Goal: Task Accomplishment & Management: Use online tool/utility

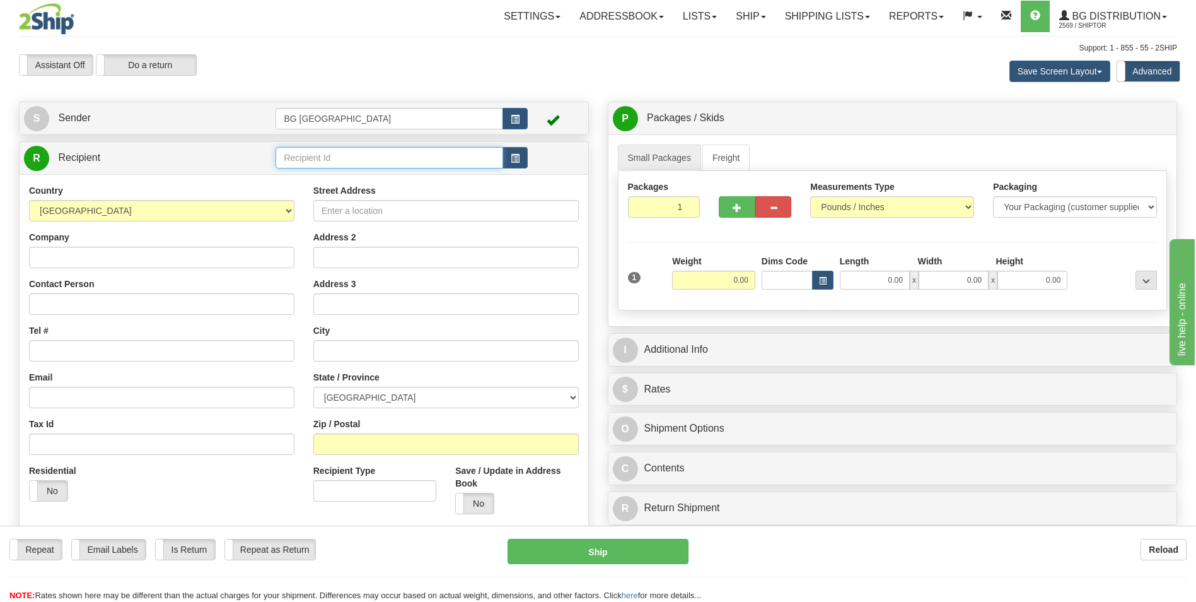
click at [300, 158] on input "text" at bounding box center [389, 157] width 227 height 21
click at [298, 178] on div "60109" at bounding box center [386, 177] width 215 height 14
type input "60109"
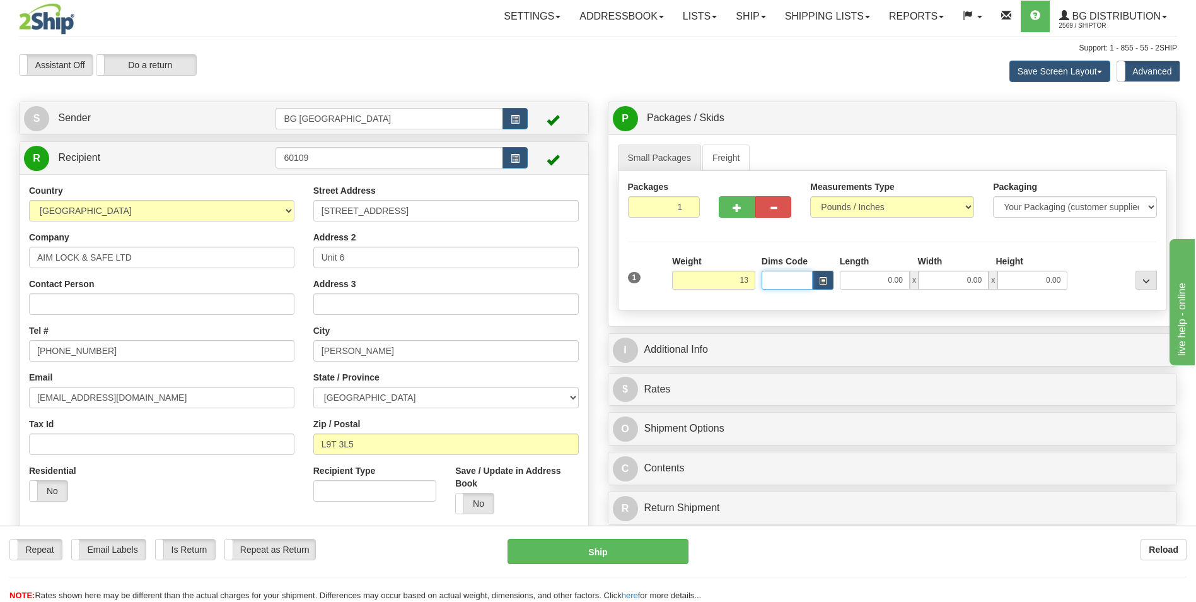
type input "13.00"
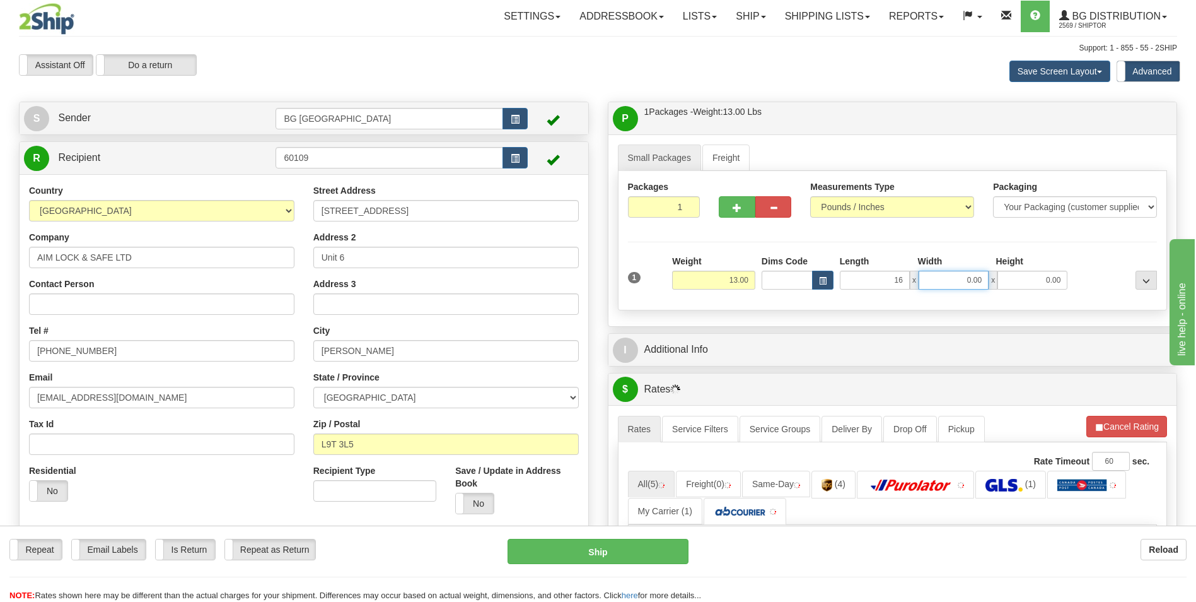
type input "16.00"
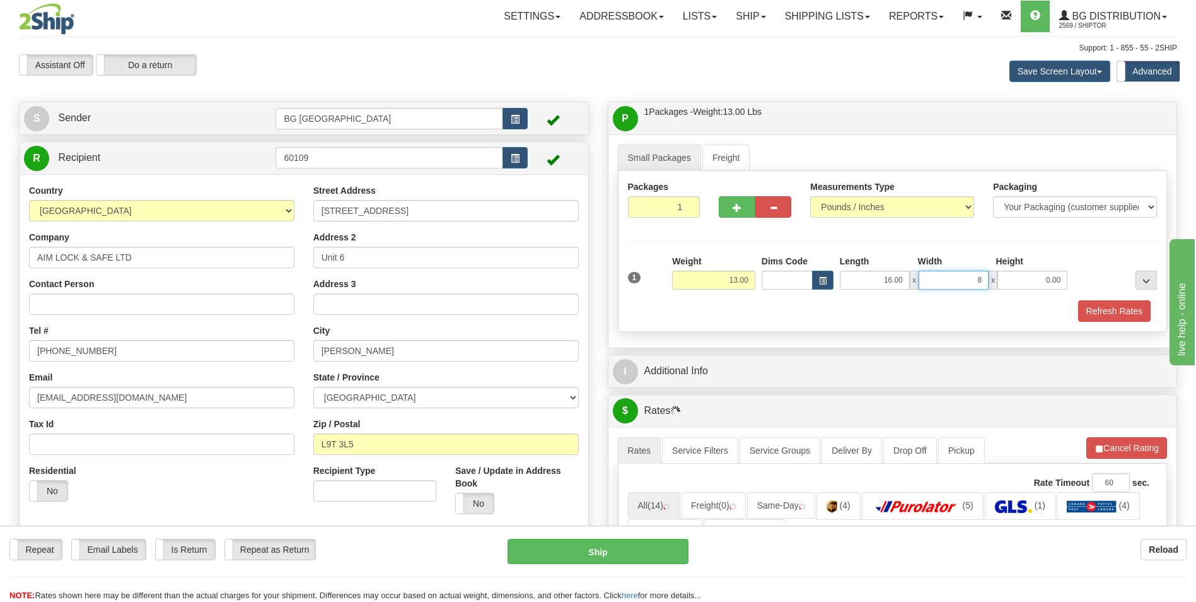
type input "8.00"
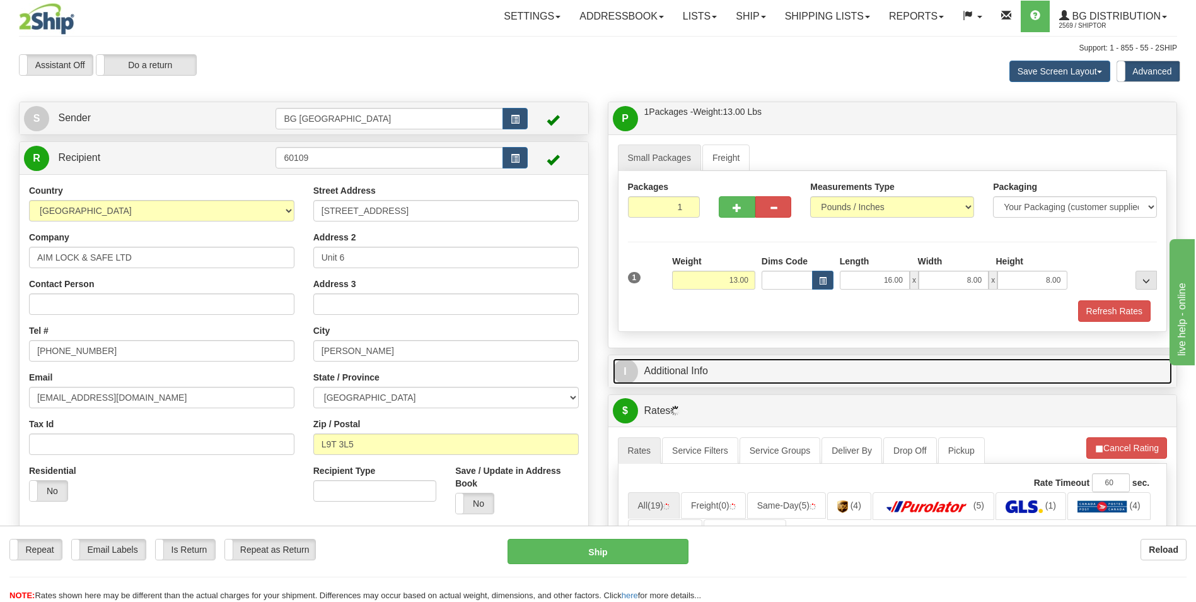
click at [721, 376] on link "I Additional Info" at bounding box center [893, 371] width 560 height 26
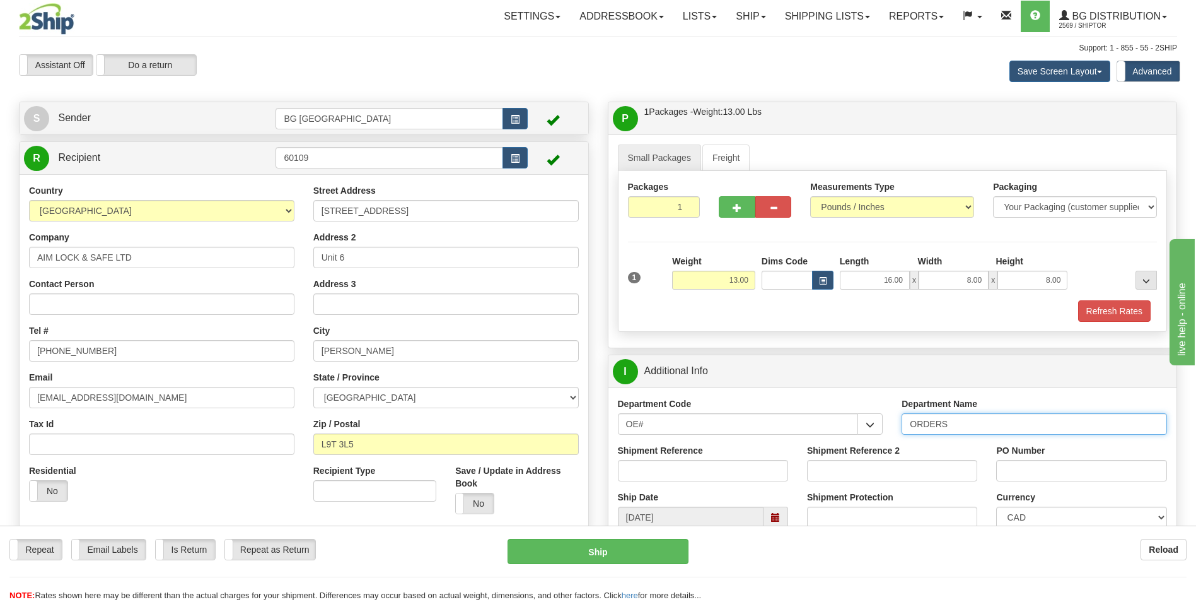
click at [957, 421] on input "ORDERS" at bounding box center [1034, 423] width 265 height 21
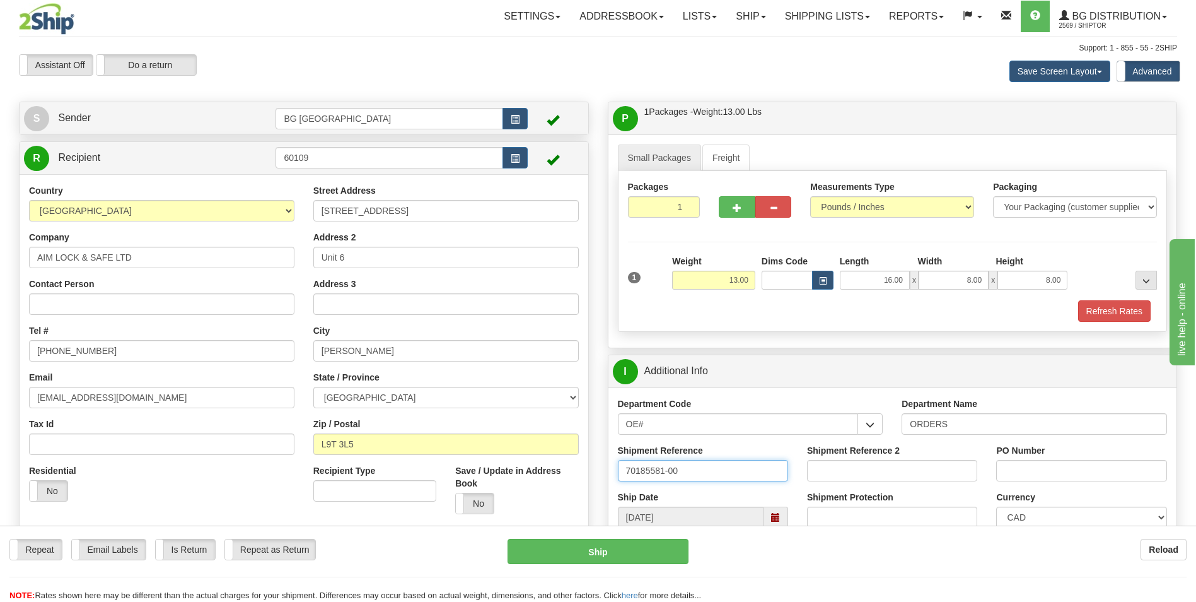
type input "70185581-00"
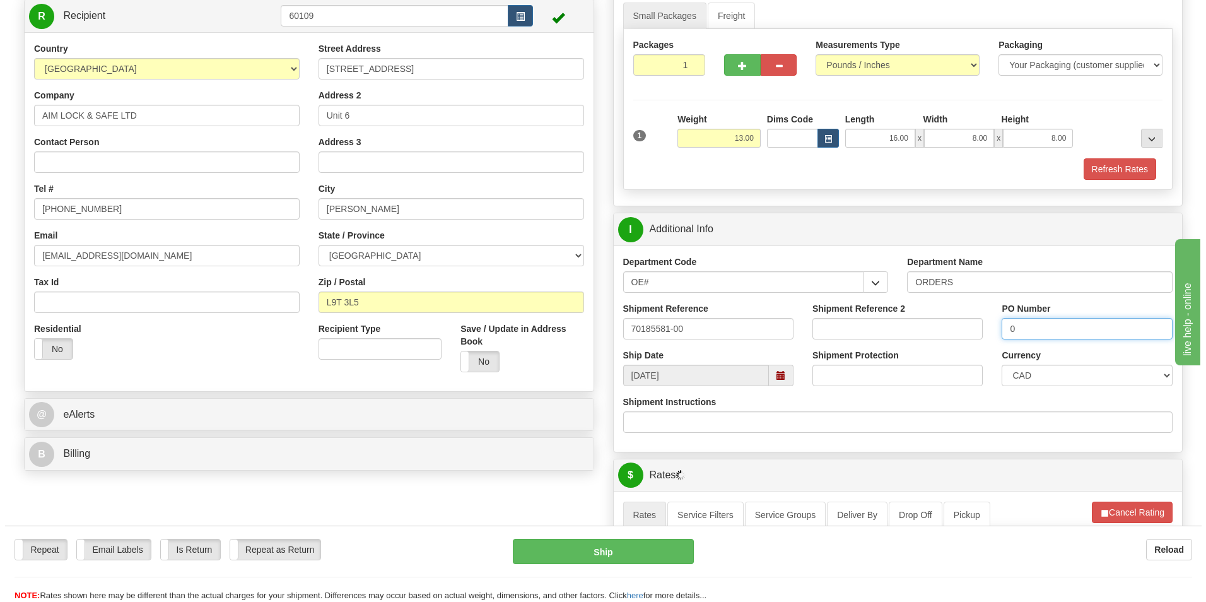
scroll to position [378, 0]
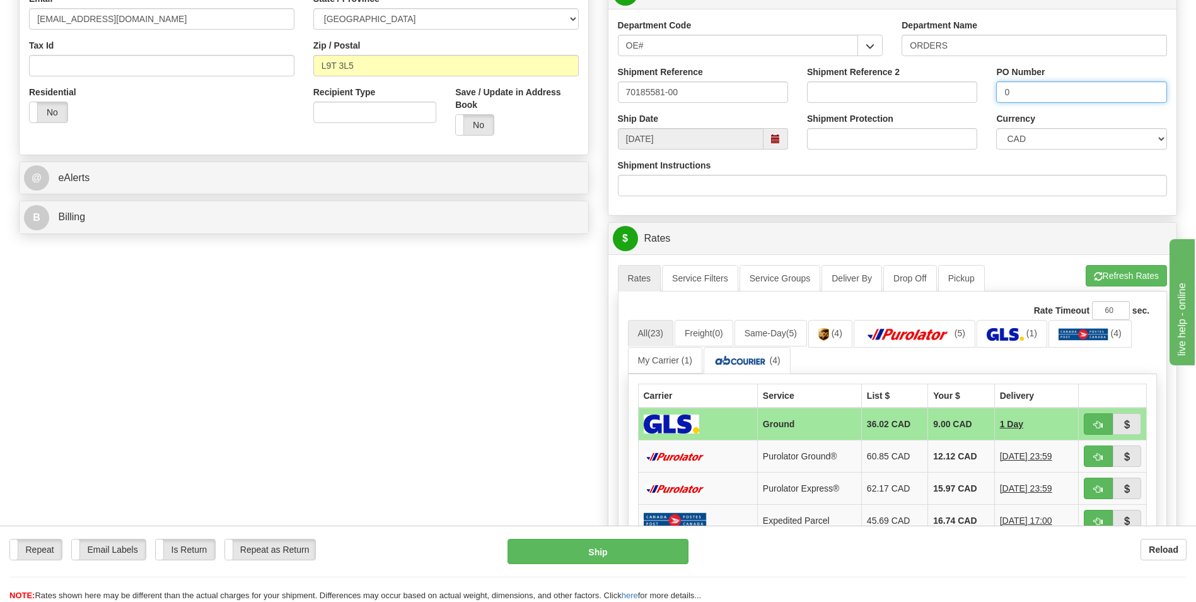
type input "0"
click at [928, 454] on td "12.12 CAD" at bounding box center [961, 456] width 66 height 32
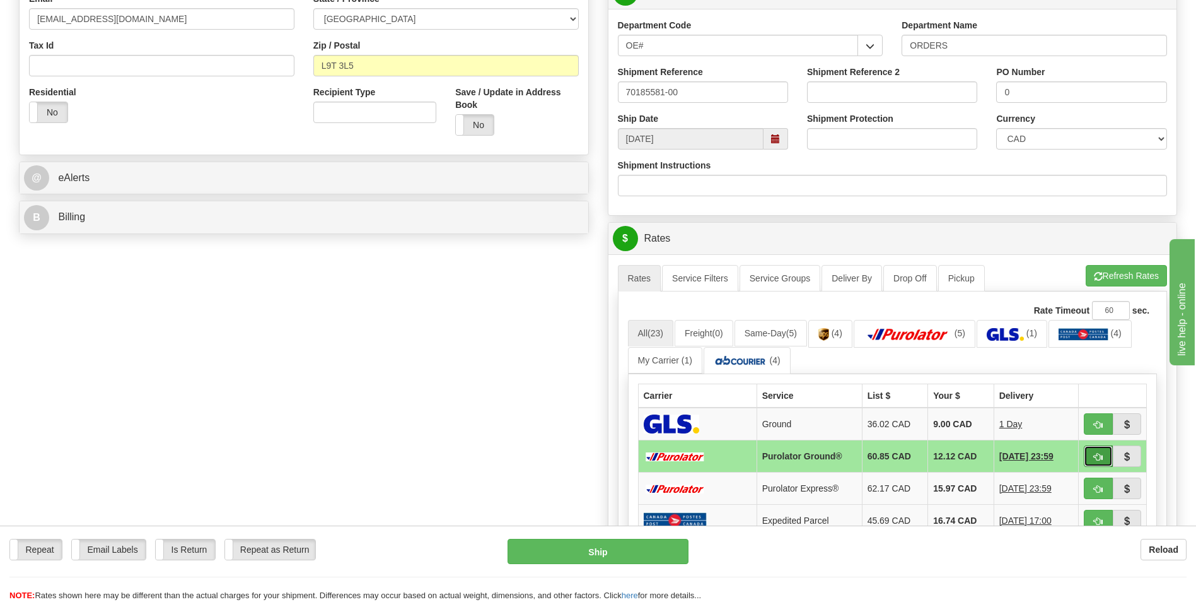
click at [1092, 451] on button "button" at bounding box center [1098, 455] width 29 height 21
type input "260"
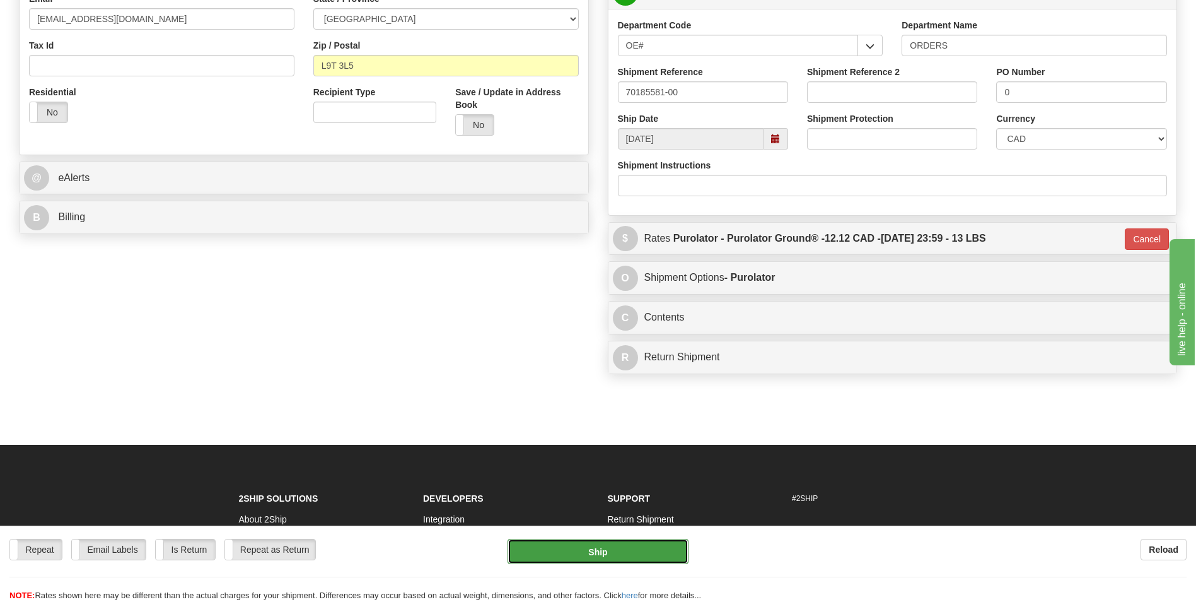
click at [651, 555] on button "Ship" at bounding box center [598, 550] width 180 height 25
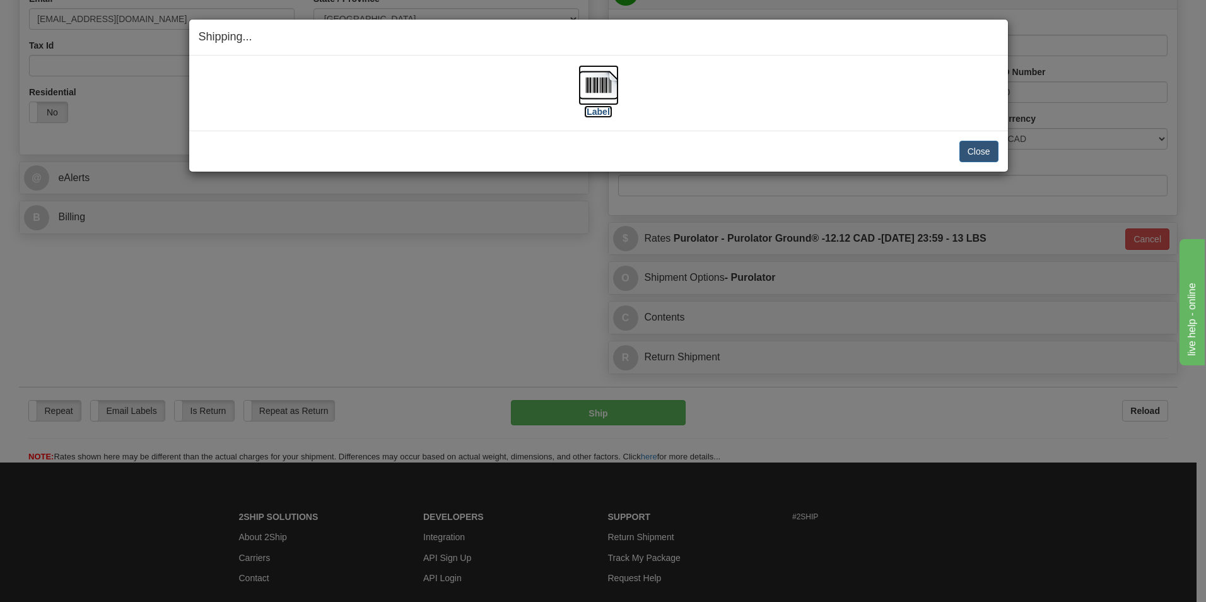
click at [598, 87] on img at bounding box center [598, 85] width 40 height 40
click at [981, 150] on button "Close" at bounding box center [978, 151] width 39 height 21
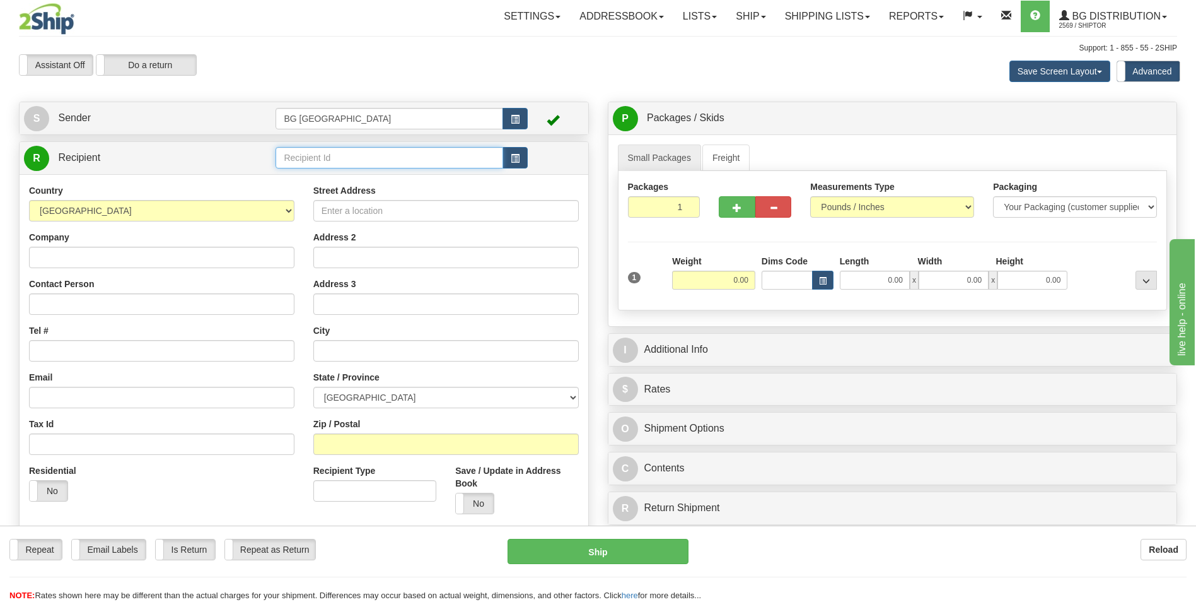
click at [302, 167] on input "text" at bounding box center [389, 157] width 227 height 21
click at [298, 177] on div "60128" at bounding box center [386, 177] width 215 height 14
type input "60128"
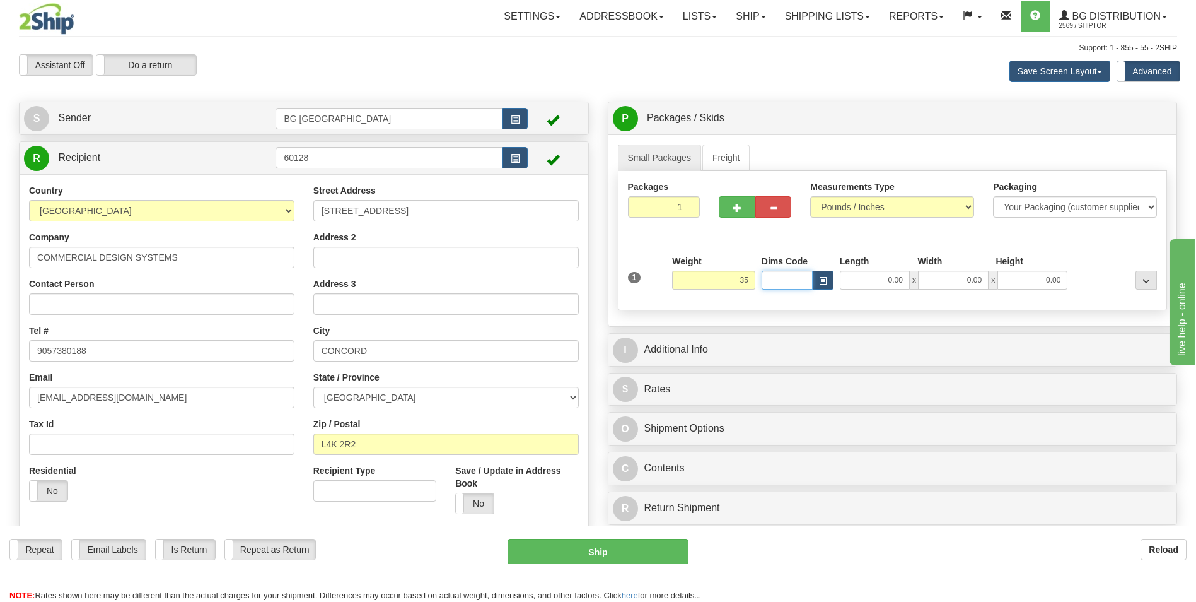
type input "35.00"
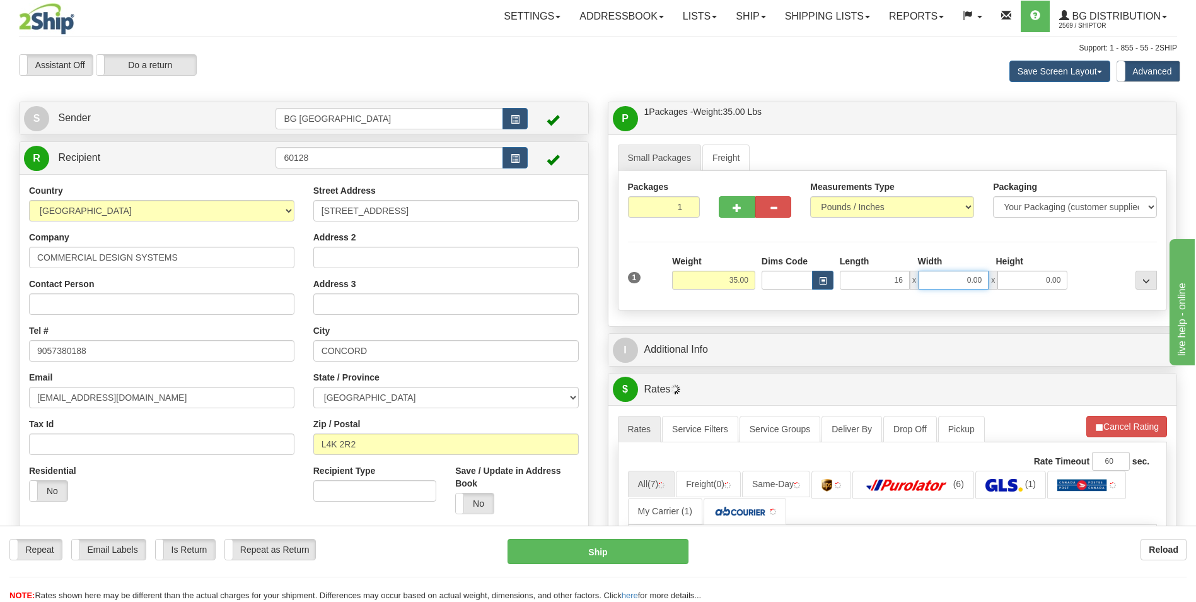
type input "16.00"
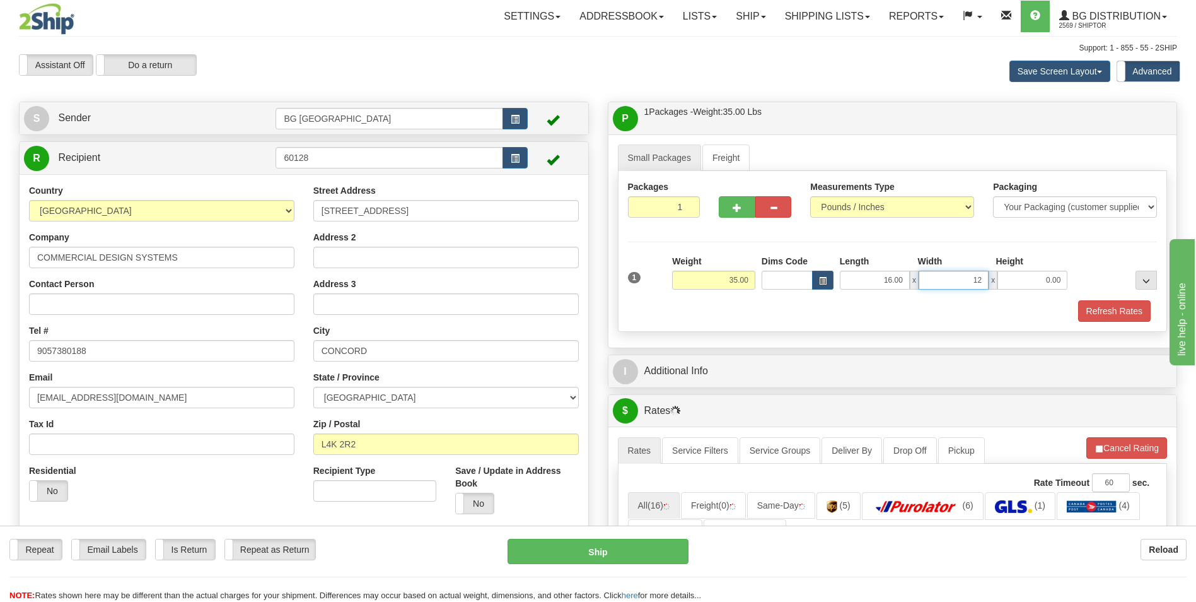
type input "12.00"
type input "9.00"
click at [740, 211] on span "button" at bounding box center [737, 208] width 9 height 8
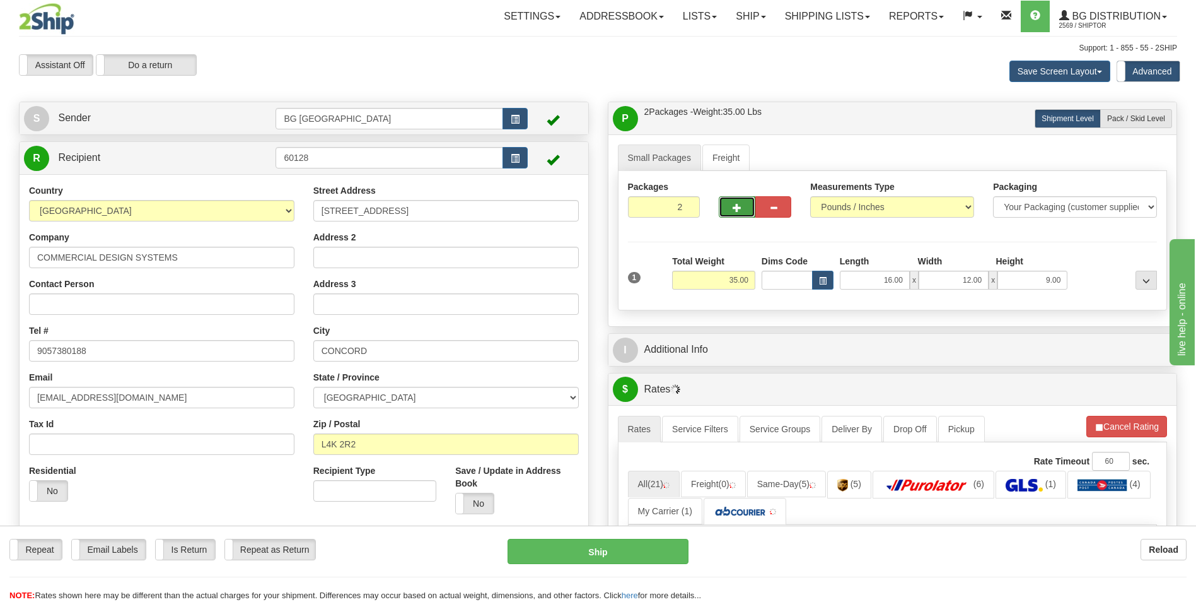
click at [740, 211] on span "button" at bounding box center [737, 208] width 9 height 8
type input "3"
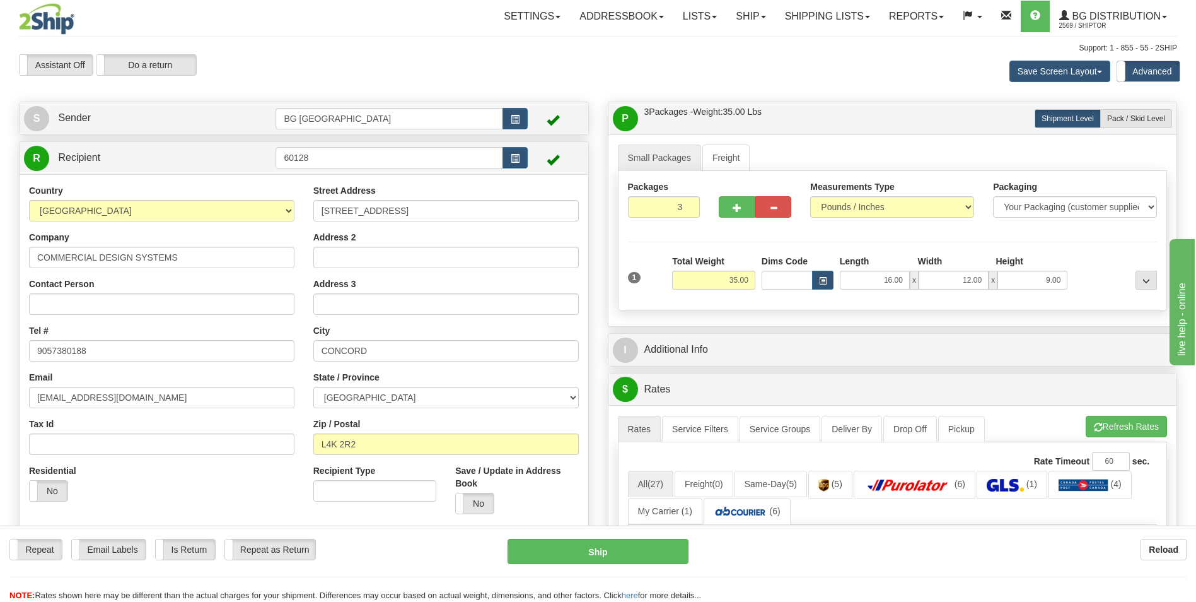
drag, startPoint x: 1125, startPoint y: 121, endPoint x: 1042, endPoint y: 183, distance: 103.2
click at [1125, 120] on span "Pack / Skid Level" at bounding box center [1136, 118] width 58 height 9
radio input "true"
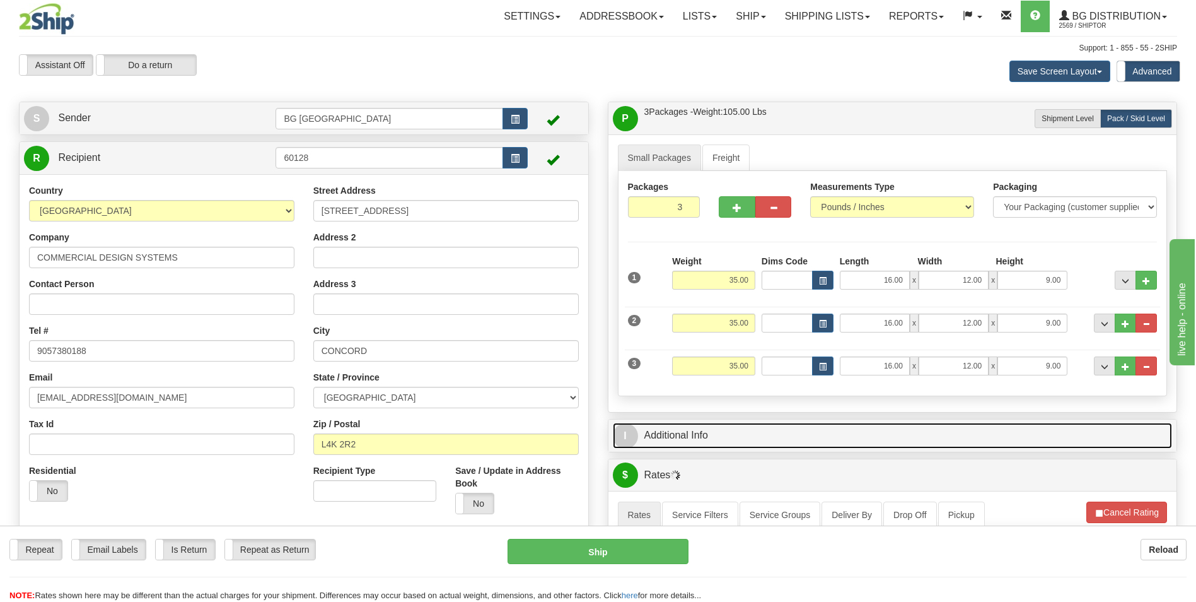
click at [729, 443] on link "I Additional Info" at bounding box center [893, 435] width 560 height 26
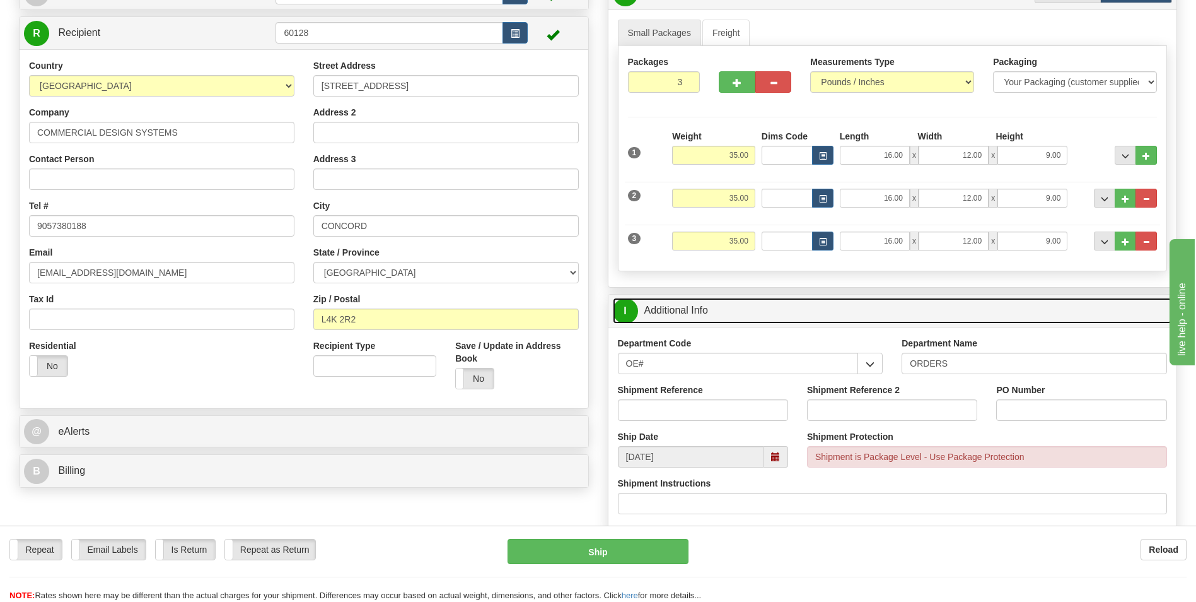
scroll to position [126, 0]
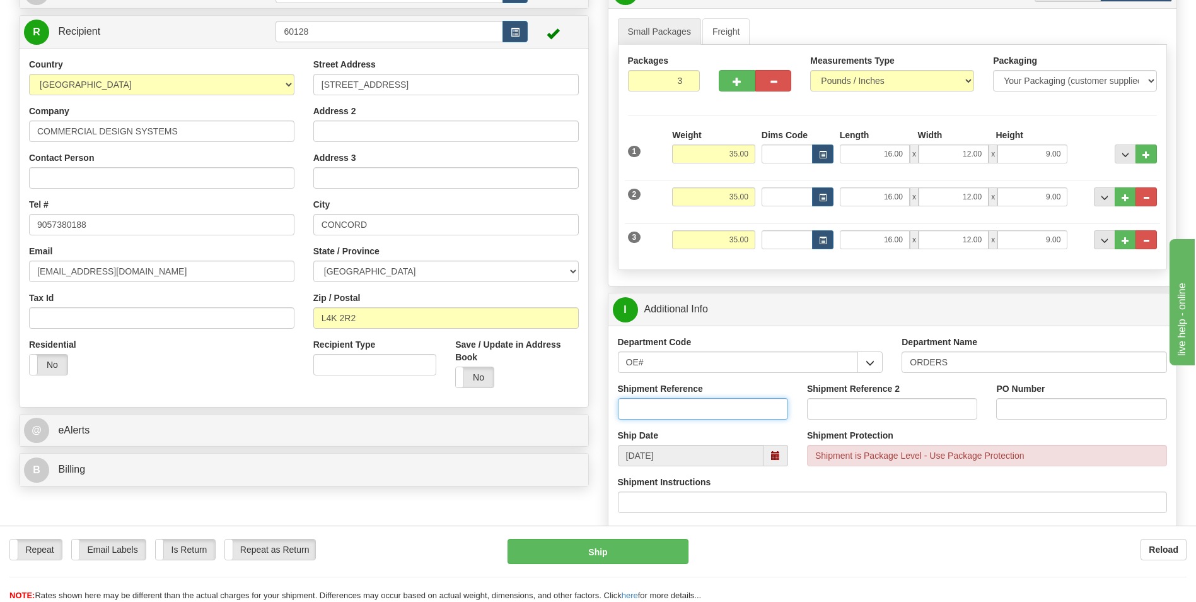
click at [662, 409] on input "Shipment Reference" at bounding box center [703, 408] width 170 height 21
type input "70181194-00"
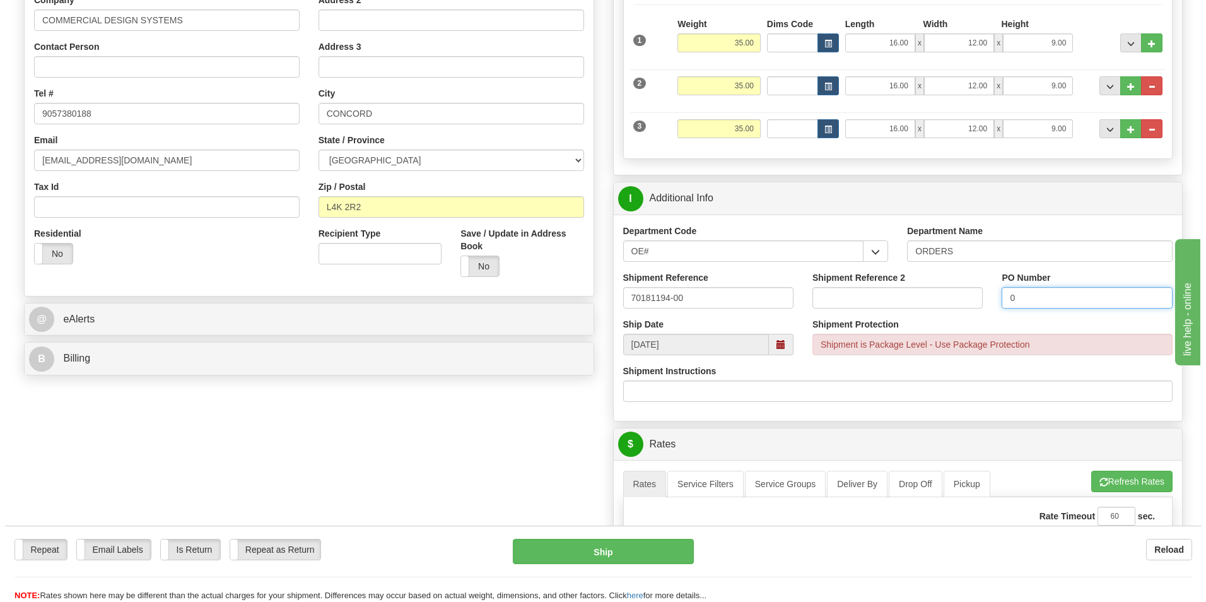
scroll to position [378, 0]
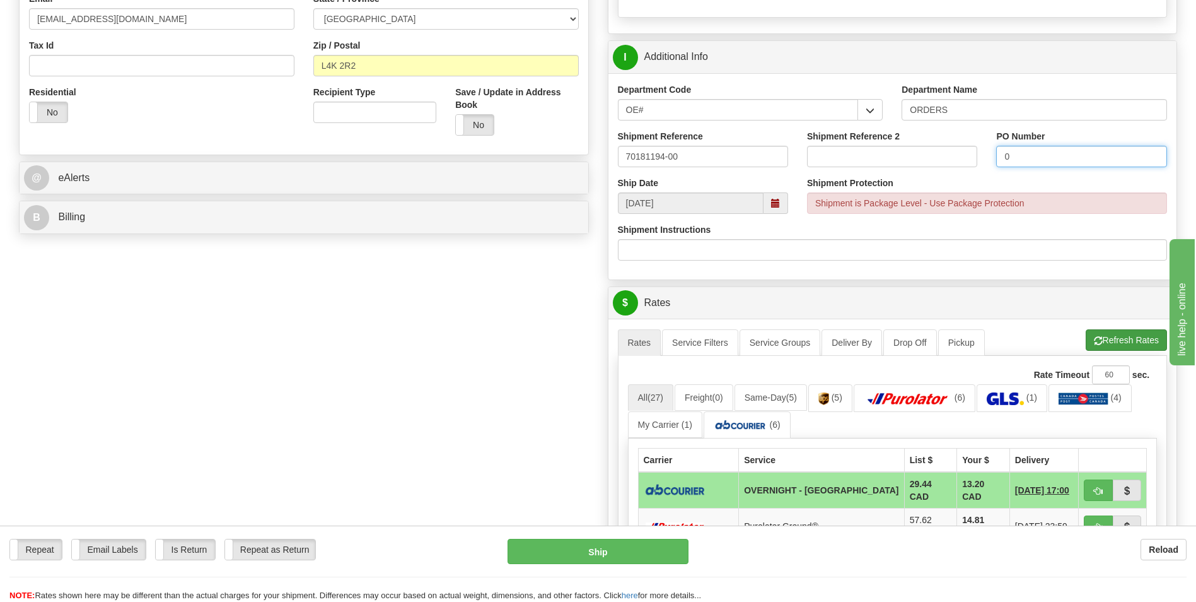
type input "0"
click at [1101, 342] on button "Refresh Rates" at bounding box center [1126, 339] width 81 height 21
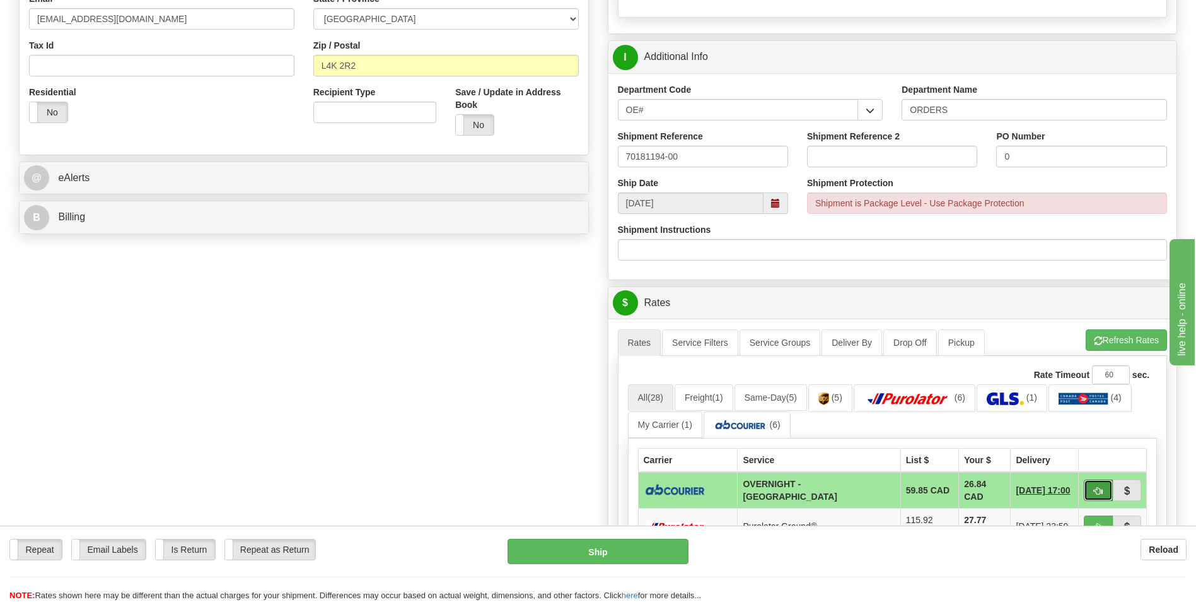
click at [1100, 490] on span "button" at bounding box center [1098, 491] width 9 height 8
type input "4"
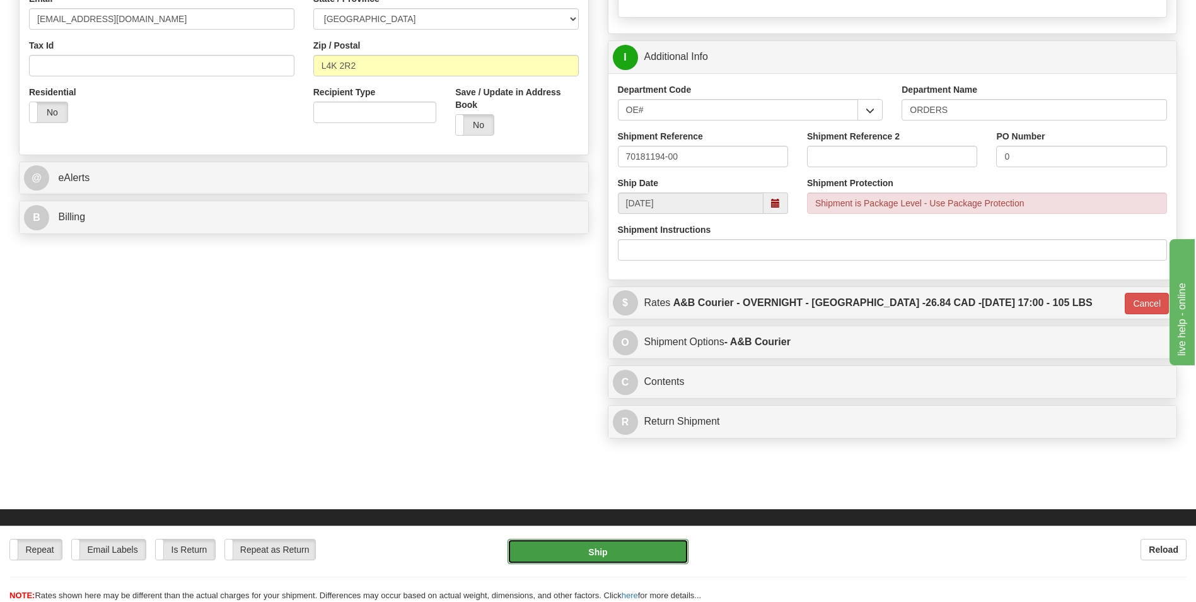
click at [669, 548] on button "Ship" at bounding box center [598, 550] width 180 height 25
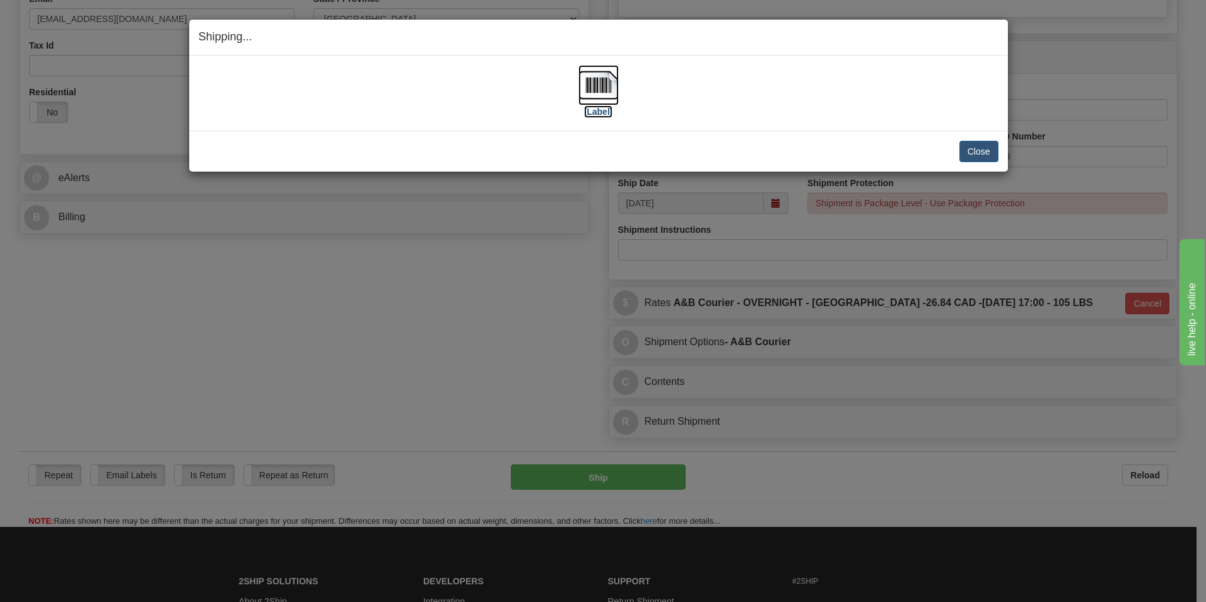
click at [600, 95] on img at bounding box center [598, 85] width 40 height 40
click at [979, 144] on button "Close" at bounding box center [978, 151] width 39 height 21
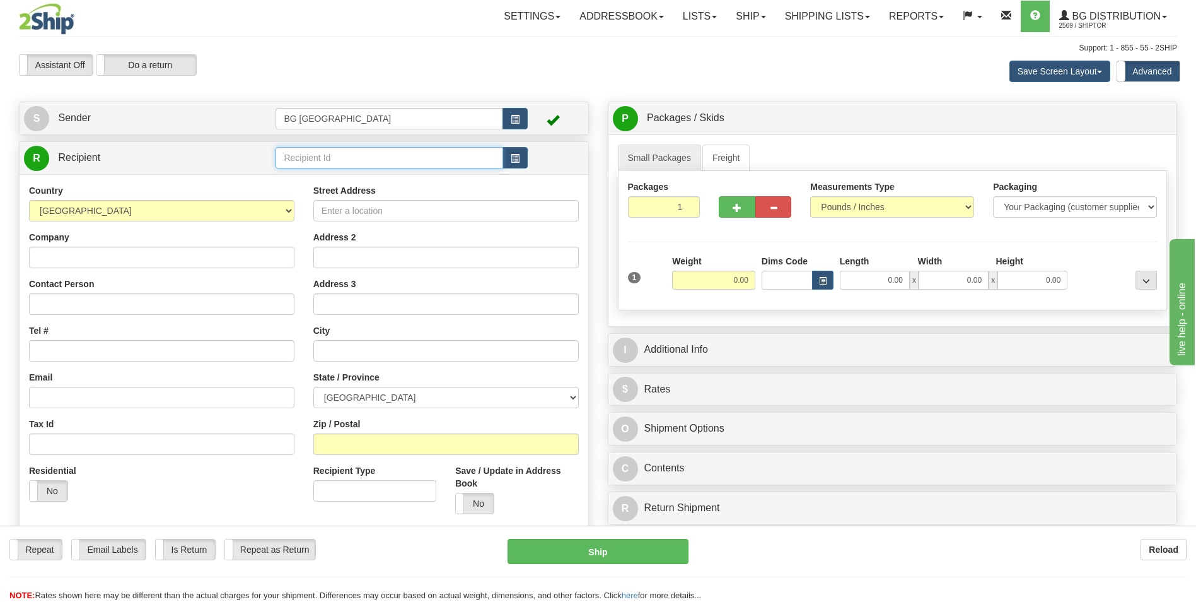
click at [320, 149] on input "text" at bounding box center [389, 157] width 227 height 21
click at [298, 183] on div "60419" at bounding box center [387, 177] width 214 height 13
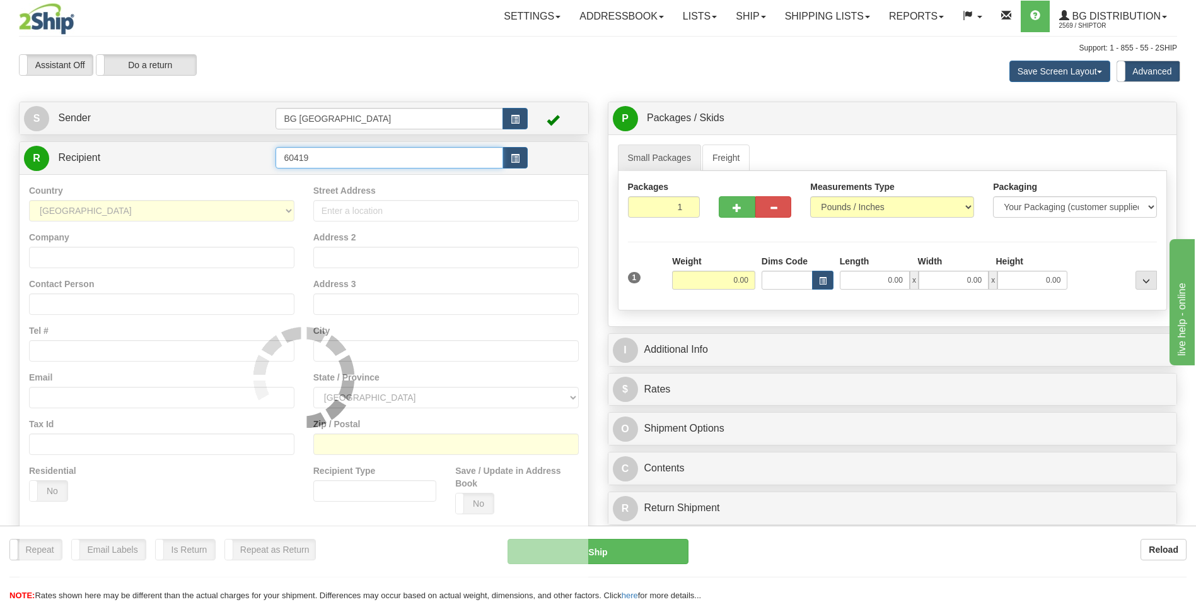
type input "60419"
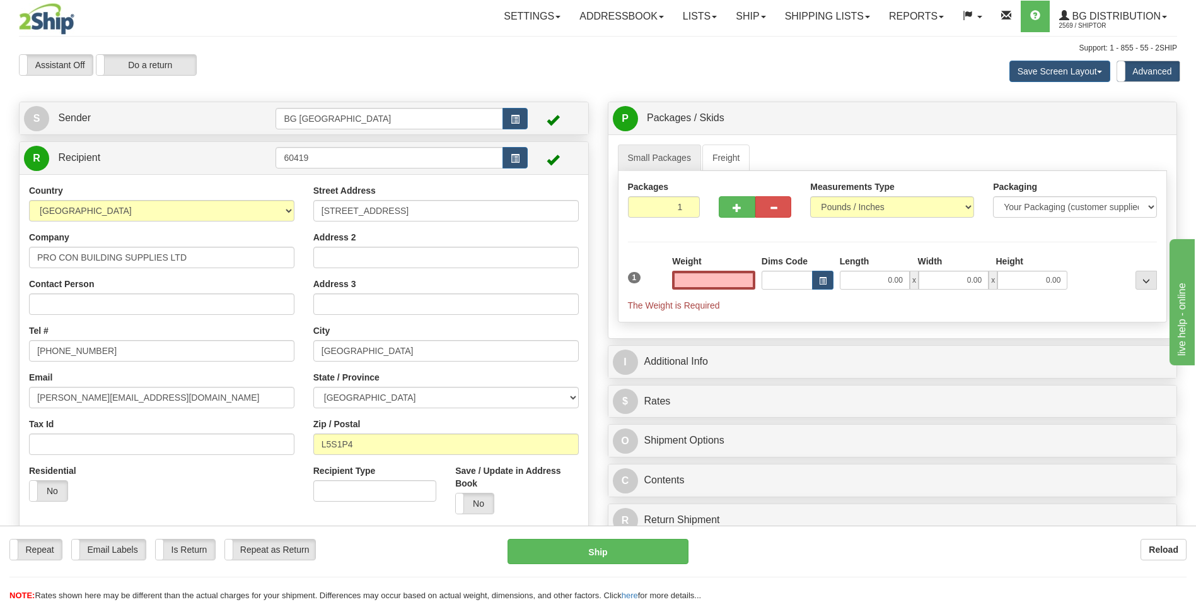
type input "0.00"
click at [728, 280] on input "0.00" at bounding box center [713, 279] width 83 height 19
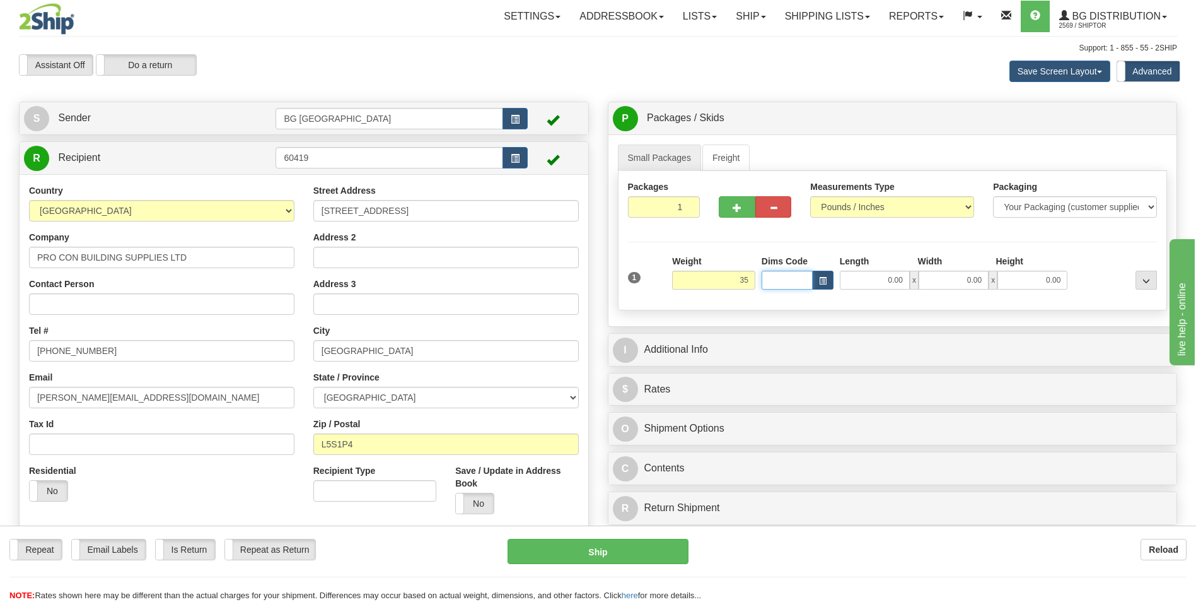
type input "35.00"
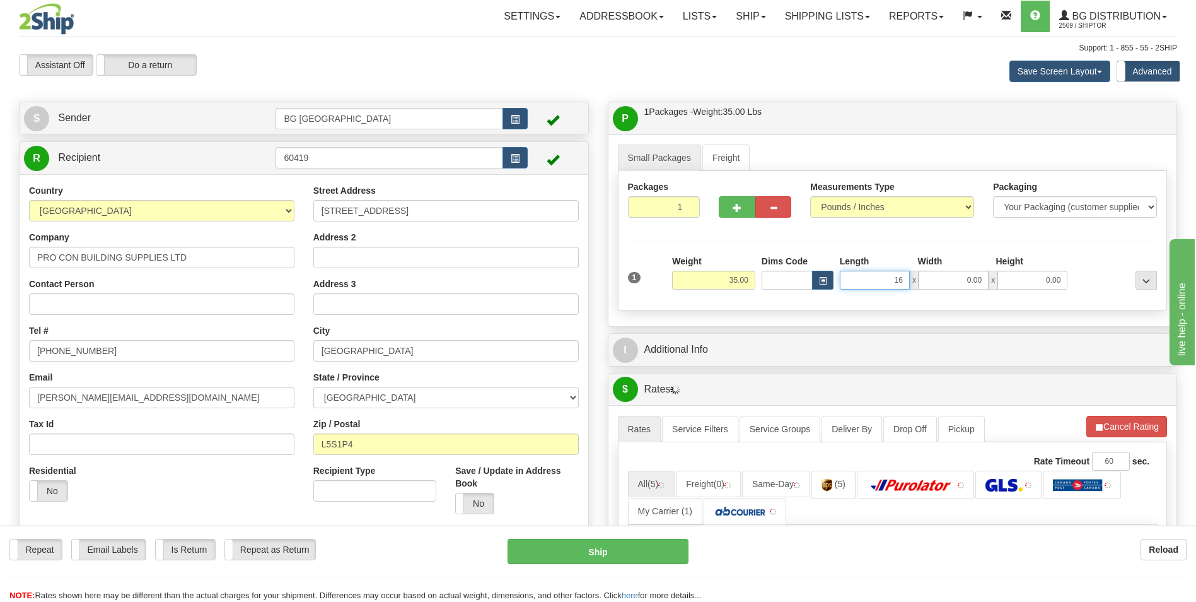
type input "16.00"
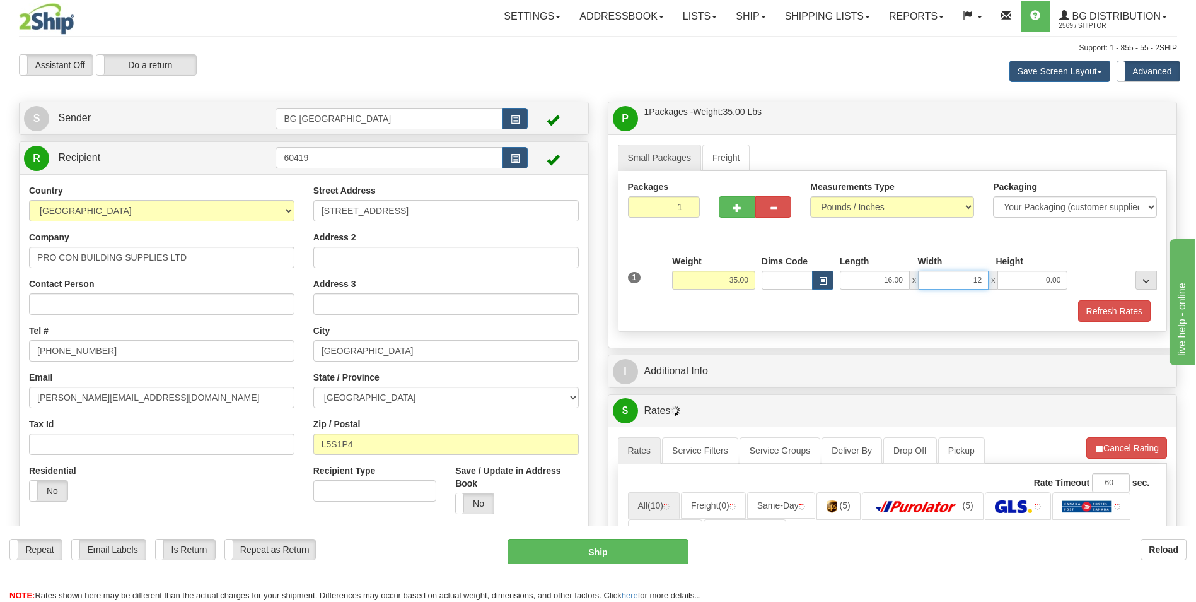
type input "12.00"
type input "9.00"
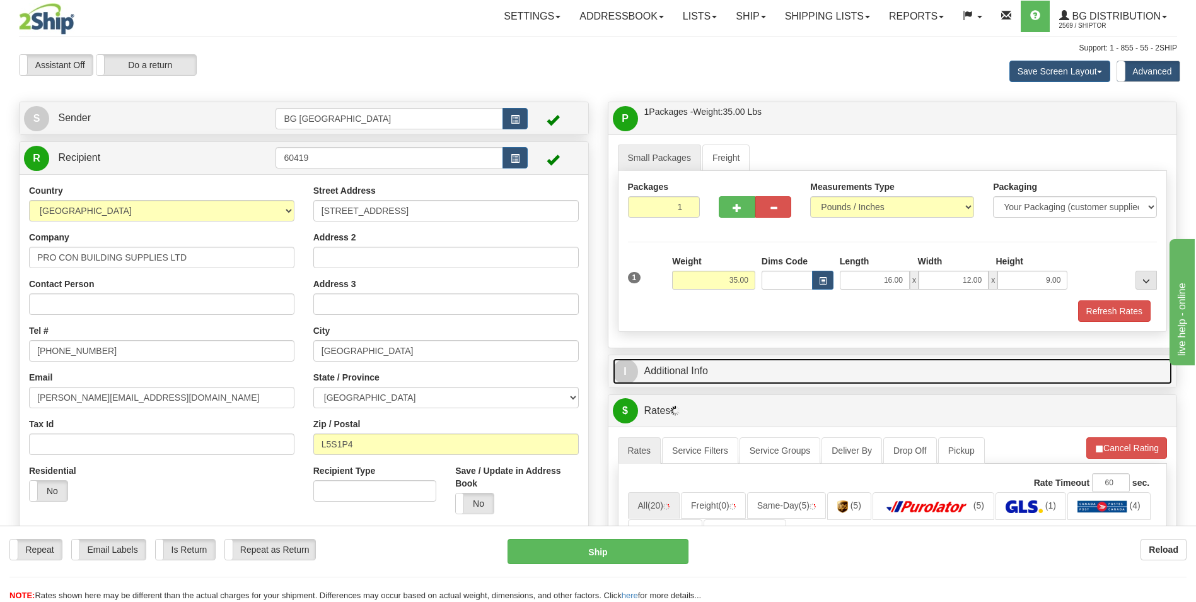
click at [731, 373] on link "I Additional Info" at bounding box center [893, 371] width 560 height 26
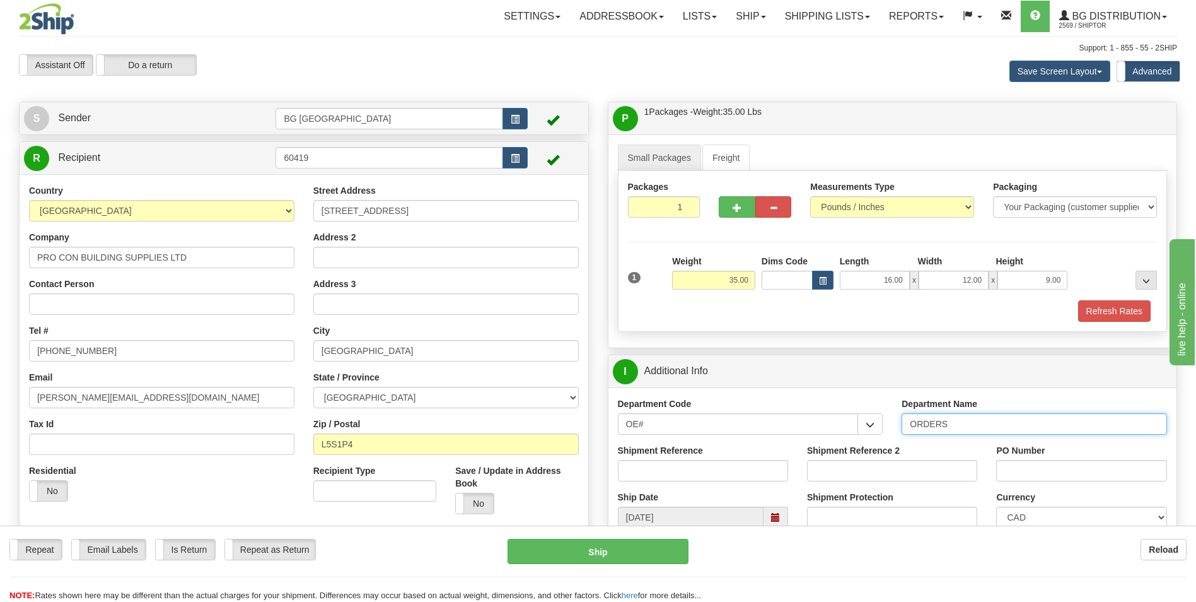
click at [993, 426] on input "ORDERS" at bounding box center [1034, 423] width 265 height 21
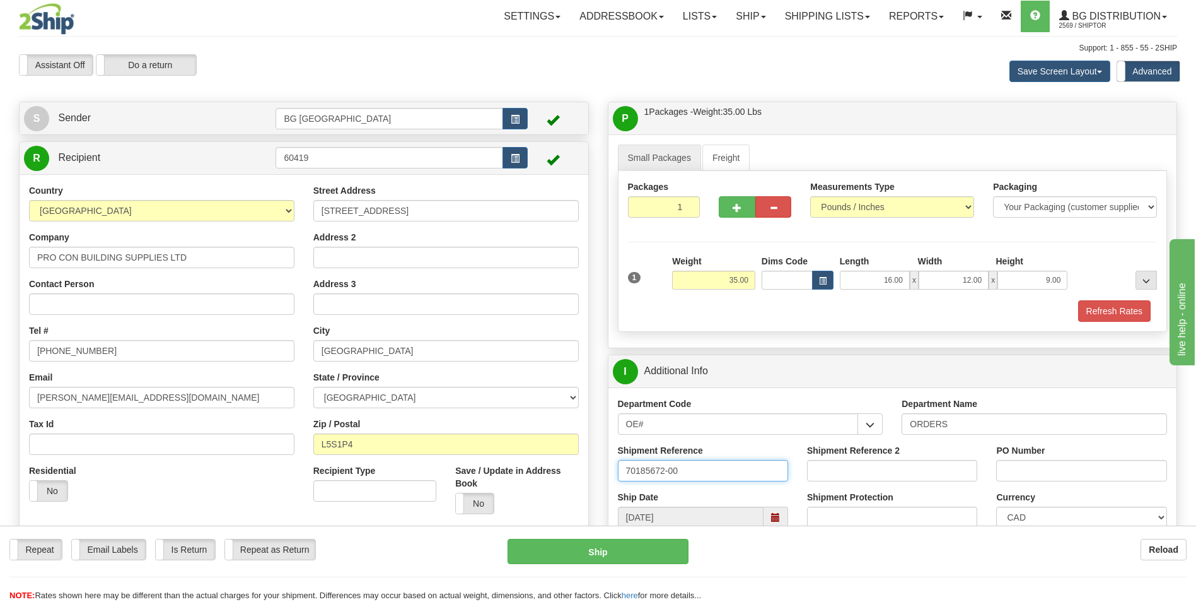
type input "70185672-00"
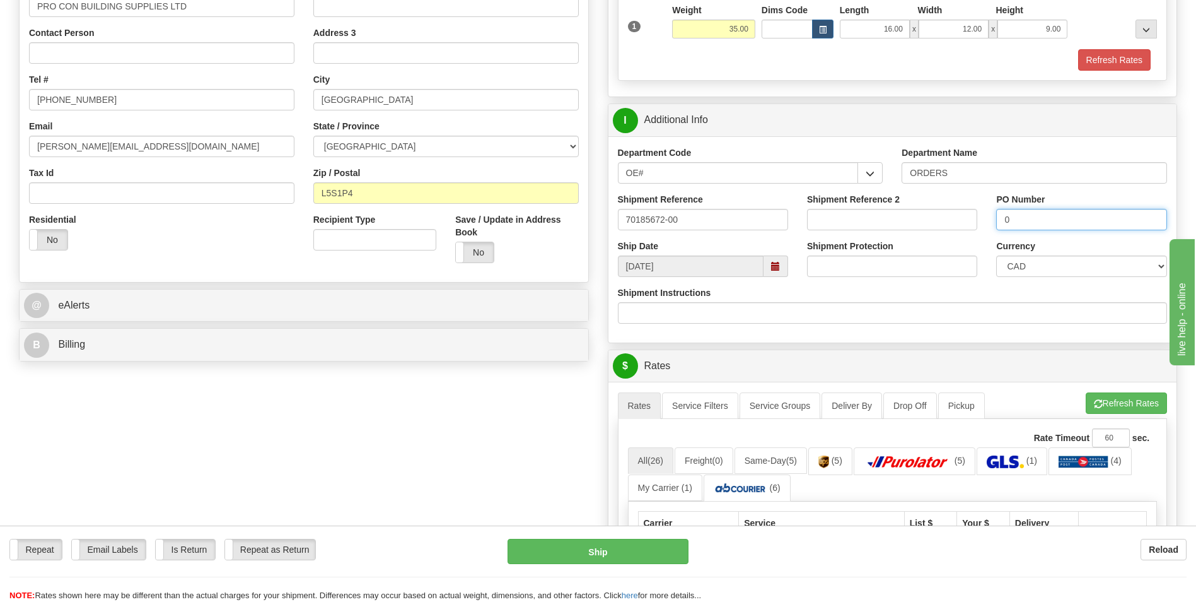
scroll to position [252, 0]
type input "0"
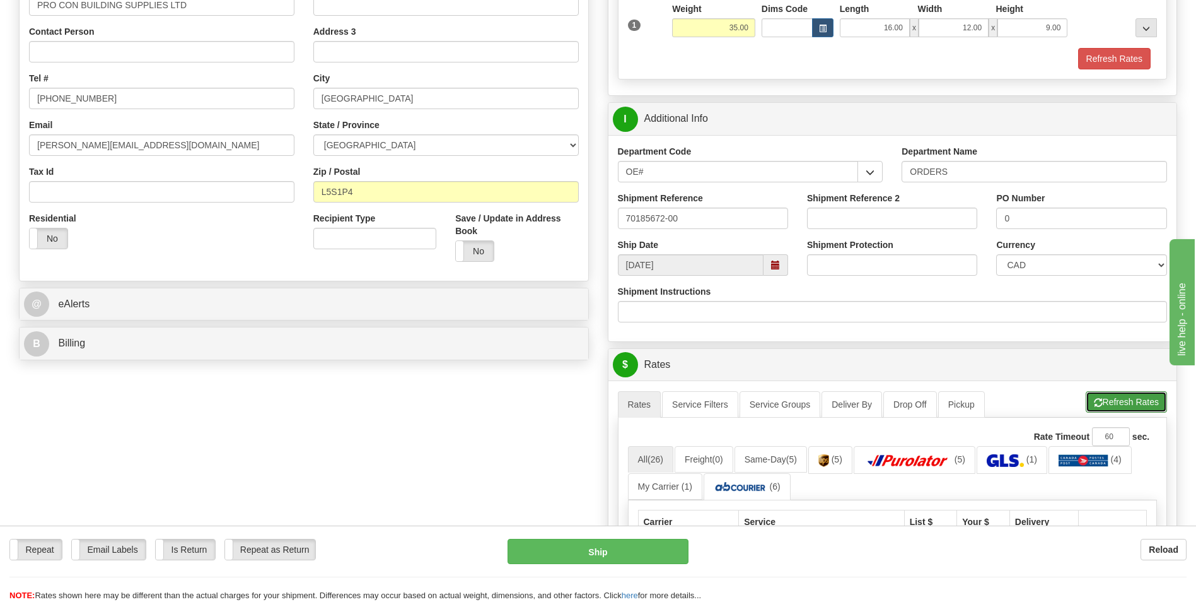
click at [1090, 407] on button "Refresh Rates" at bounding box center [1126, 401] width 81 height 21
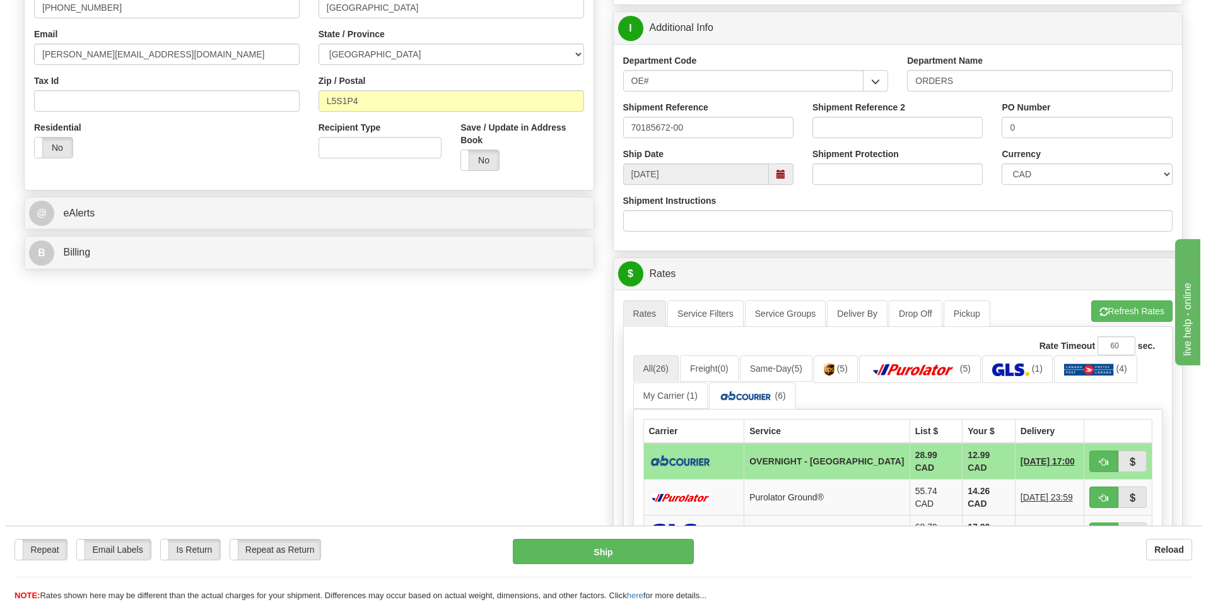
scroll to position [441, 0]
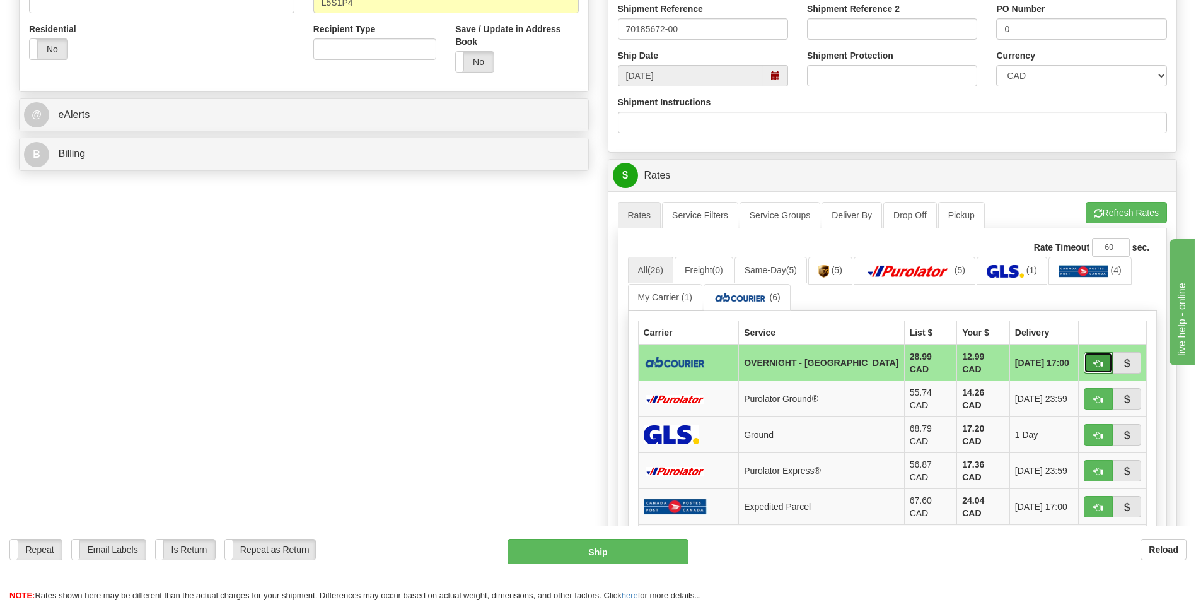
click at [1095, 356] on button "button" at bounding box center [1098, 362] width 29 height 21
type input "4"
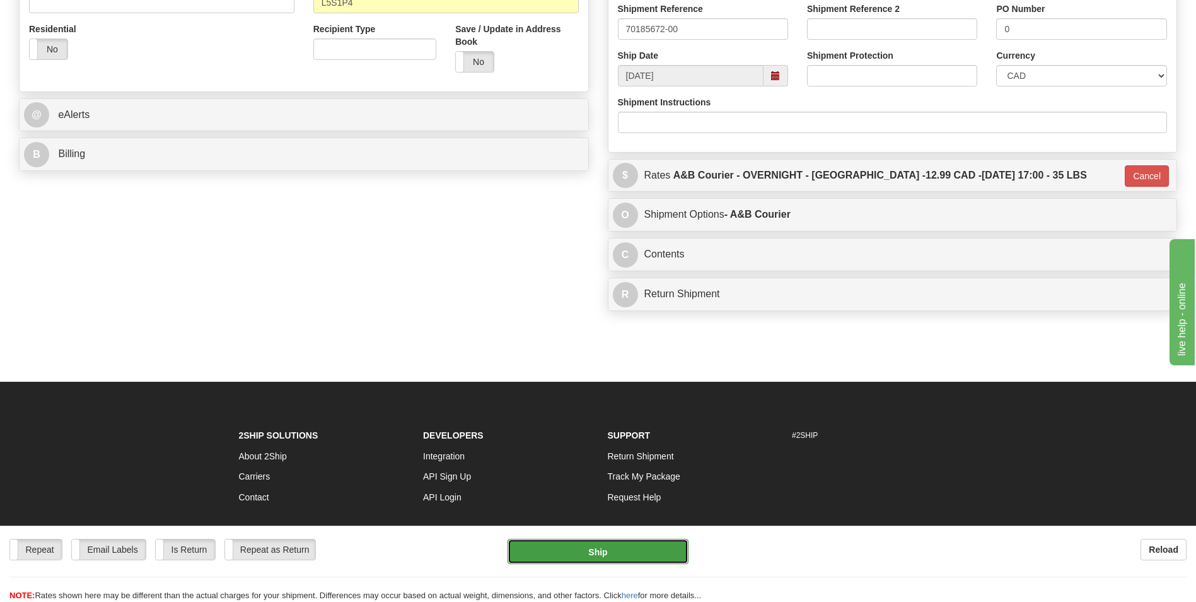
click at [615, 544] on button "Ship" at bounding box center [598, 550] width 180 height 25
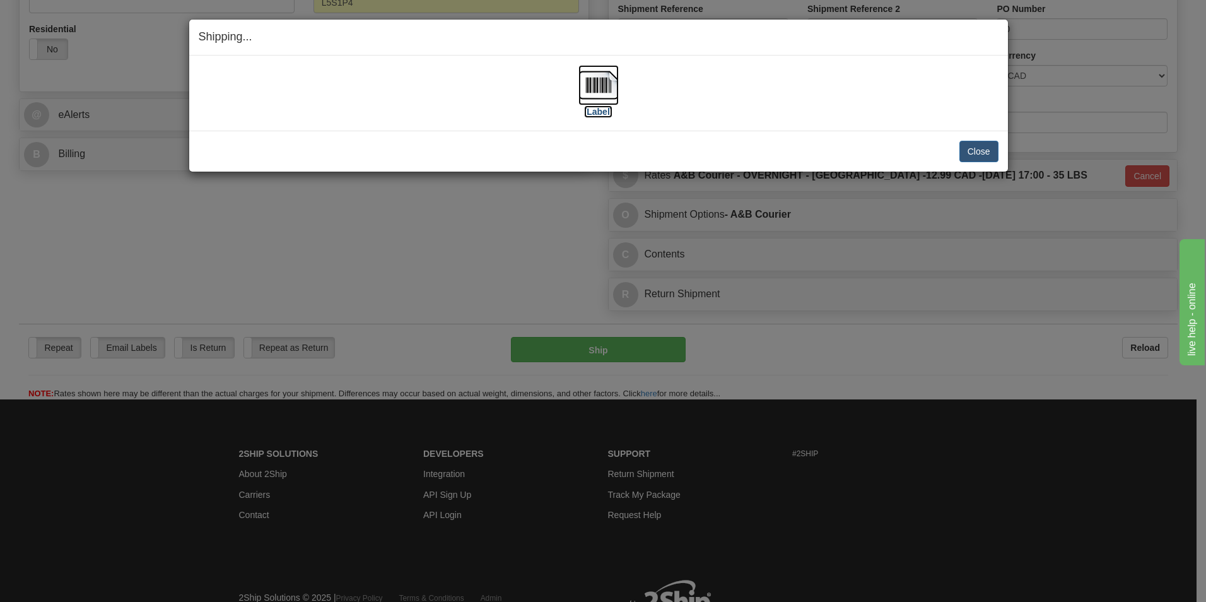
click at [591, 79] on img at bounding box center [598, 85] width 40 height 40
click at [977, 154] on button "Close" at bounding box center [978, 151] width 39 height 21
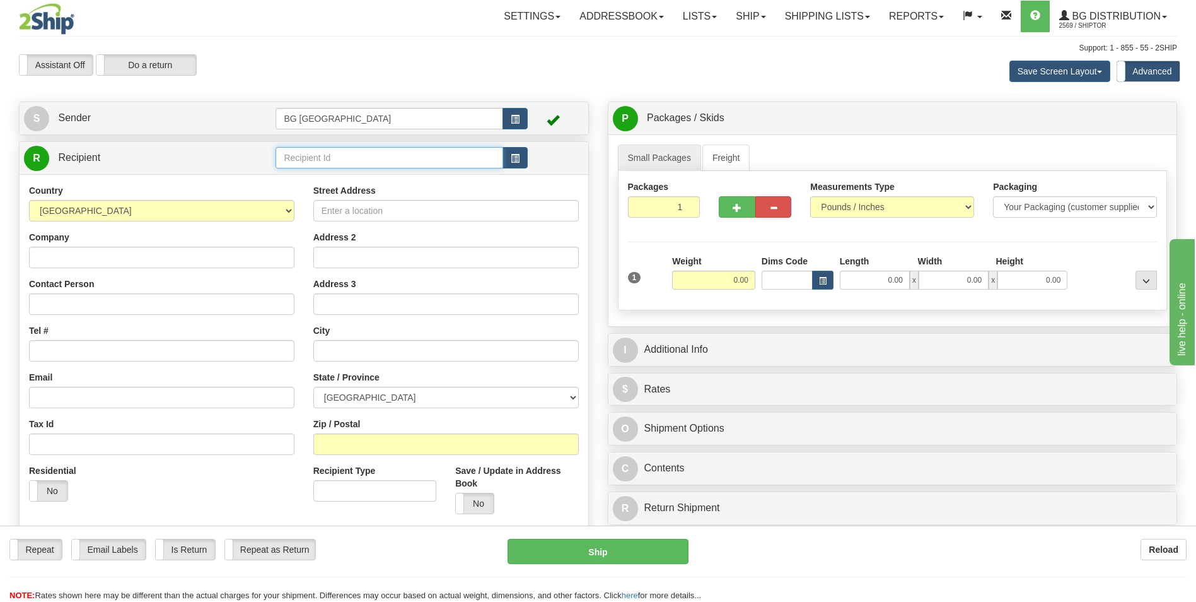
click at [322, 151] on input "text" at bounding box center [389, 157] width 227 height 21
click at [314, 173] on div "60582" at bounding box center [386, 177] width 215 height 14
type input "60582"
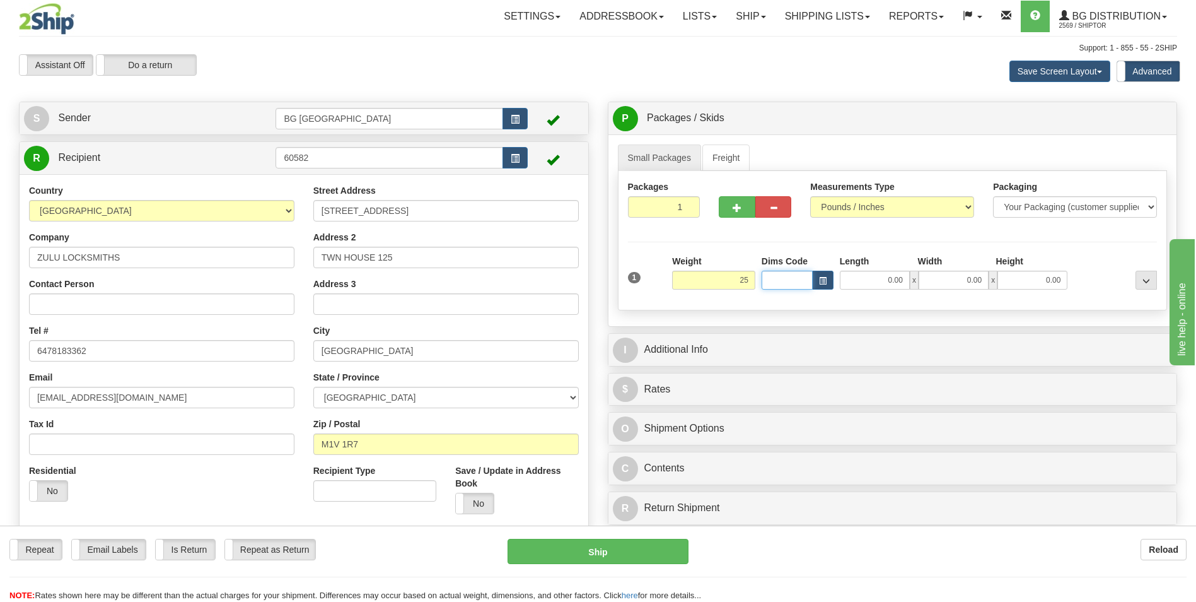
type input "25.00"
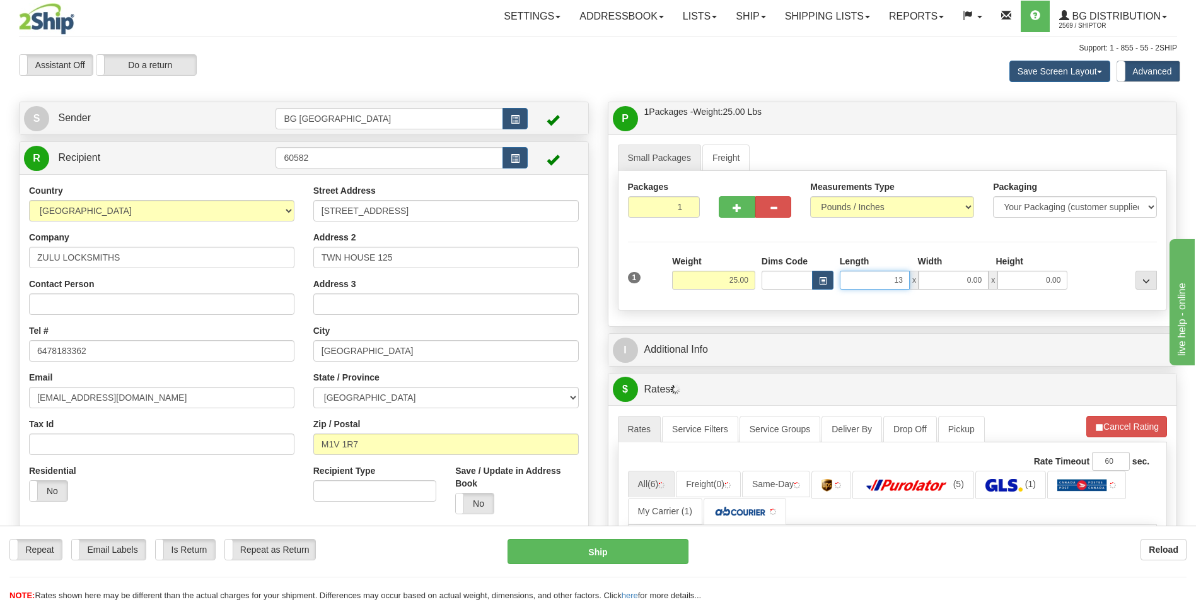
type input "13.00"
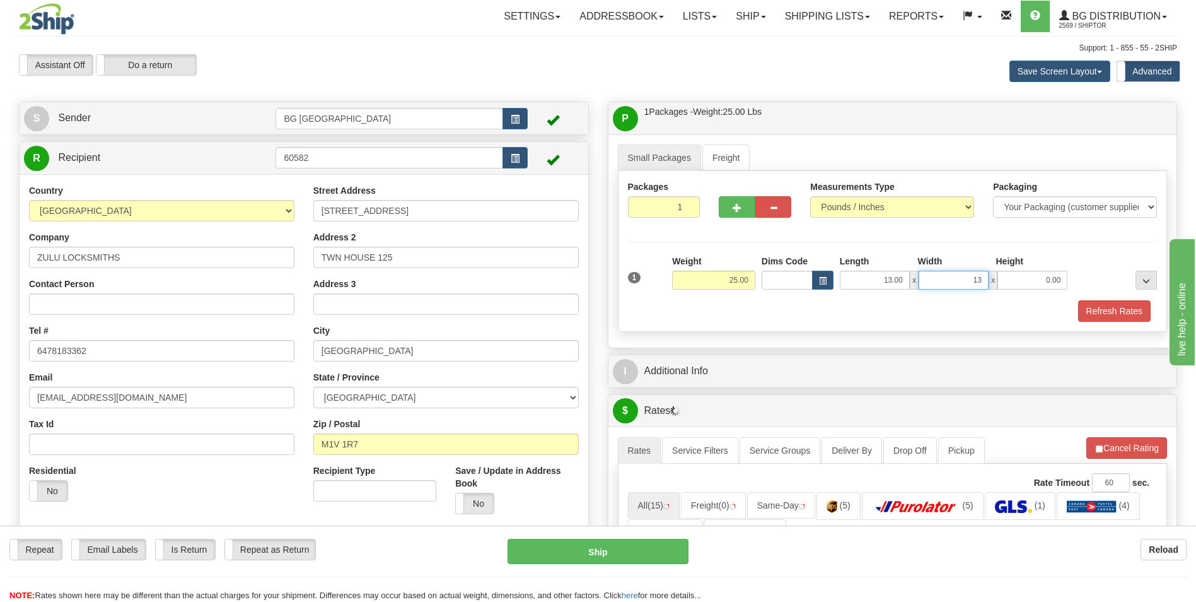
type input "13.00"
type input "9.00"
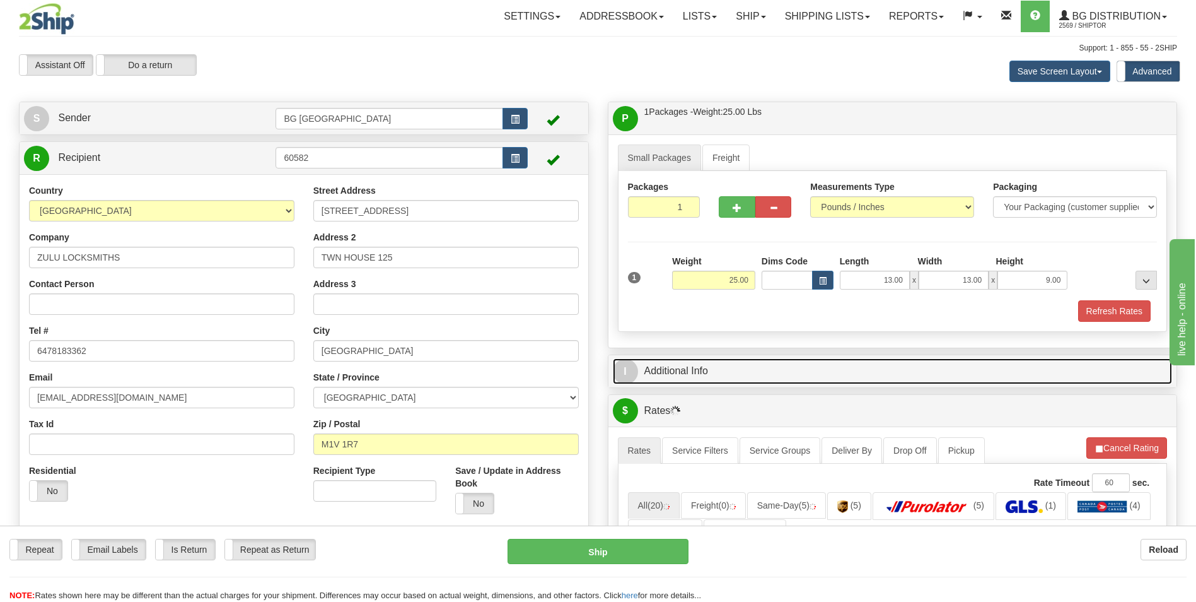
click at [707, 363] on link "I Additional Info" at bounding box center [893, 371] width 560 height 26
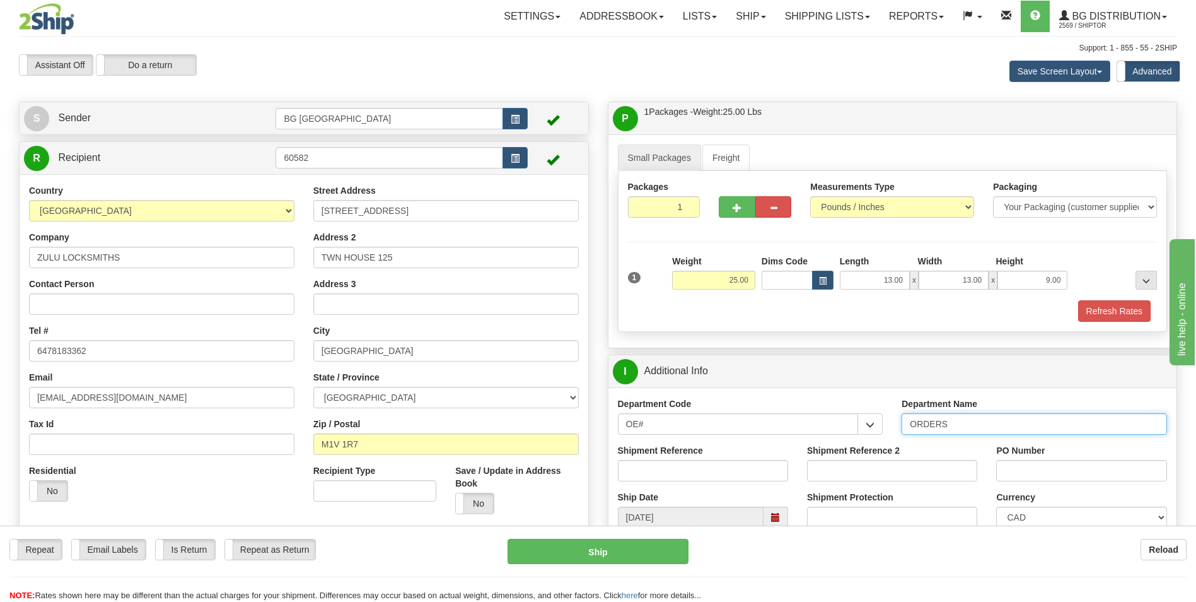
click at [993, 425] on input "ORDERS" at bounding box center [1034, 423] width 265 height 21
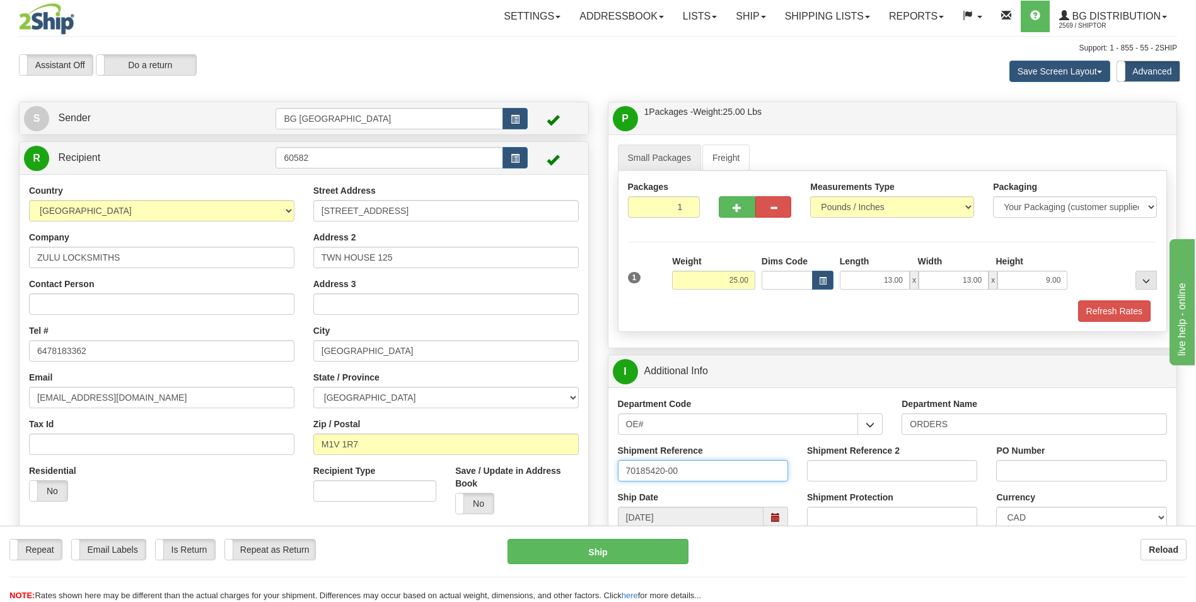
type input "70185420-00"
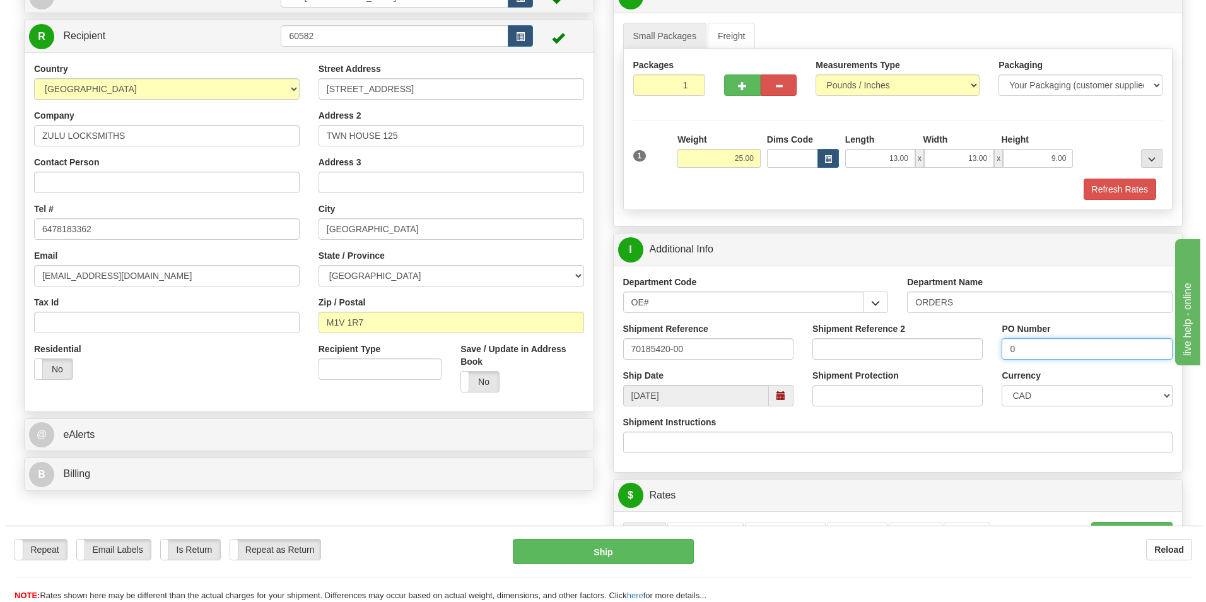
scroll to position [315, 0]
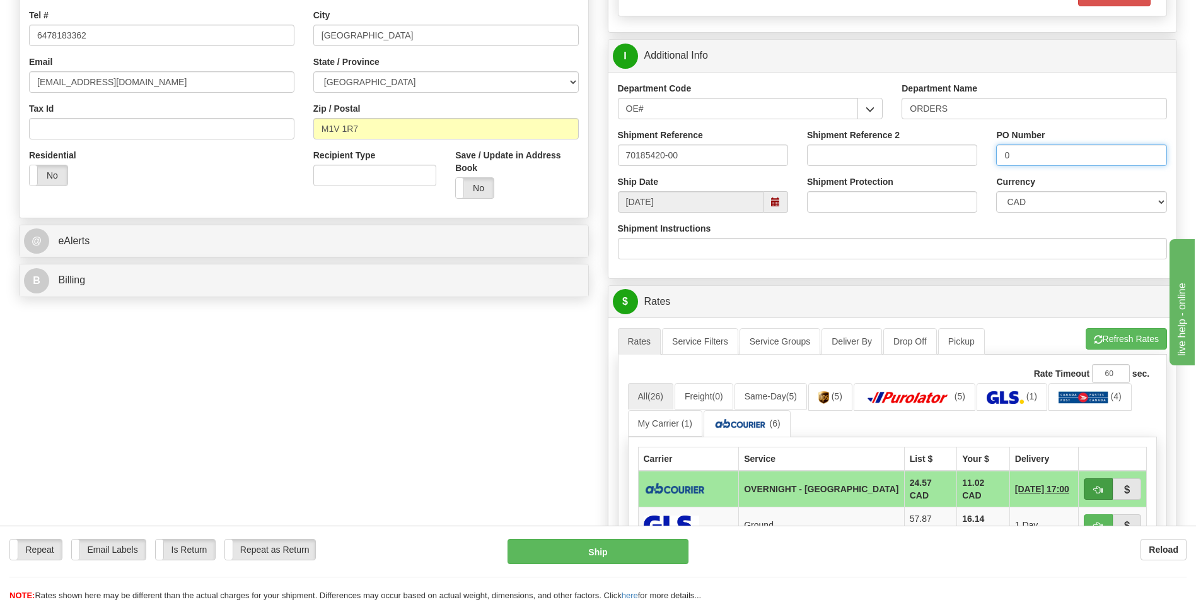
type input "0"
click at [1091, 478] on button "button" at bounding box center [1098, 488] width 29 height 21
type input "4"
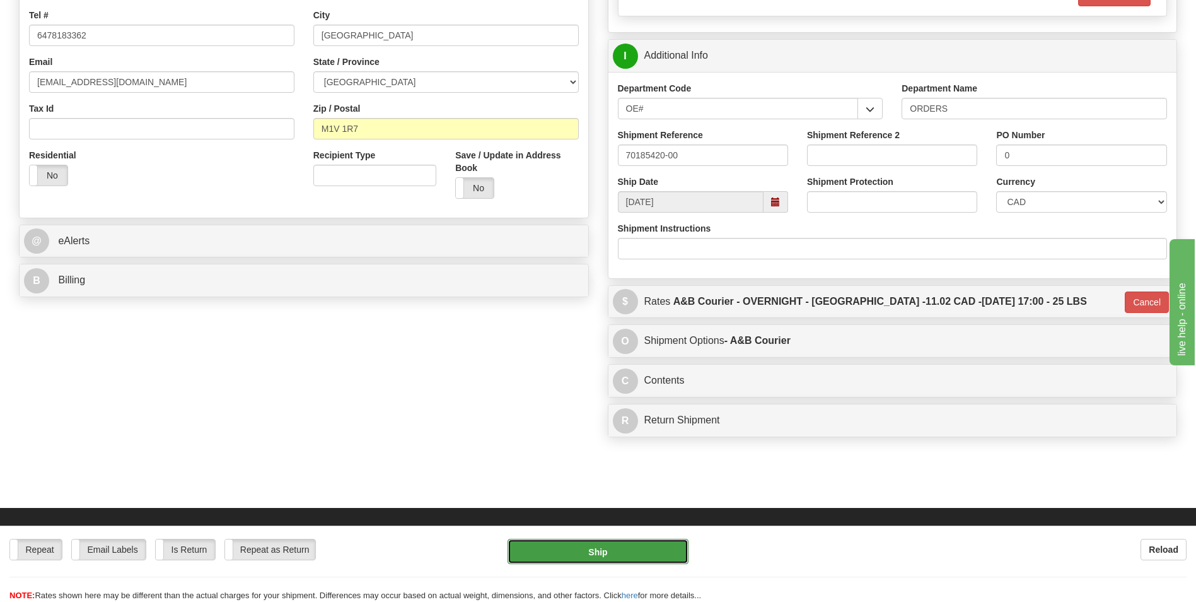
click at [650, 551] on button "Ship" at bounding box center [598, 550] width 180 height 25
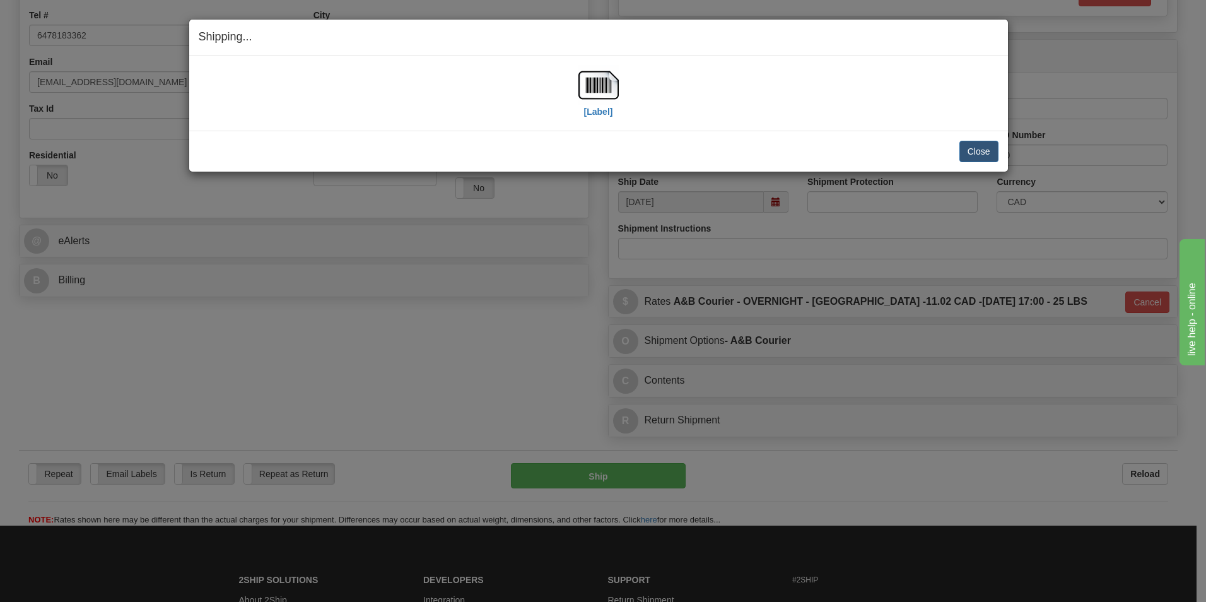
click at [780, 38] on h4 "Shipping... Your SHIPMENT will EXPIRE in" at bounding box center [599, 37] width 800 height 16
click at [611, 87] on img at bounding box center [598, 85] width 40 height 40
click at [976, 146] on button "Close" at bounding box center [978, 151] width 39 height 21
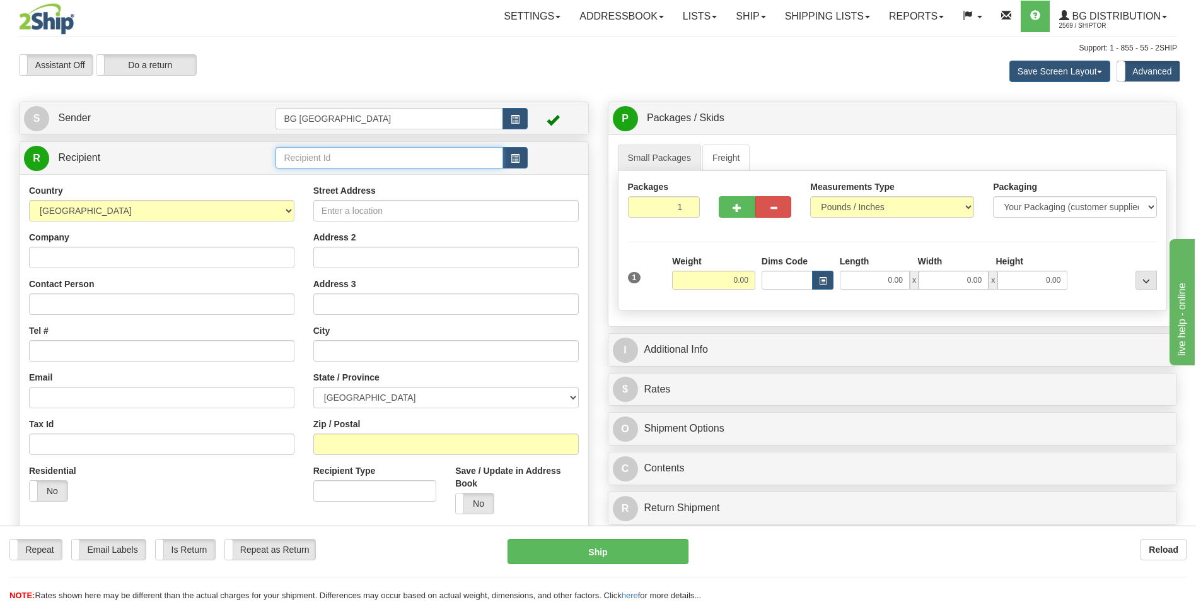
click at [417, 149] on input "text" at bounding box center [389, 157] width 227 height 21
click at [377, 173] on div "60399" at bounding box center [386, 177] width 215 height 14
type input "60399"
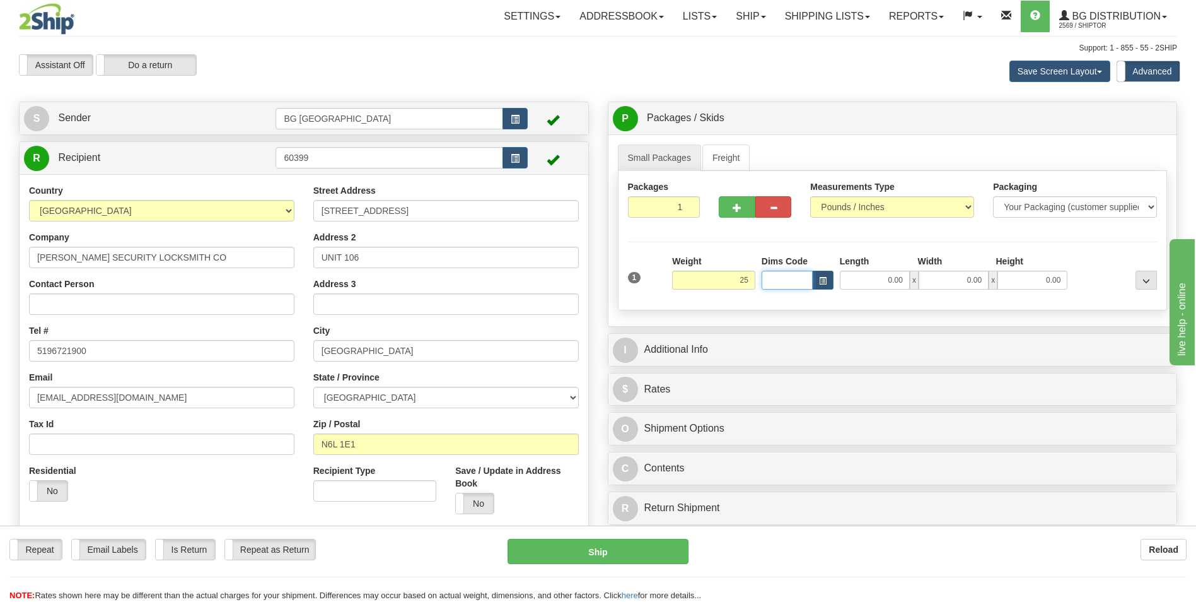
type input "25.00"
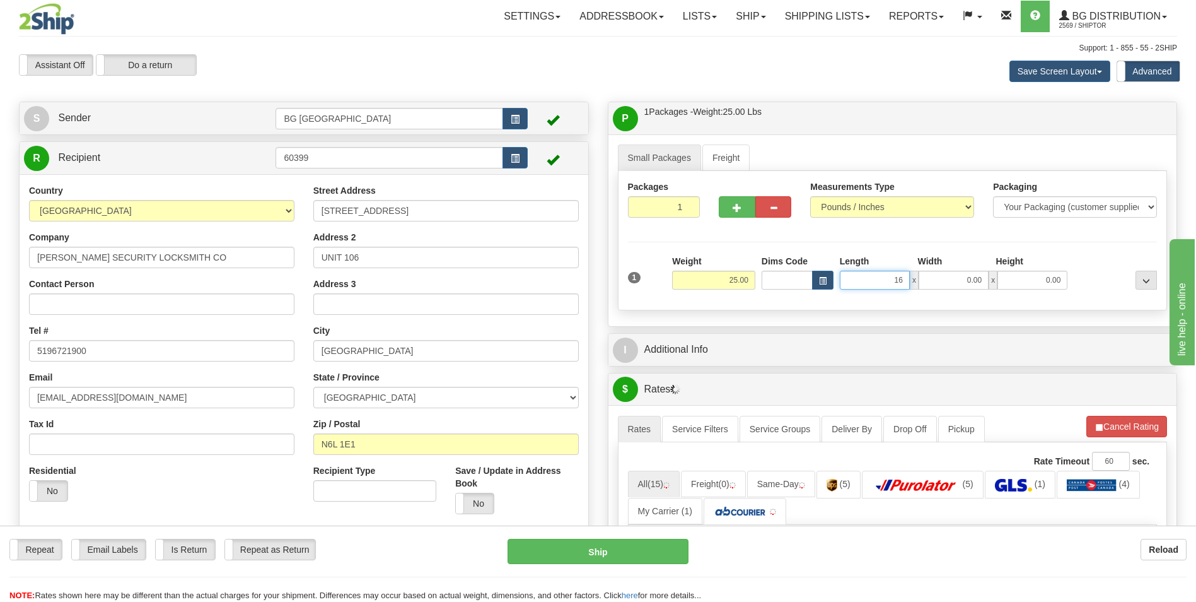
type input "16.00"
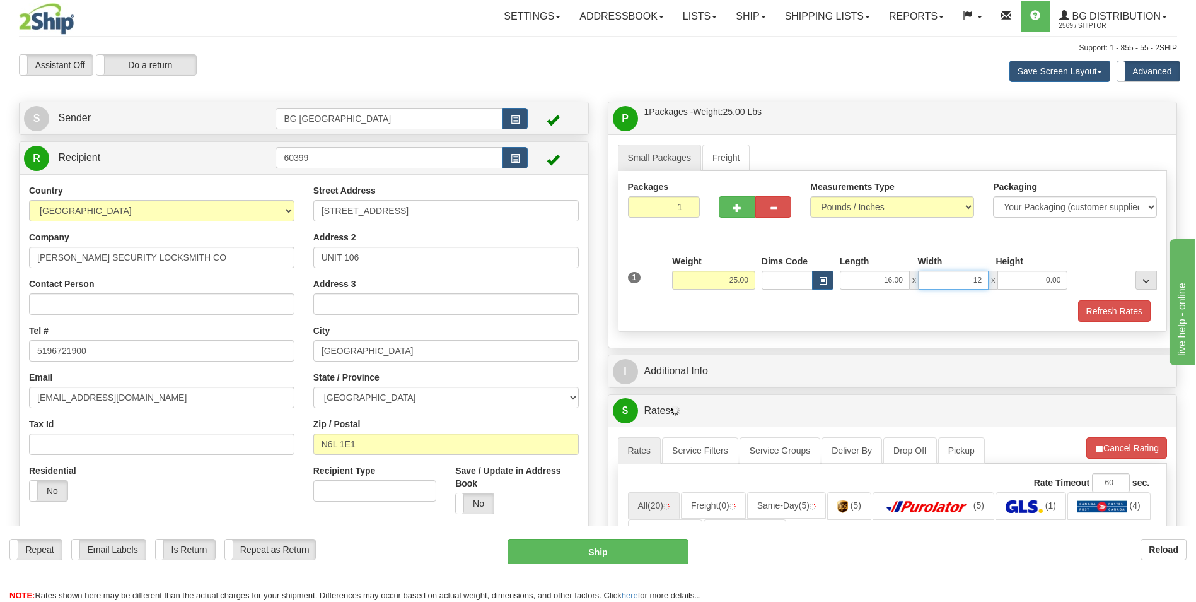
type input "12.00"
type input "10.00"
click at [729, 207] on button "button" at bounding box center [737, 206] width 36 height 21
type input "2"
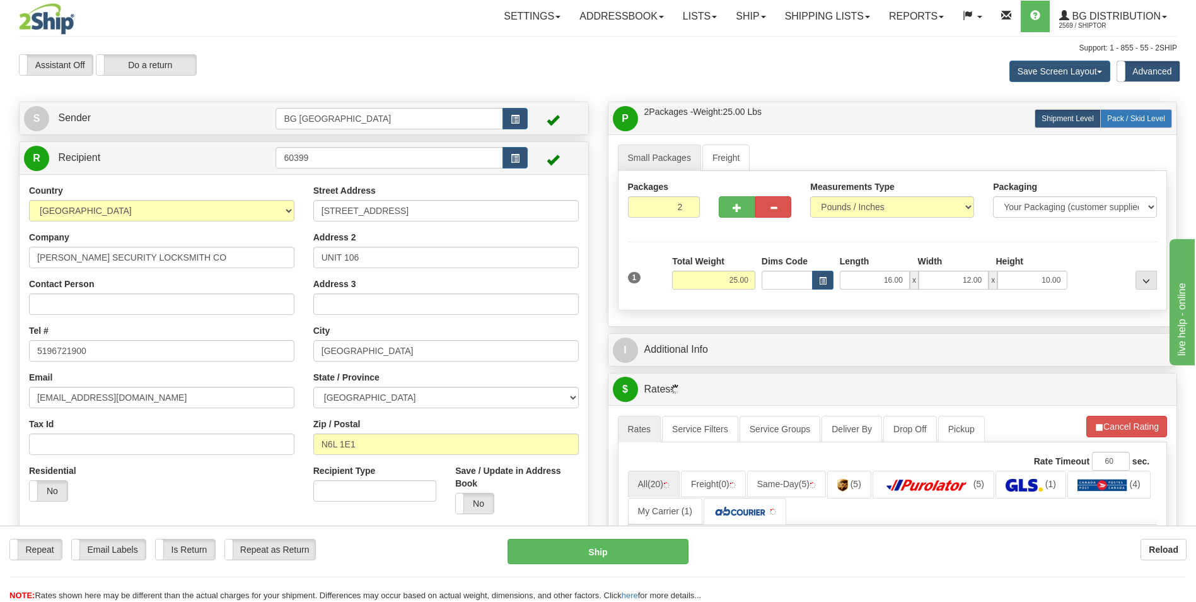
click at [1137, 120] on span "Pack / Skid Level" at bounding box center [1136, 118] width 58 height 9
radio input "true"
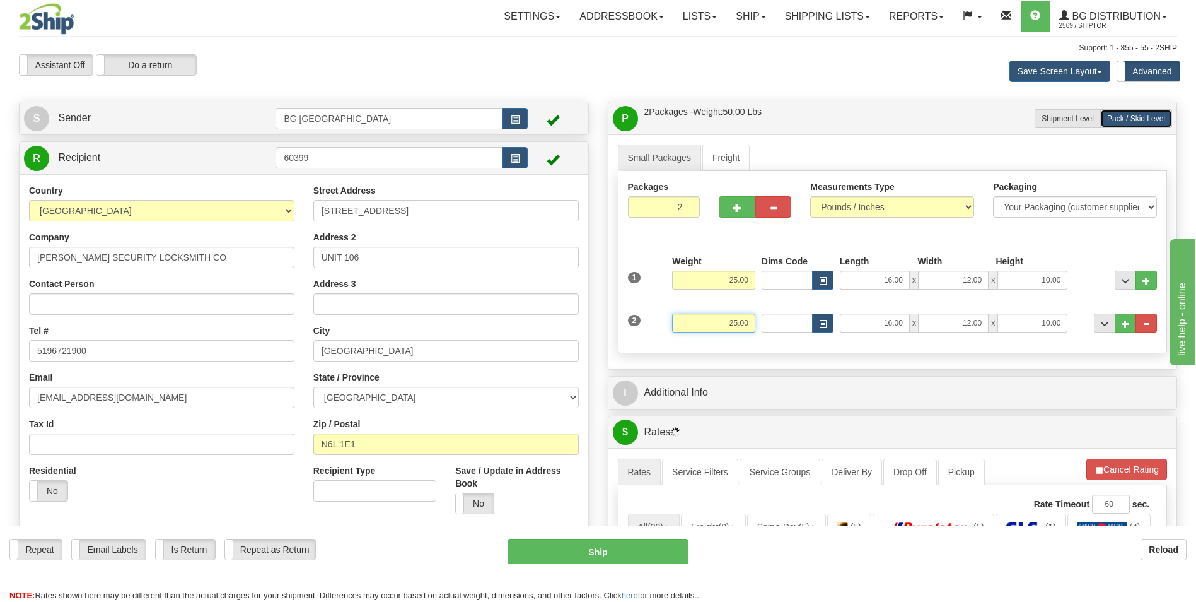
click at [700, 322] on input "25.00" at bounding box center [713, 322] width 83 height 19
type input "15.00"
type input "11.00"
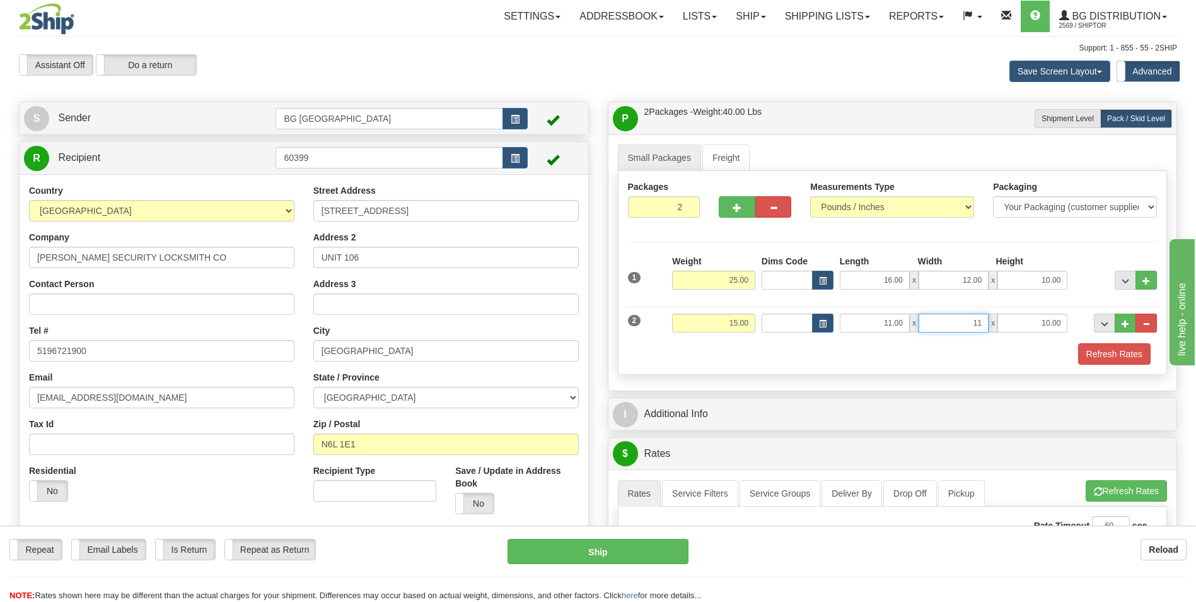
type input "11.00"
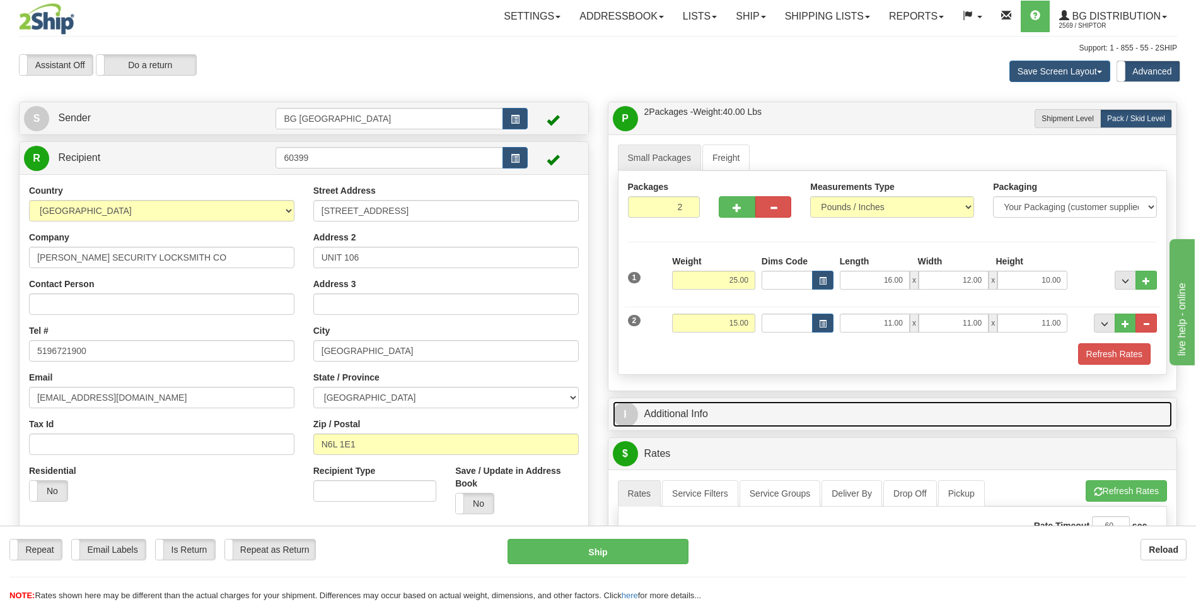
click at [682, 417] on link "I Additional Info" at bounding box center [893, 414] width 560 height 26
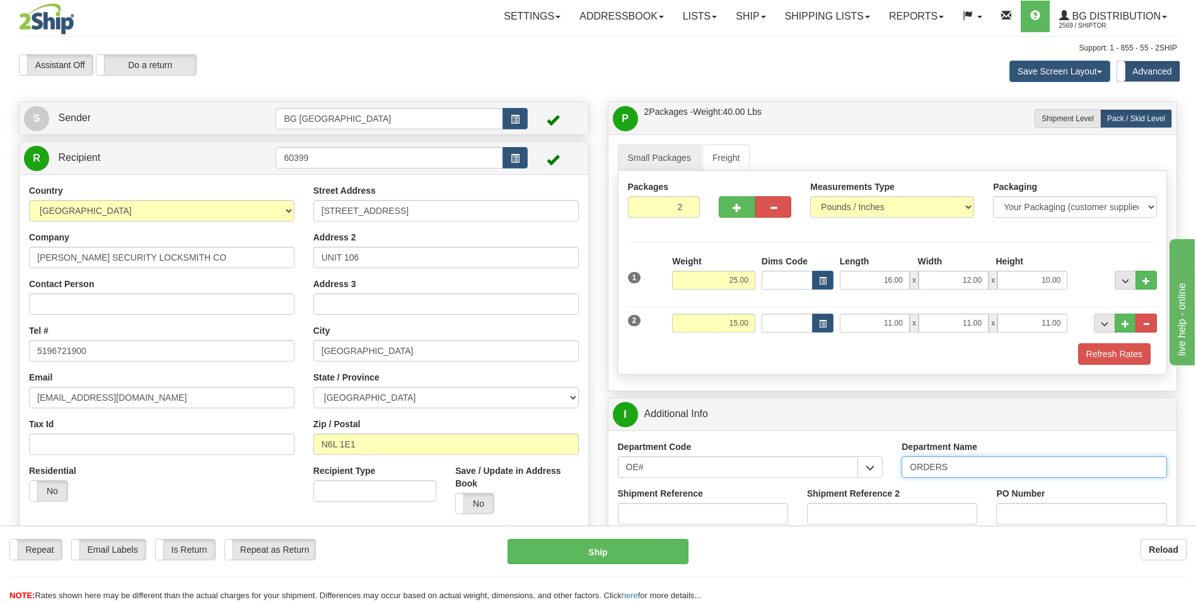
click at [970, 460] on input "ORDERS" at bounding box center [1034, 466] width 265 height 21
type input "70185671-00"
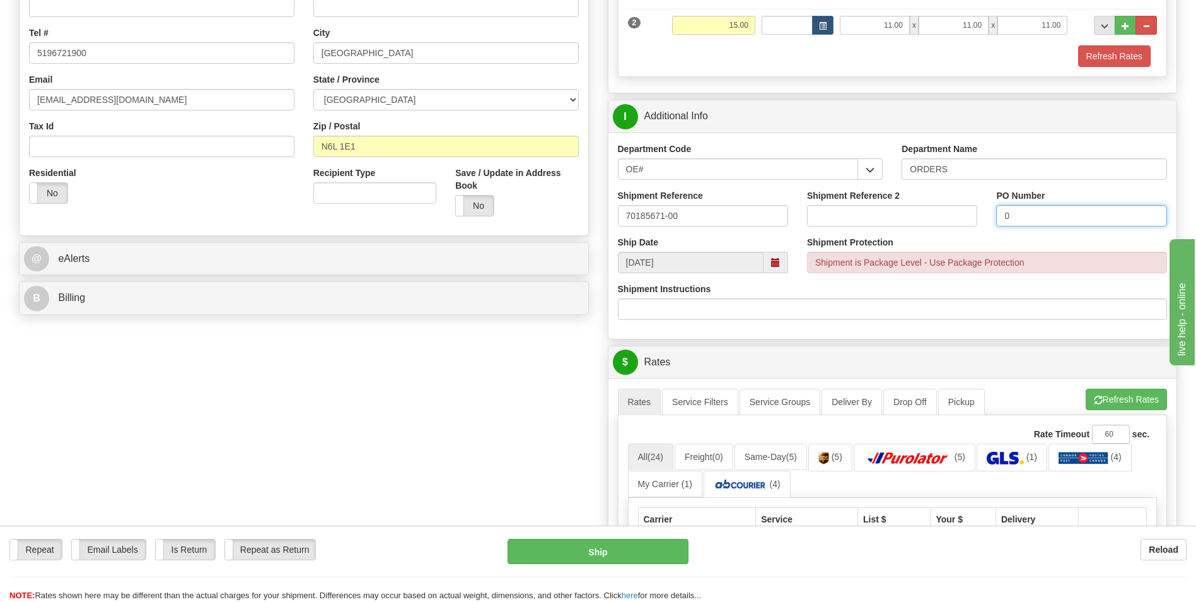
scroll to position [315, 0]
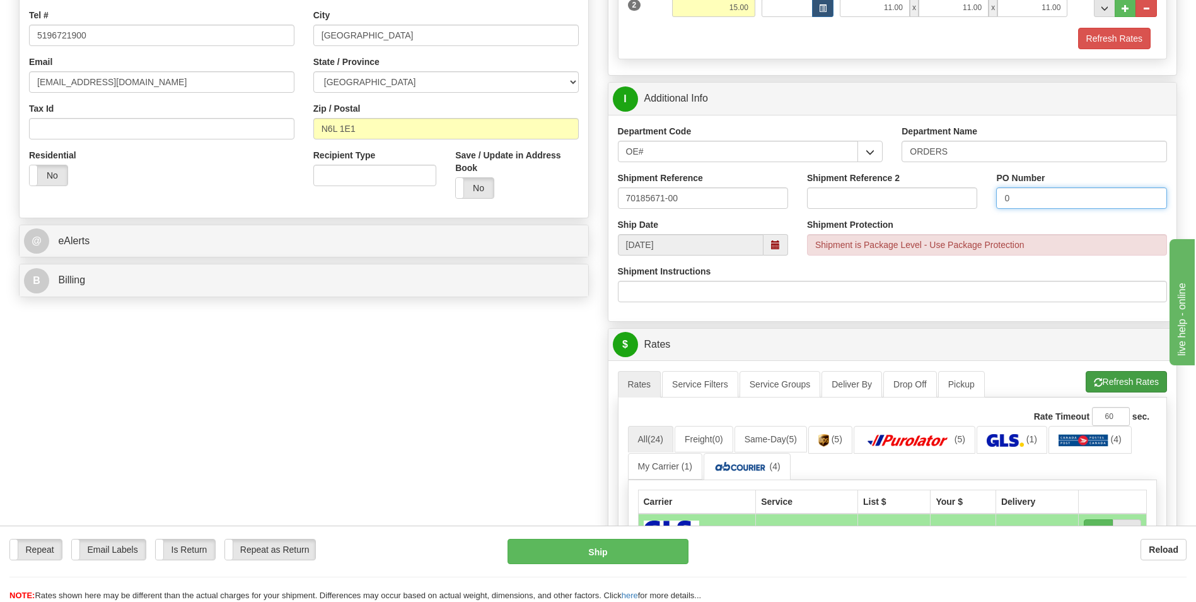
type input "0"
click at [1122, 371] on button "Refresh Rates" at bounding box center [1126, 381] width 81 height 21
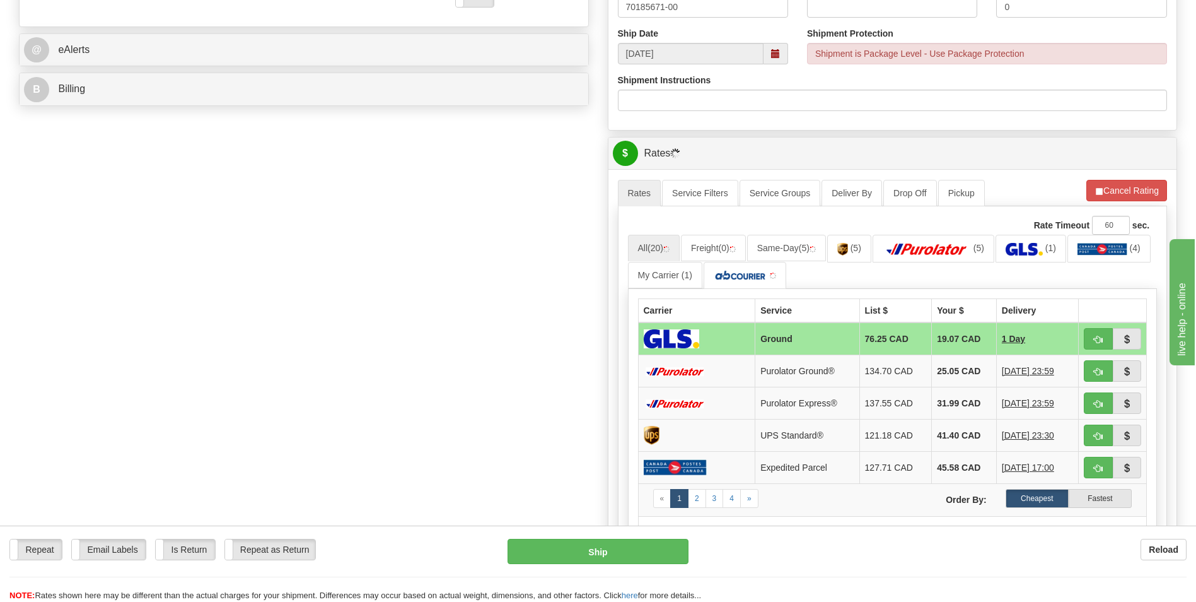
scroll to position [567, 0]
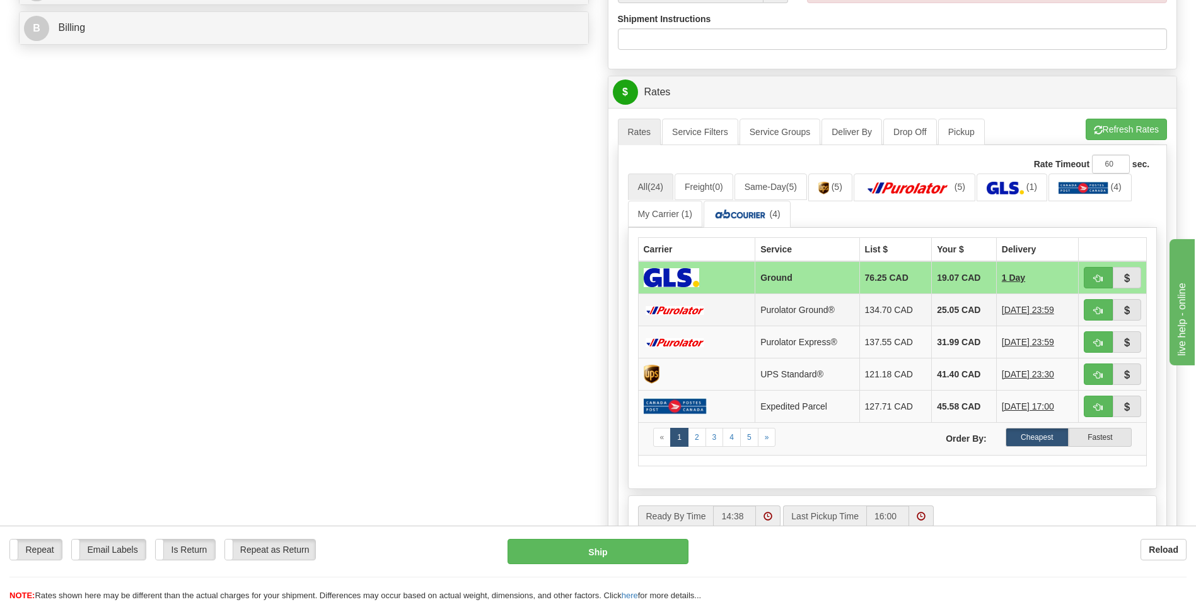
click at [943, 310] on td "25.05 CAD" at bounding box center [964, 310] width 65 height 32
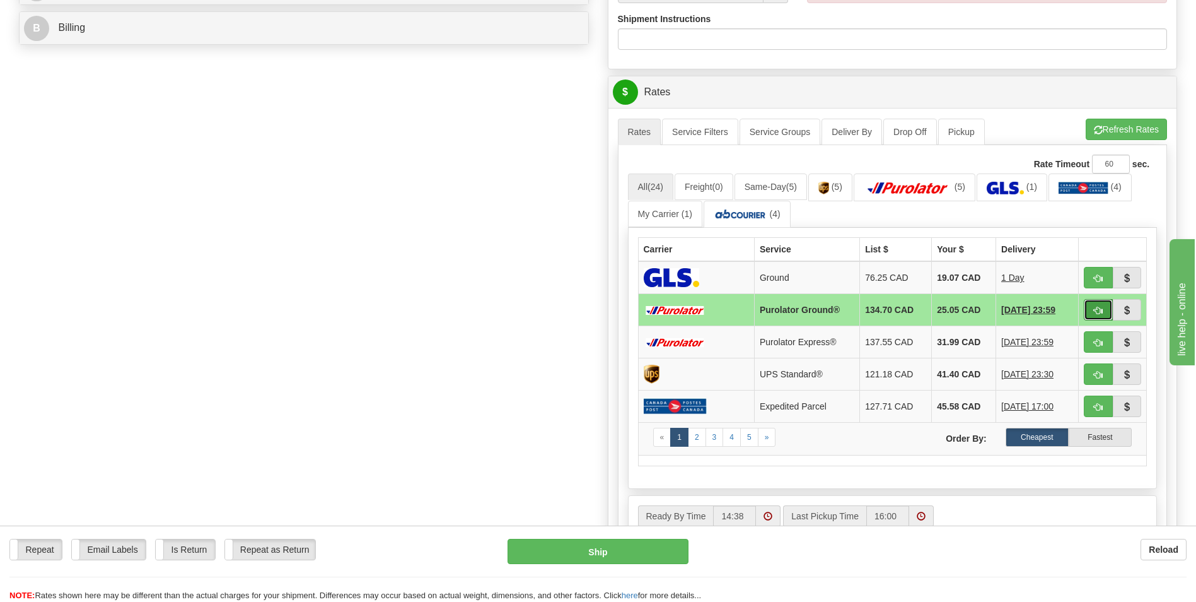
click at [1096, 313] on span "button" at bounding box center [1098, 310] width 9 height 8
type input "260"
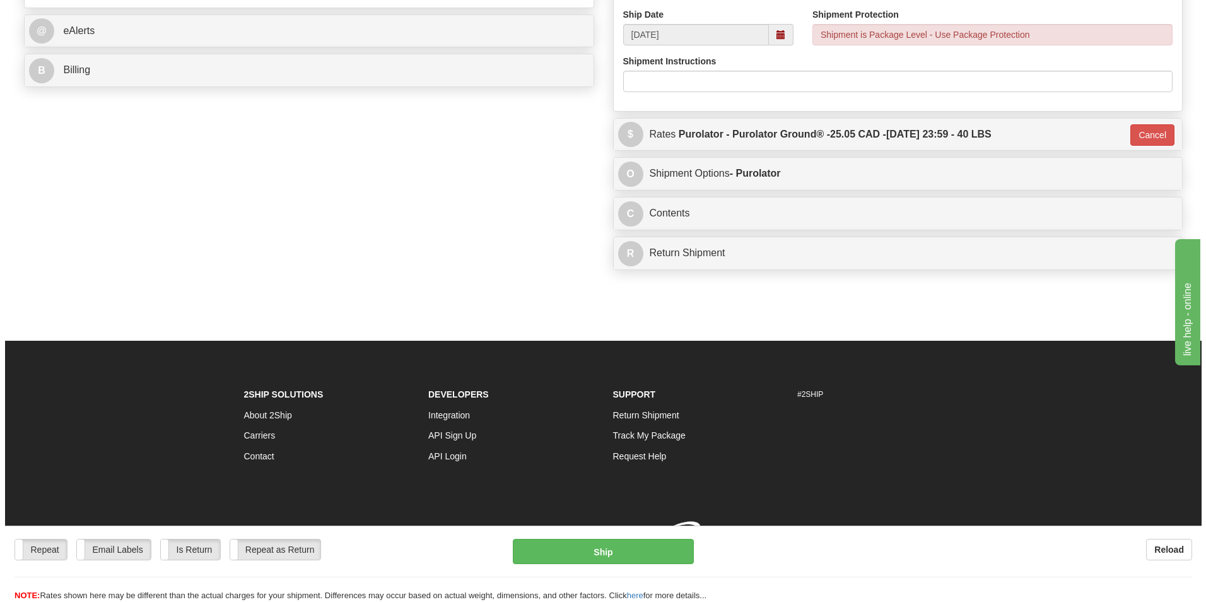
scroll to position [544, 0]
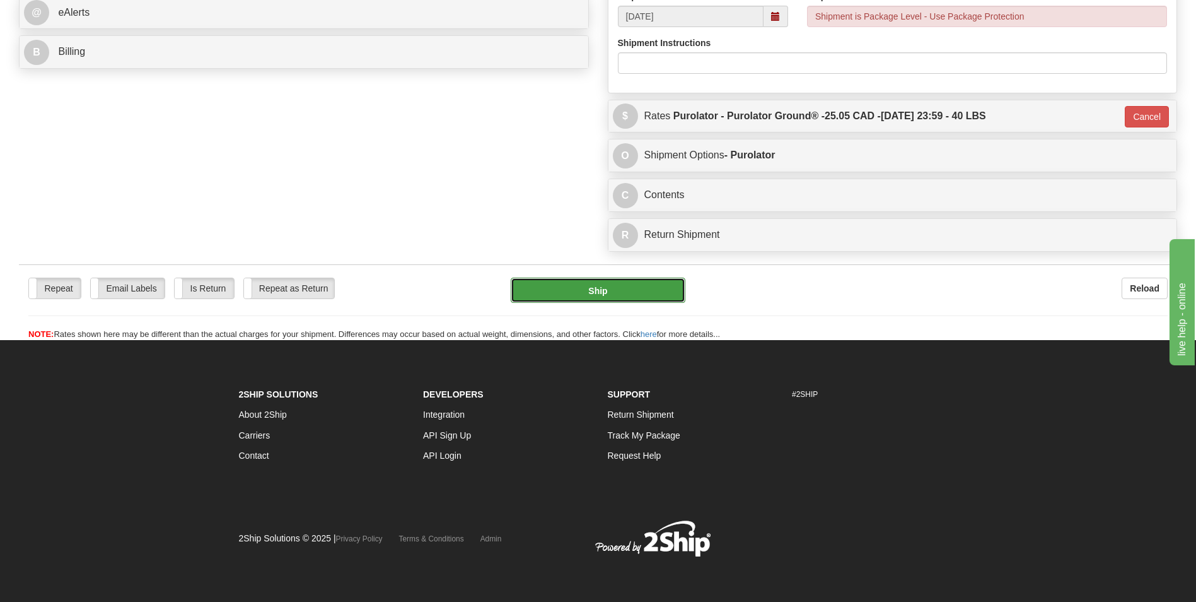
click at [579, 281] on button "Ship" at bounding box center [598, 289] width 174 height 25
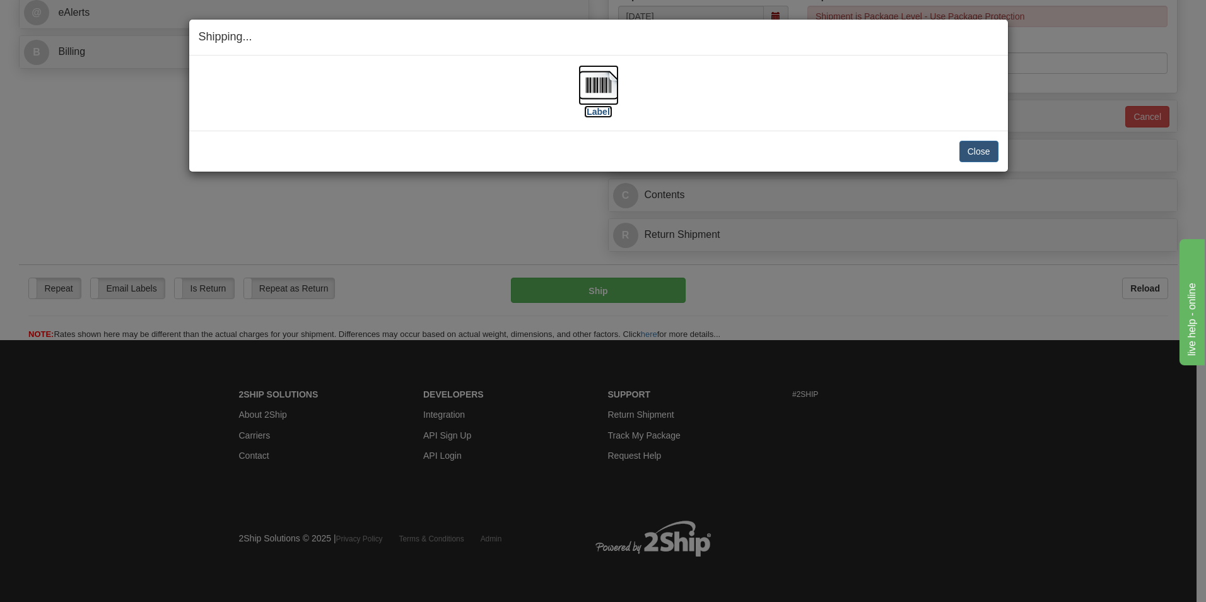
click at [598, 76] on img at bounding box center [598, 85] width 40 height 40
click at [953, 144] on div "Close Cancel" at bounding box center [599, 151] width 800 height 21
click at [971, 142] on button "Close" at bounding box center [978, 151] width 39 height 21
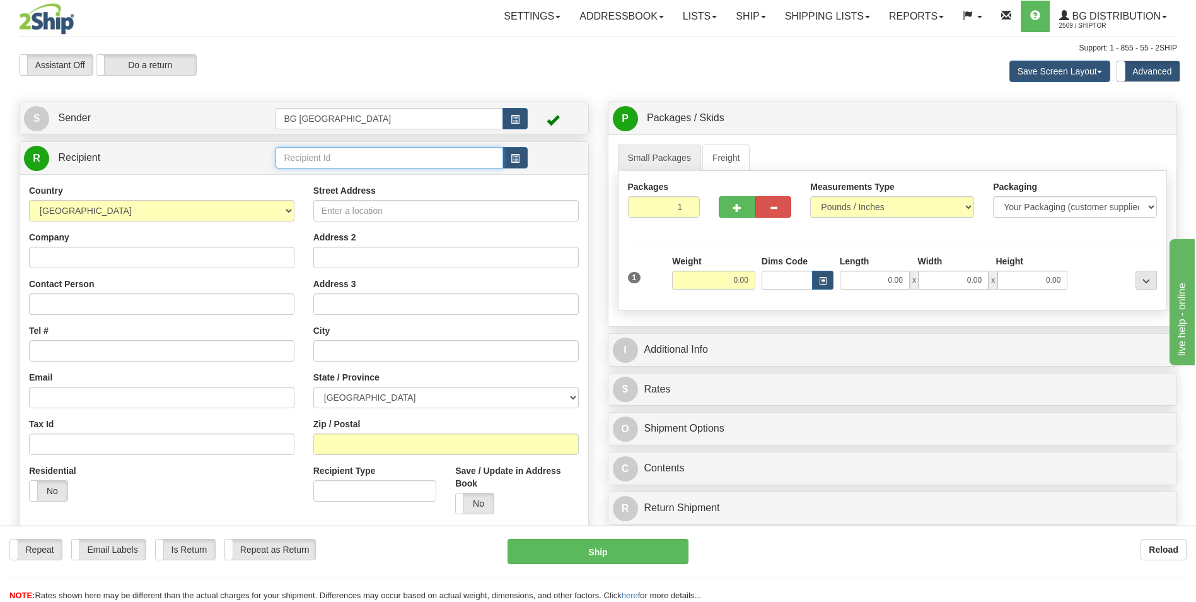
click at [358, 165] on input "text" at bounding box center [389, 157] width 227 height 21
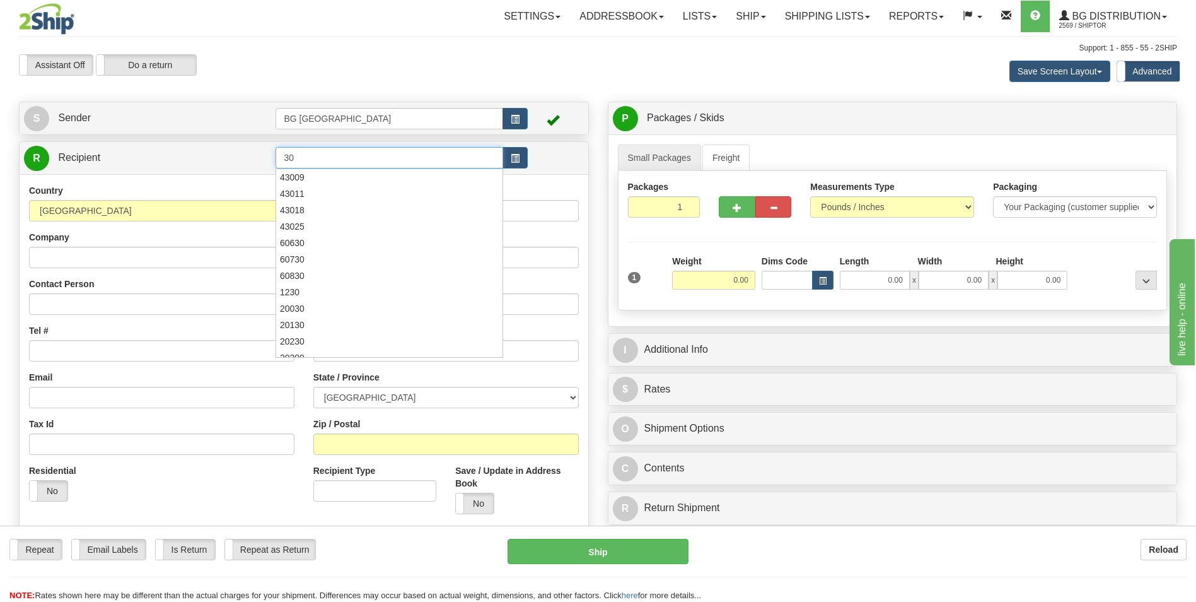
click at [358, 165] on input "30" at bounding box center [389, 157] width 227 height 21
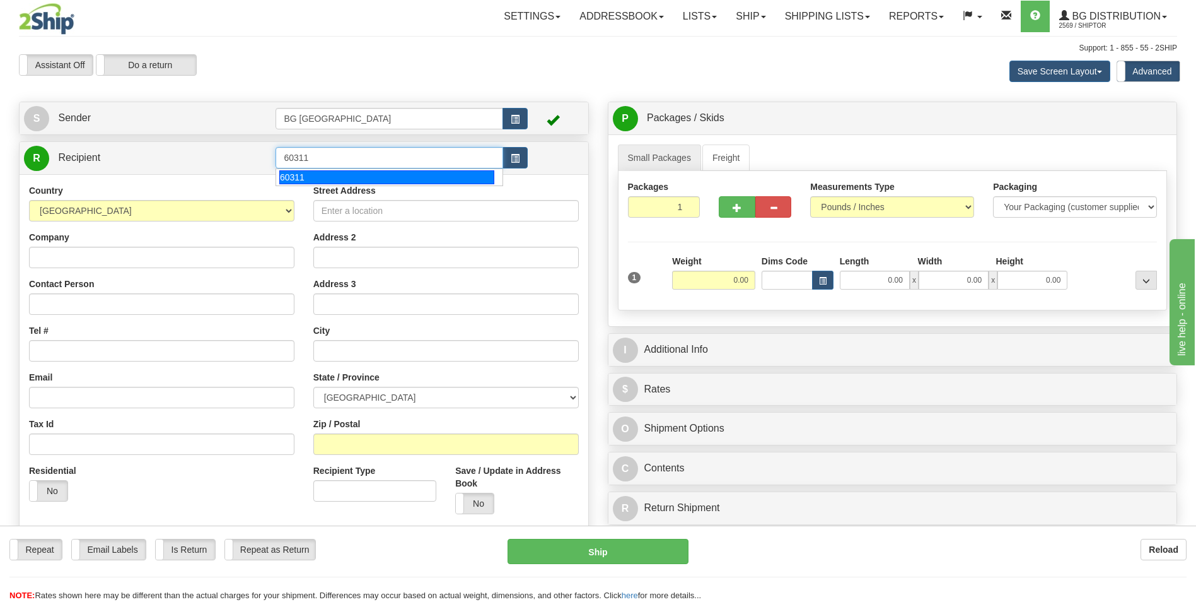
click at [339, 175] on div "60311" at bounding box center [386, 177] width 215 height 14
type input "60311"
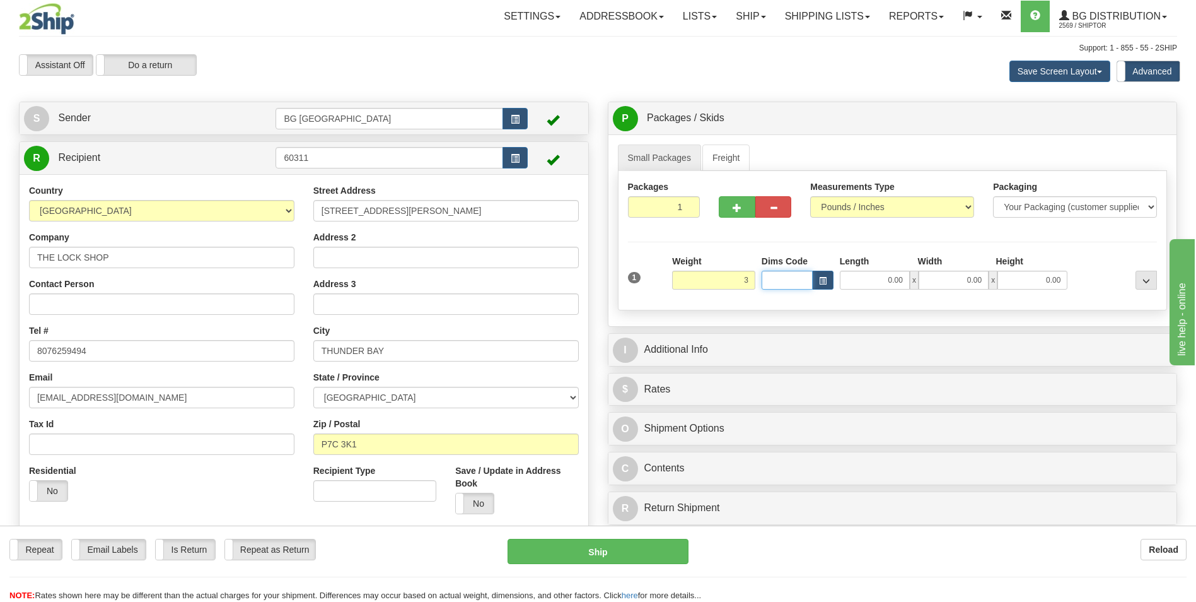
type input "3.00"
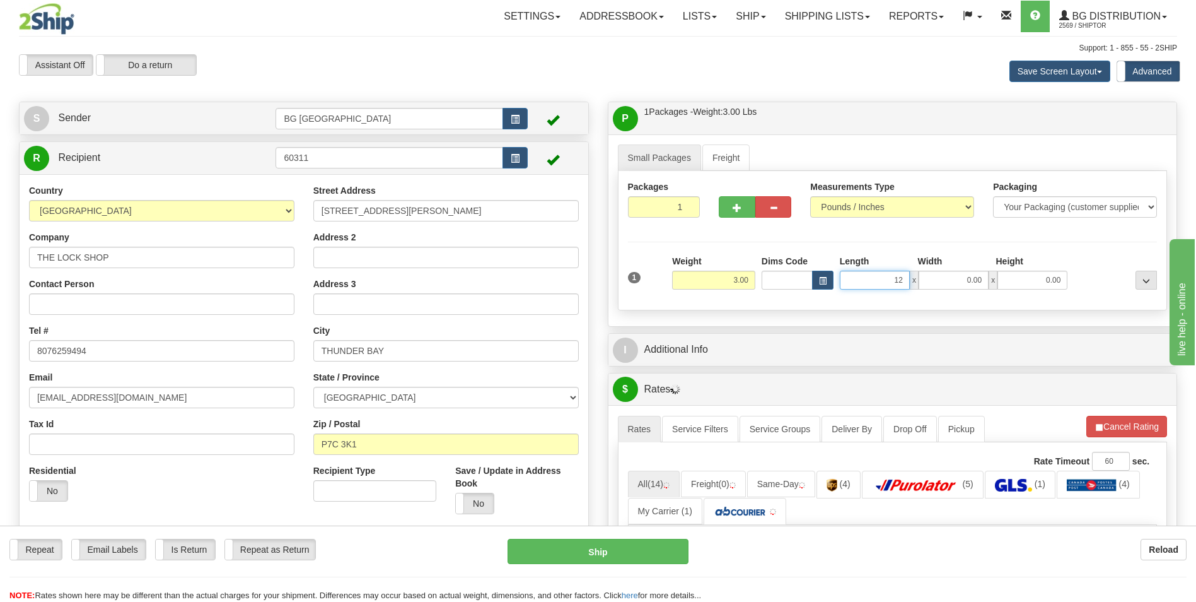
type input "12.00"
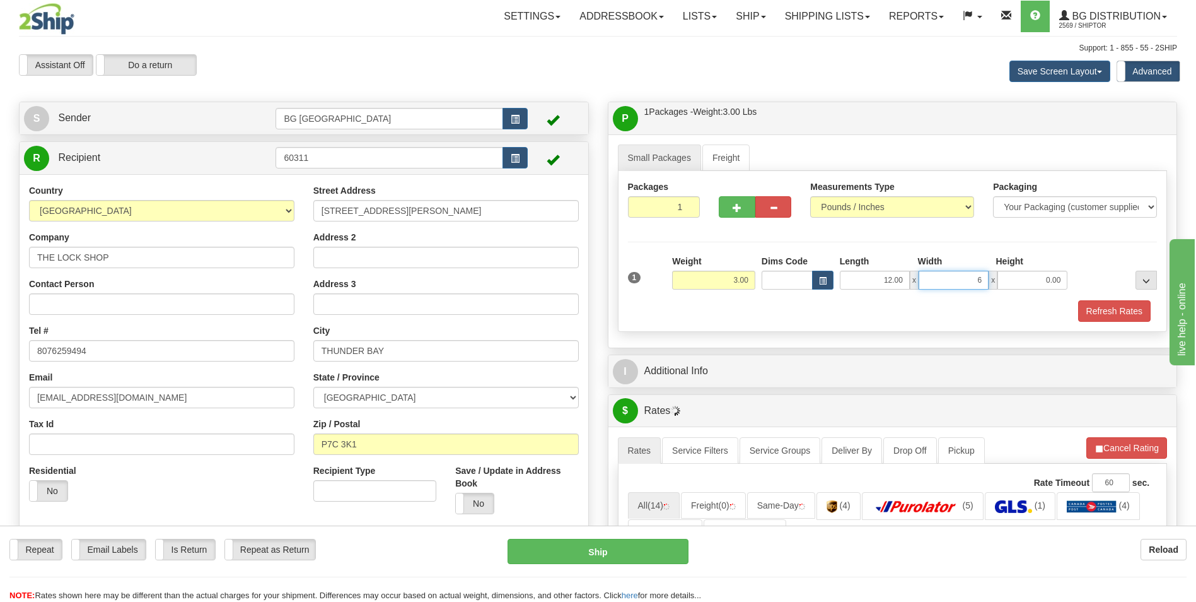
type input "6.00"
type input "4.00"
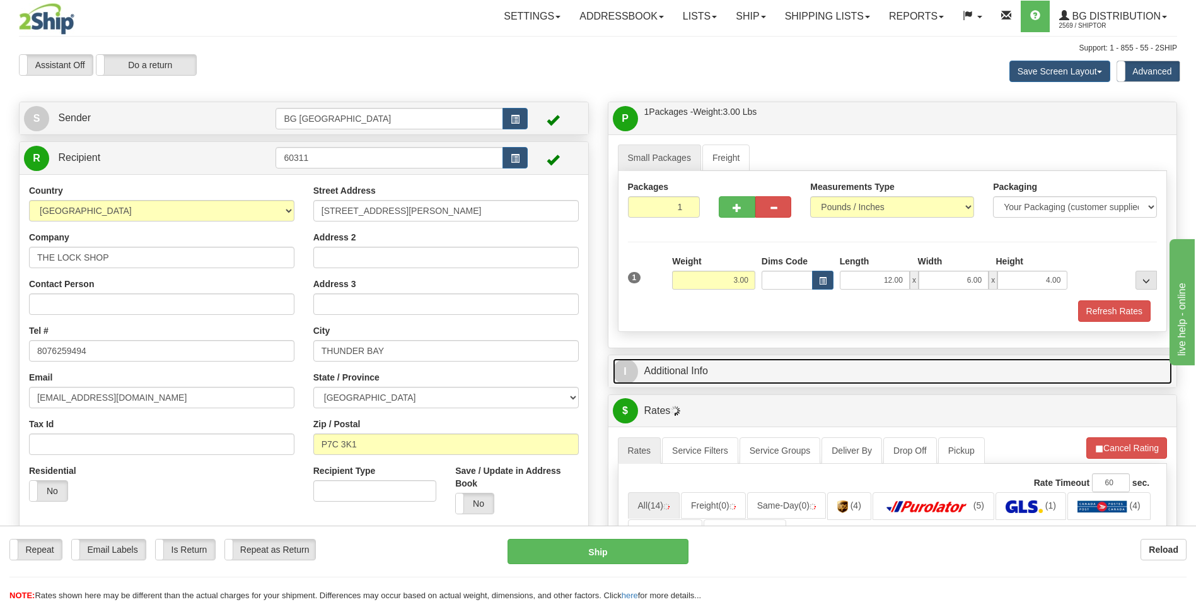
click at [682, 364] on link "I Additional Info" at bounding box center [893, 371] width 560 height 26
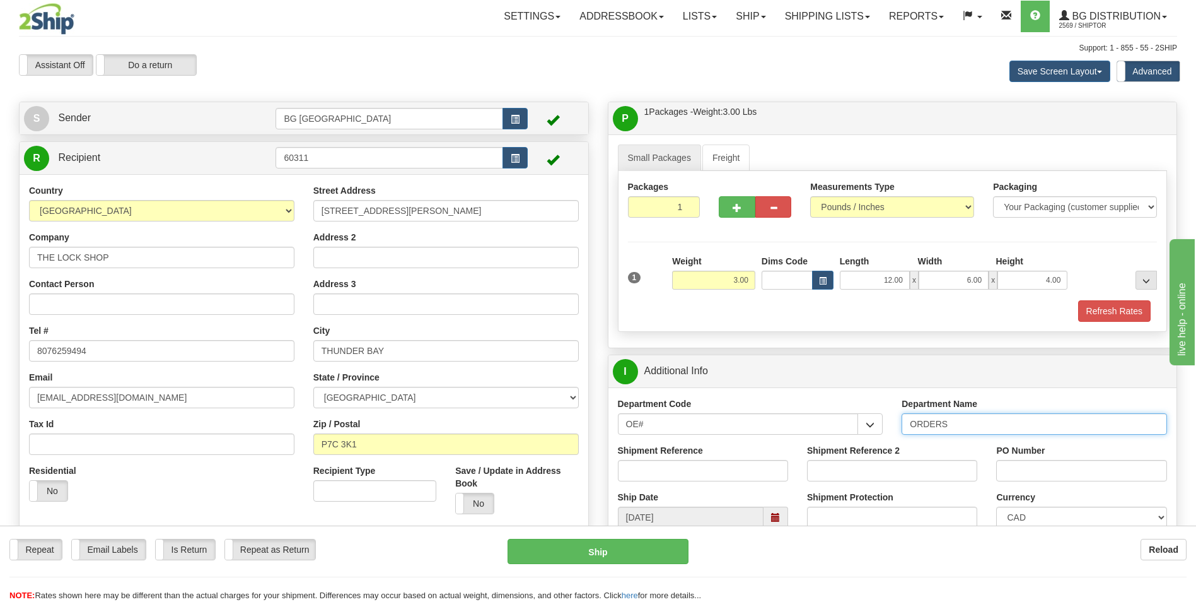
click at [987, 428] on input "ORDERS" at bounding box center [1034, 423] width 265 height 21
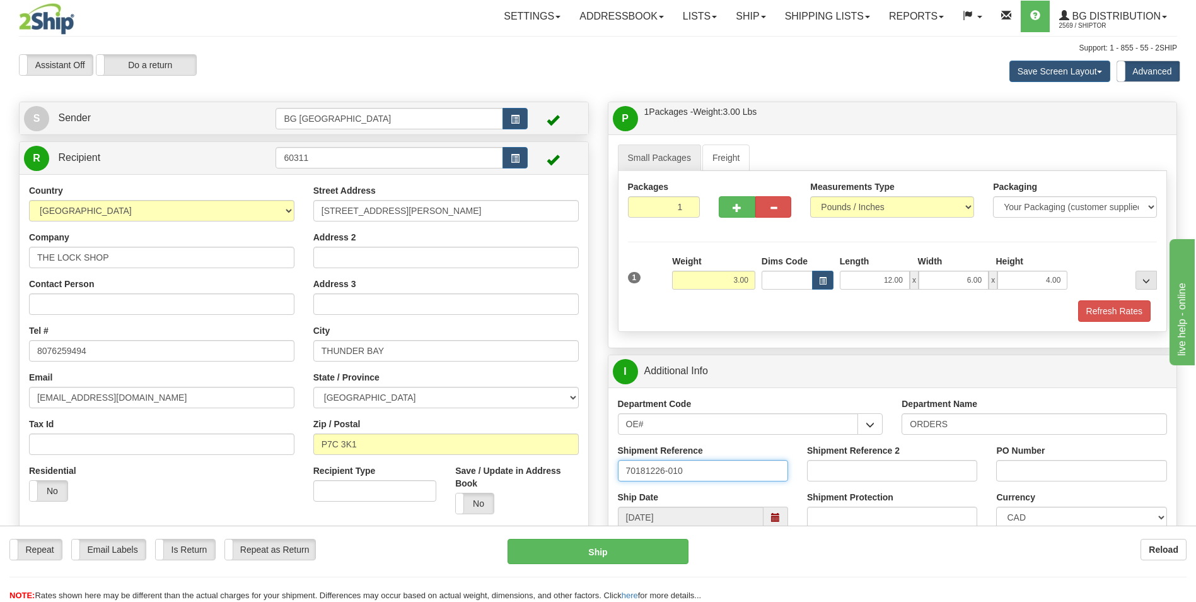
type input "70181226-010"
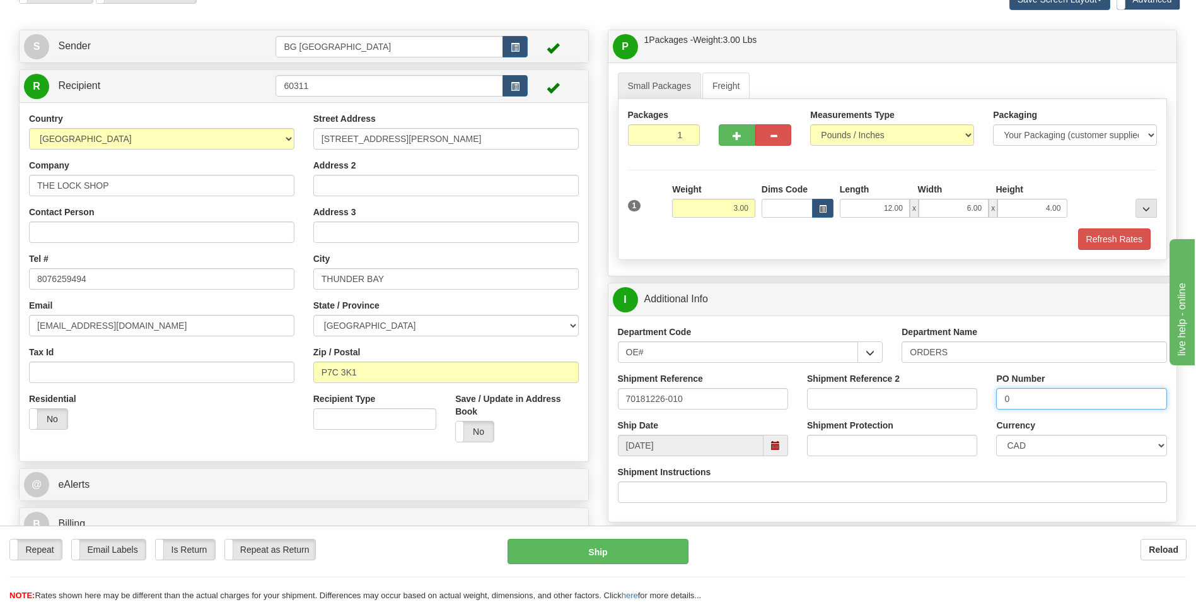
scroll to position [252, 0]
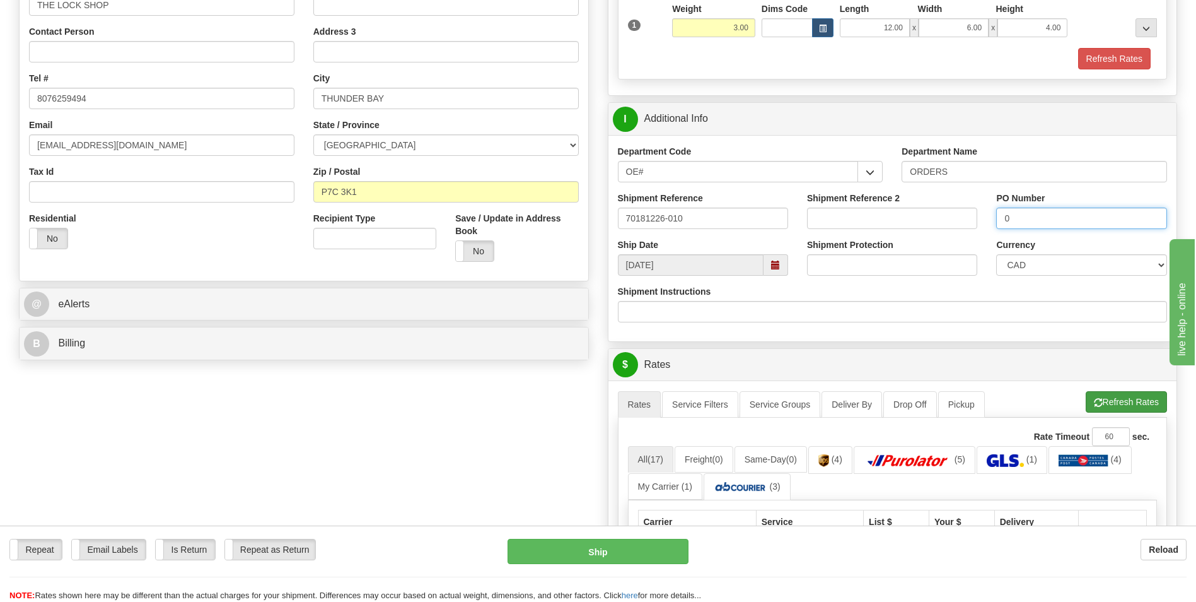
type input "0"
click at [1107, 407] on button "Refresh Rates" at bounding box center [1126, 401] width 81 height 21
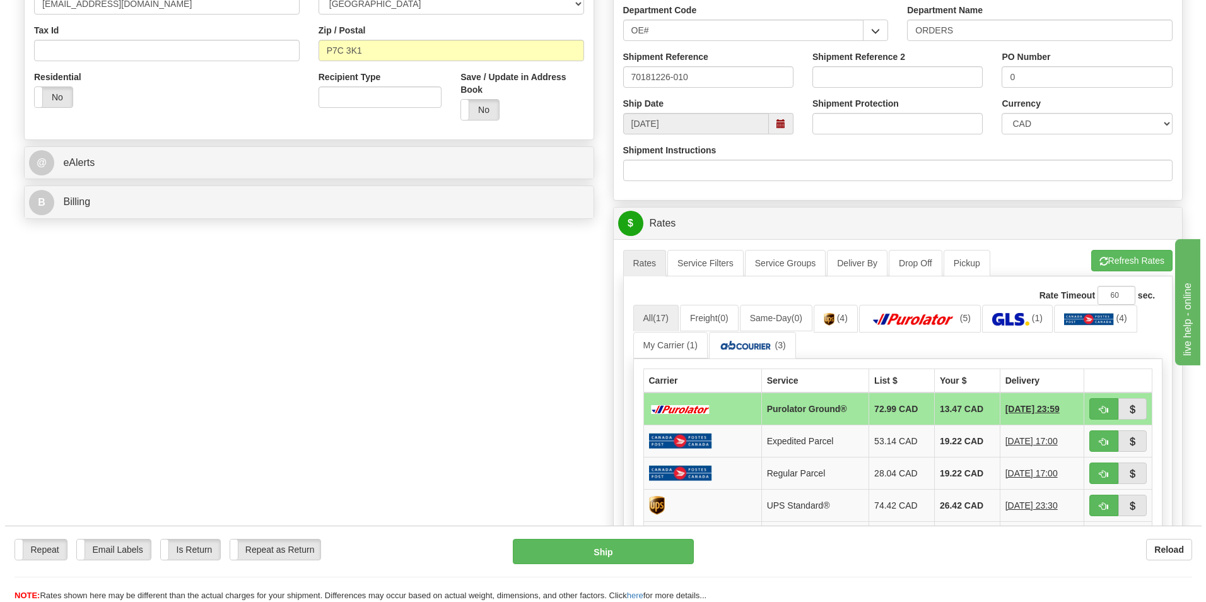
scroll to position [441, 0]
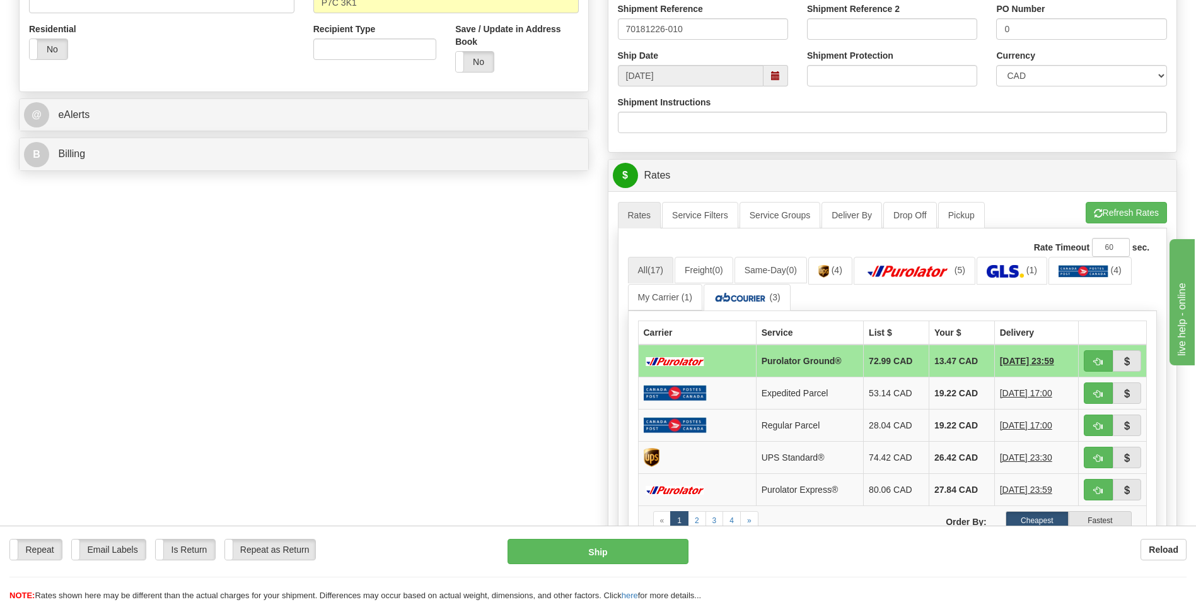
click at [1083, 354] on td at bounding box center [1113, 360] width 68 height 33
click at [1099, 355] on button "button" at bounding box center [1098, 360] width 29 height 21
type input "260"
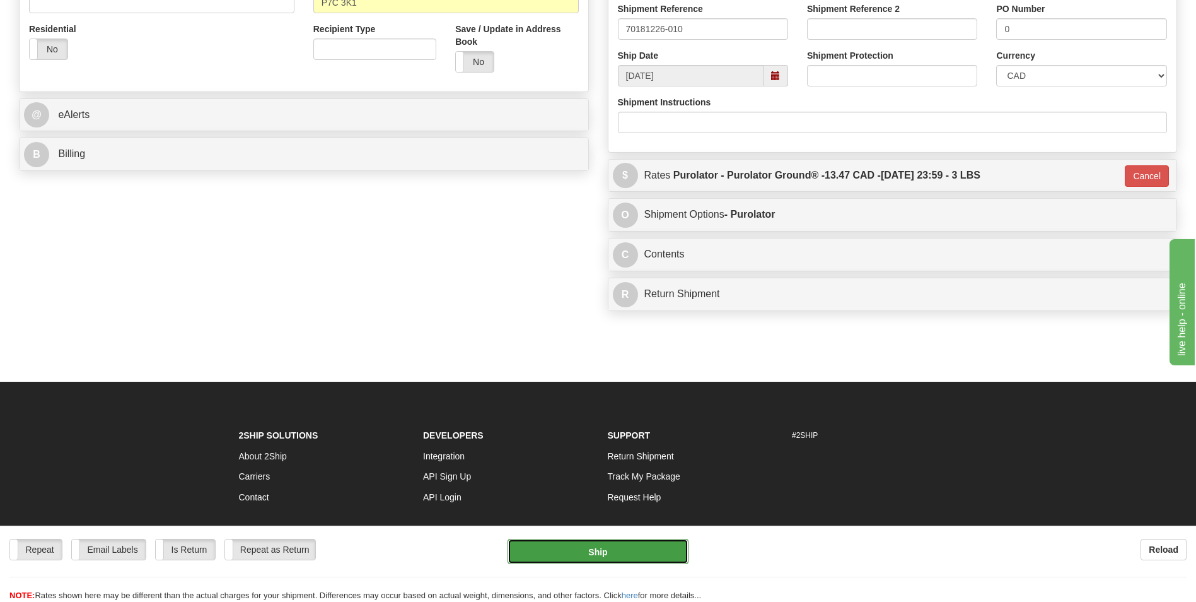
click at [588, 545] on button "Ship" at bounding box center [598, 550] width 180 height 25
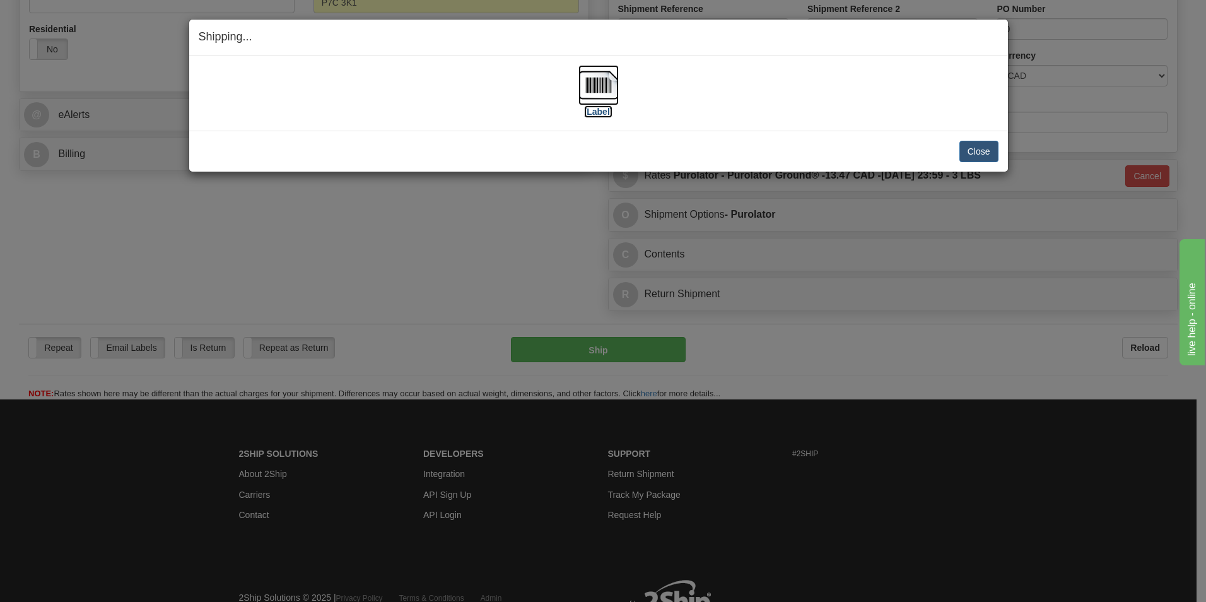
click at [587, 86] on img at bounding box center [598, 85] width 40 height 40
click at [993, 156] on button "Close" at bounding box center [978, 151] width 39 height 21
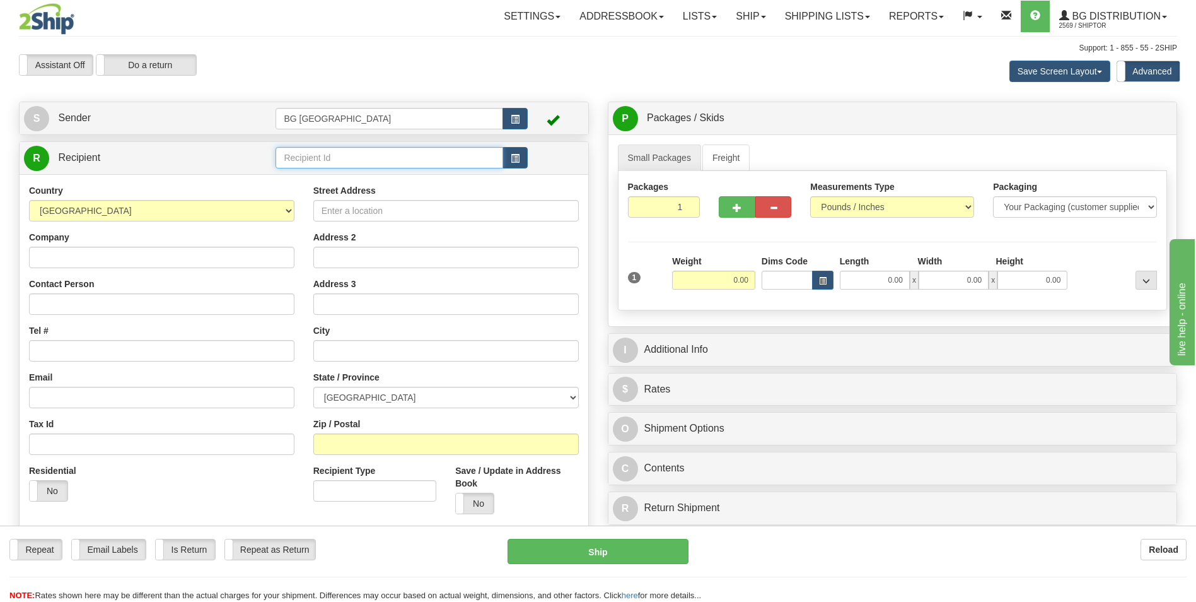
click at [371, 156] on input "text" at bounding box center [389, 157] width 227 height 21
click at [291, 175] on div "60111" at bounding box center [386, 177] width 215 height 14
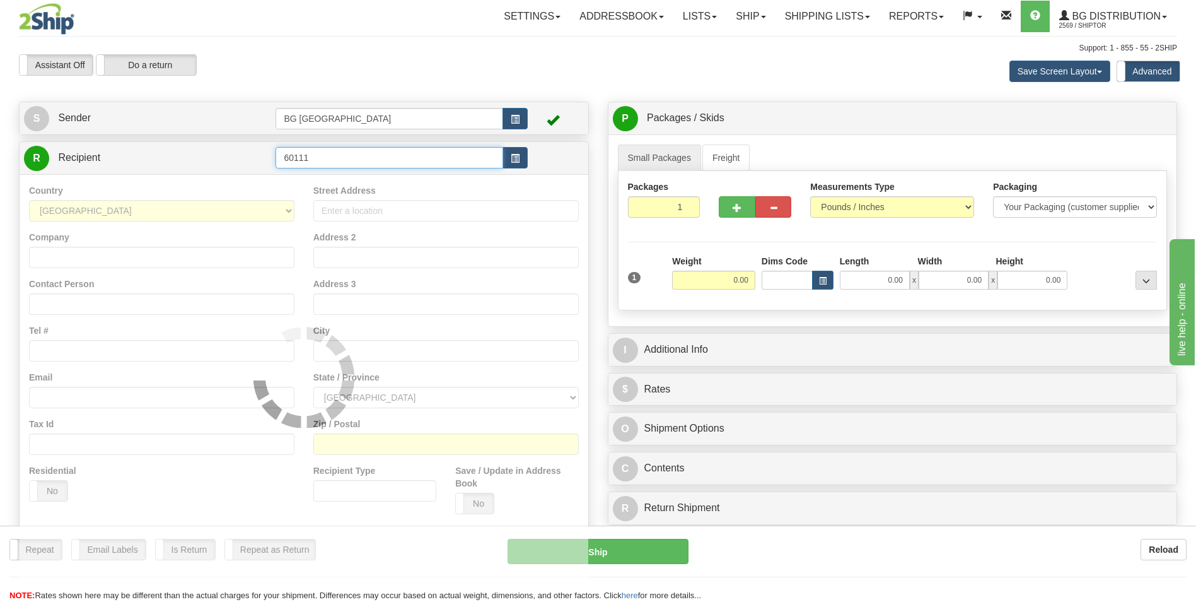
type input "60111"
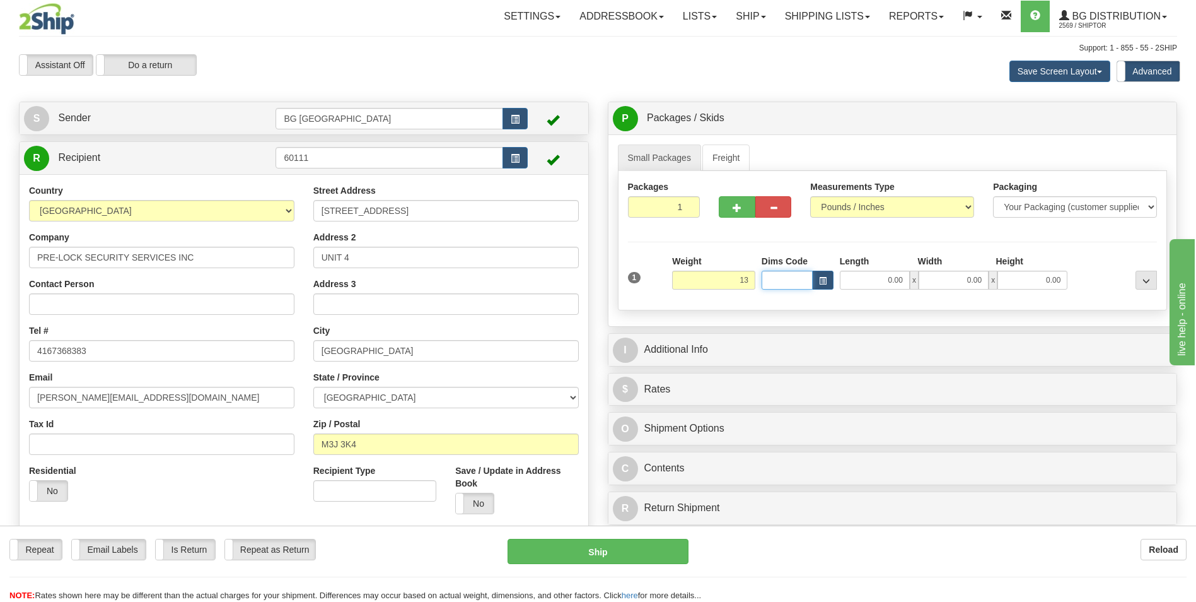
type input "13.00"
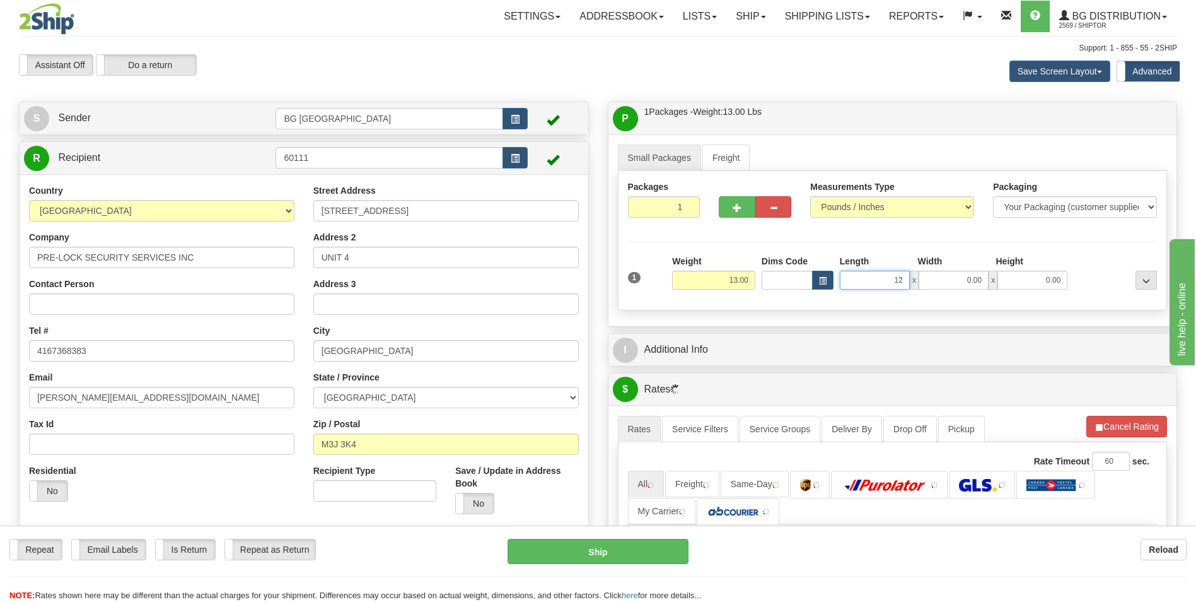
type input "12.00"
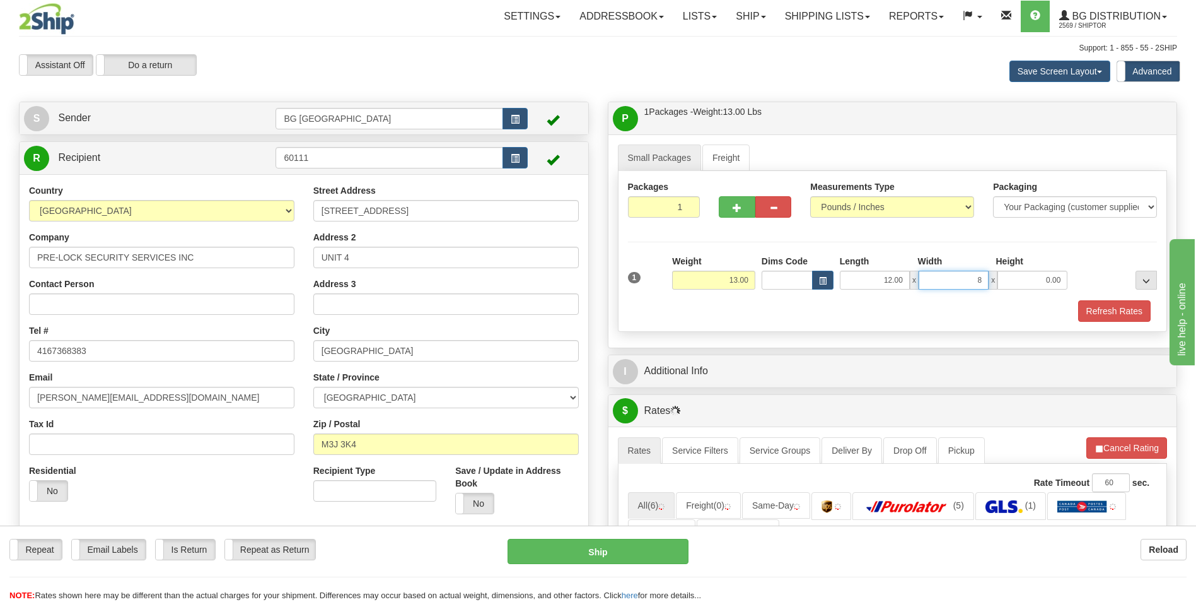
type input "8.00"
type input "6.00"
click at [718, 389] on div "P Packages / Skids 1 Packages - Weight: 13.00 Lbs 1 Skids - Weight: NaN Lbs Shi…" at bounding box center [892, 559] width 589 height 915
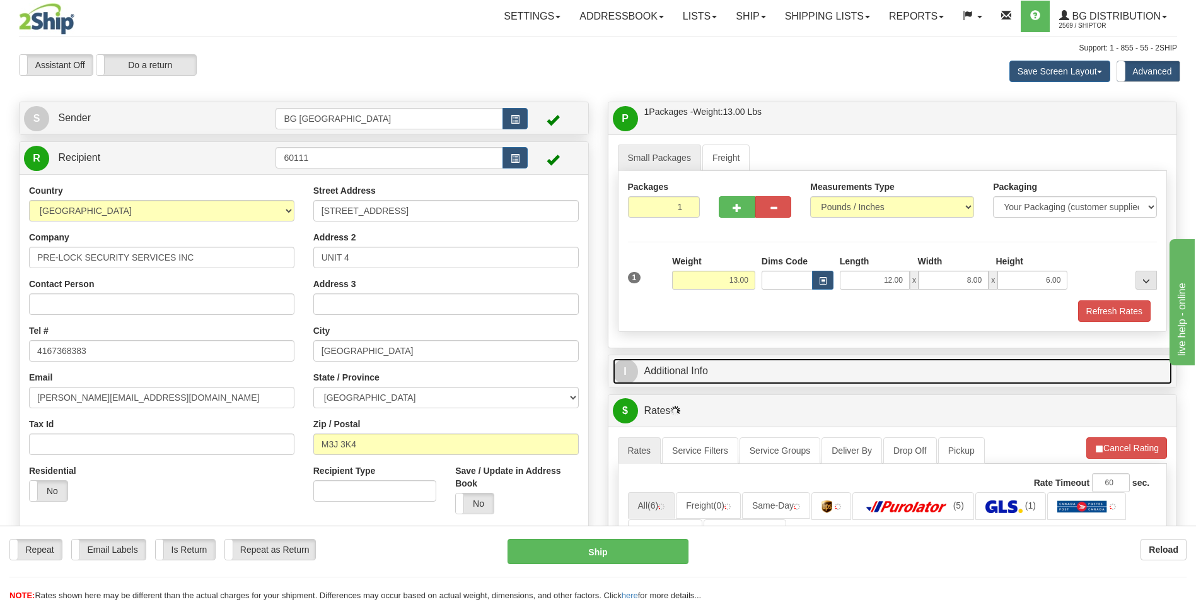
click at [723, 375] on link "I Additional Info" at bounding box center [893, 371] width 560 height 26
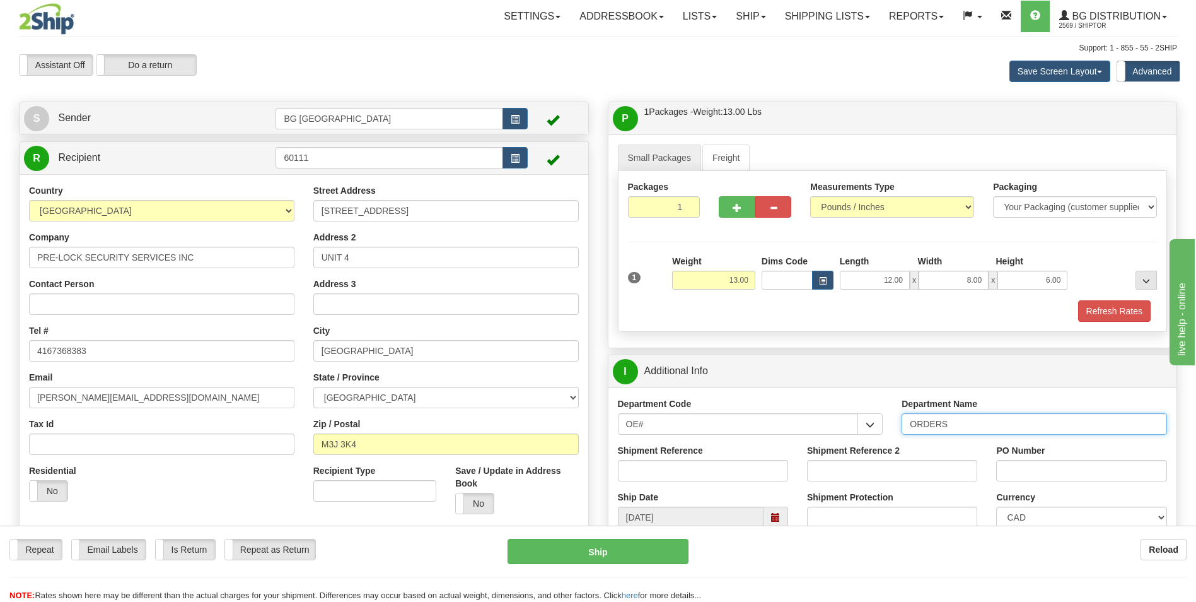
click at [960, 426] on input "ORDERS" at bounding box center [1034, 423] width 265 height 21
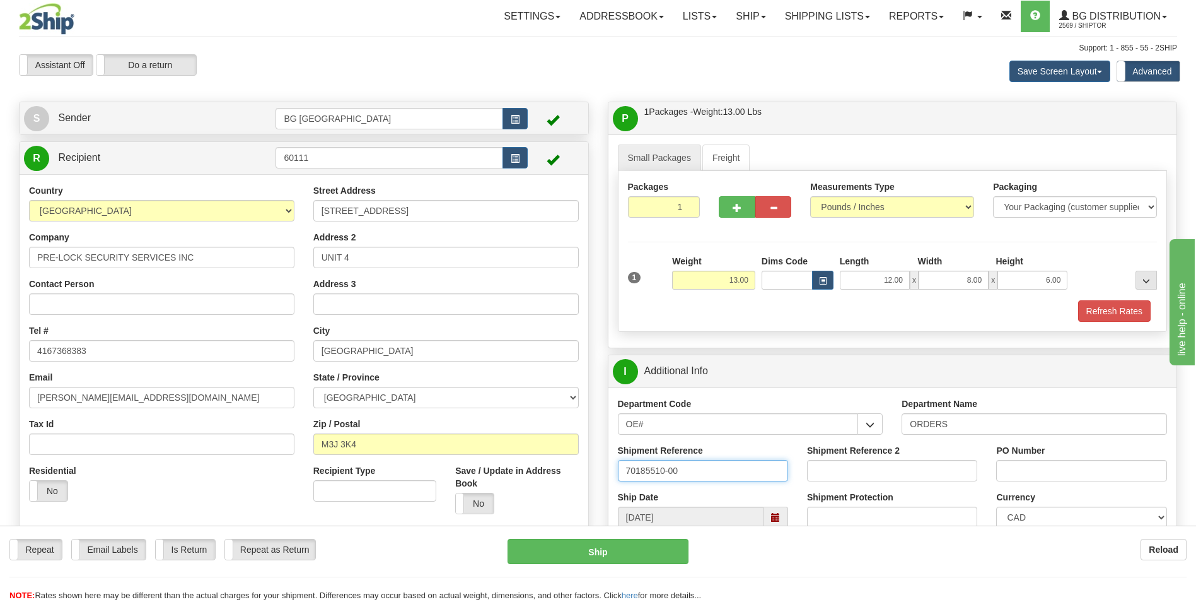
type input "70185510-00"
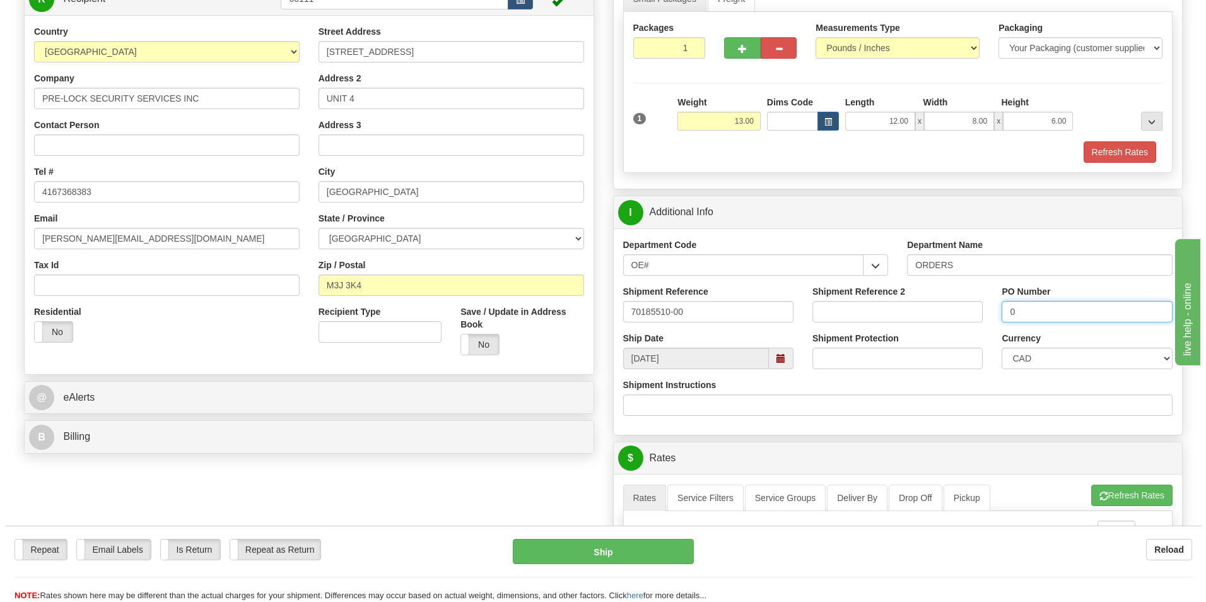
scroll to position [378, 0]
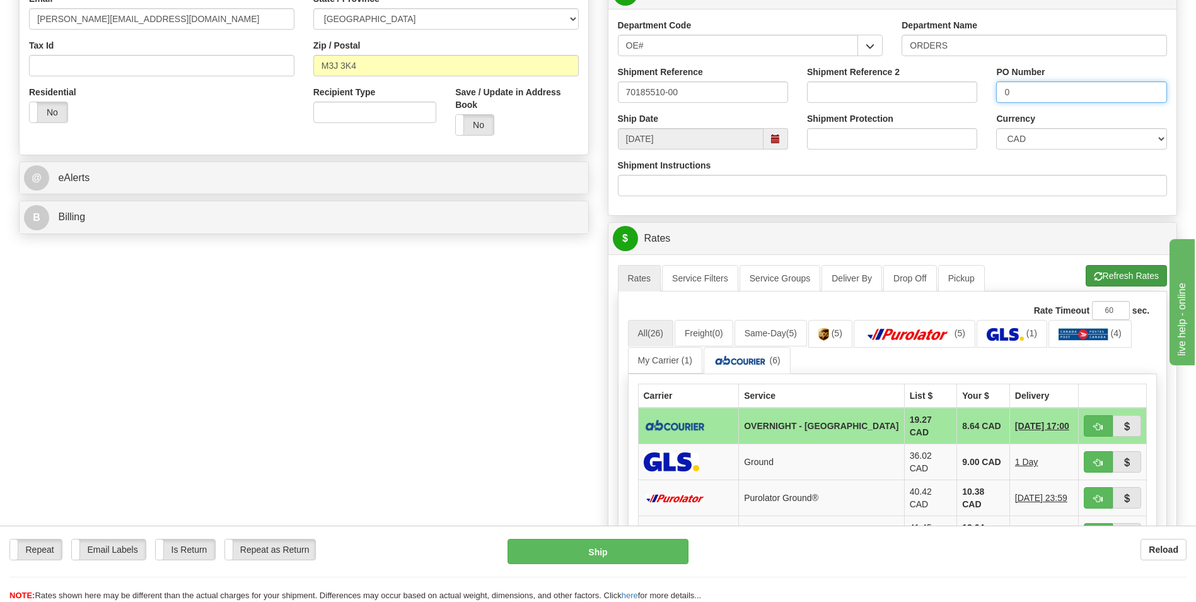
type input "0"
click at [1086, 281] on button "Refresh Rates" at bounding box center [1126, 275] width 81 height 21
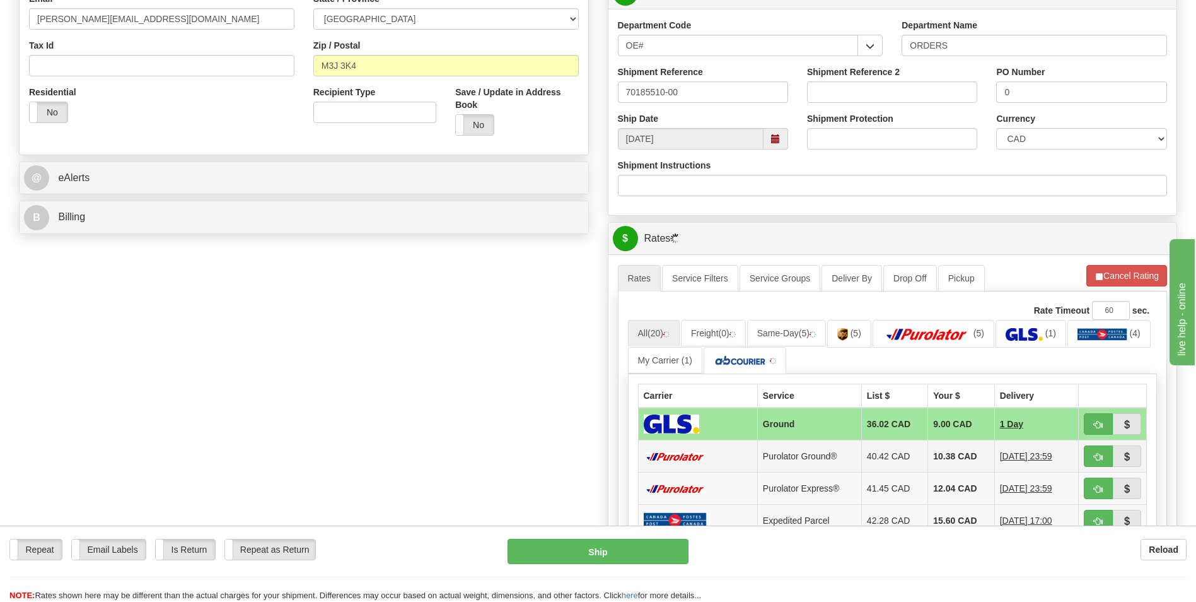
click at [946, 454] on td "10.38 CAD" at bounding box center [961, 456] width 66 height 32
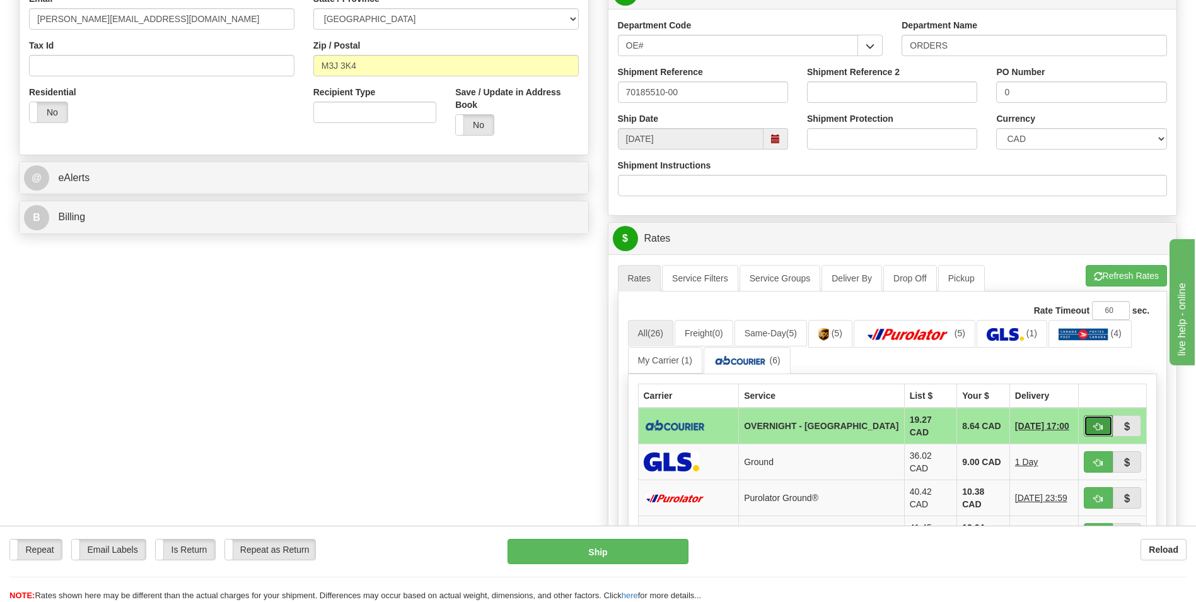
click at [1091, 415] on button "button" at bounding box center [1098, 425] width 29 height 21
type input "4"
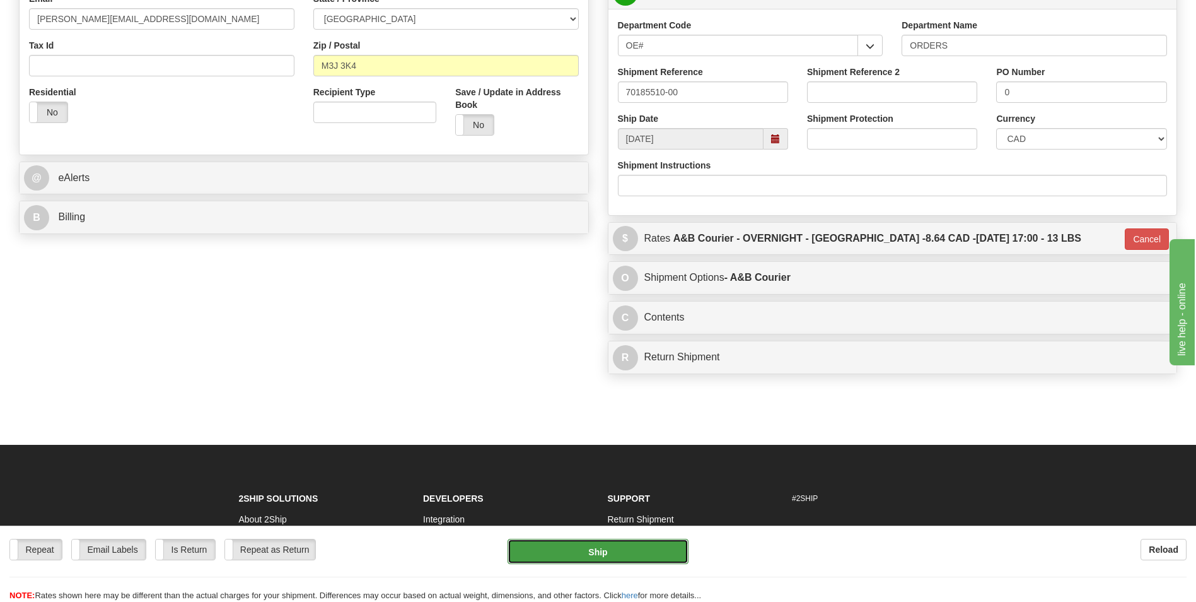
click at [620, 540] on button "Ship" at bounding box center [598, 550] width 180 height 25
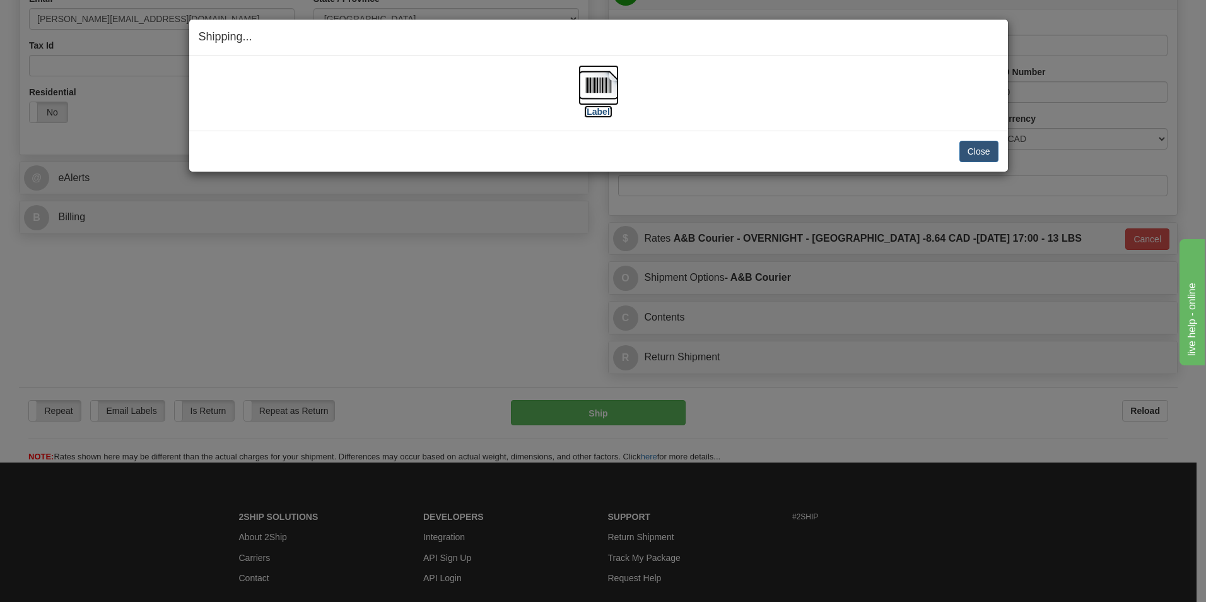
click at [598, 92] on img at bounding box center [598, 85] width 40 height 40
click at [972, 144] on button "Close" at bounding box center [978, 151] width 39 height 21
